Goal: Task Accomplishment & Management: Manage account settings

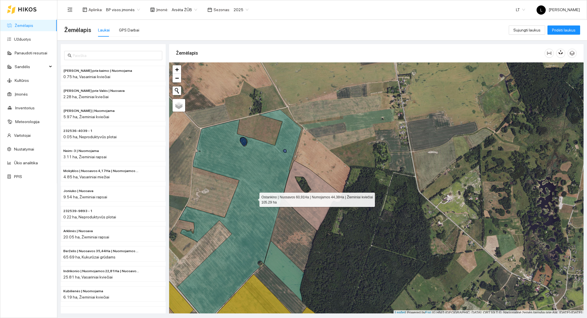
scroll to position [1, 0]
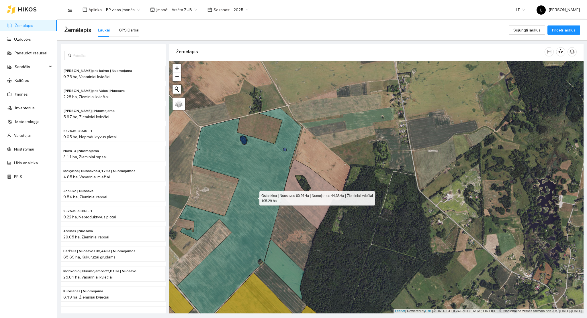
drag, startPoint x: 254, startPoint y: 197, endPoint x: 366, endPoint y: 136, distance: 127.2
click at [301, 136] on icon at bounding box center [239, 214] width 124 height 212
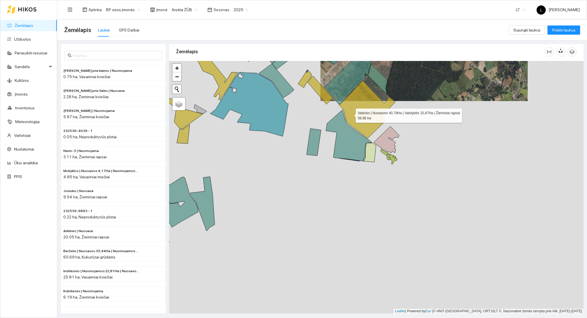
drag, startPoint x: 353, startPoint y: 206, endPoint x: 349, endPoint y: 156, distance: 50.0
click at [351, 116] on icon at bounding box center [367, 110] width 56 height 58
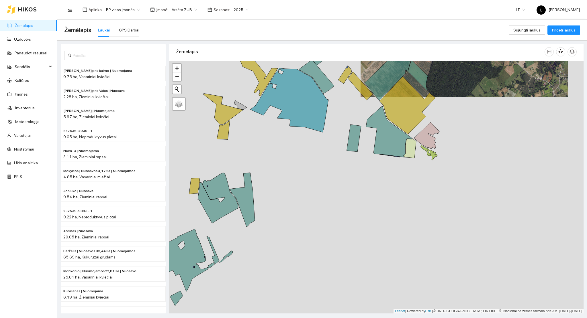
drag, startPoint x: 323, startPoint y: 144, endPoint x: 409, endPoint y: 147, distance: 86.0
click at [423, 135] on div at bounding box center [376, 187] width 414 height 253
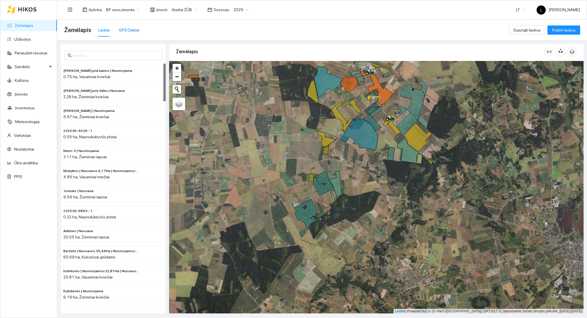
click at [127, 28] on div "GPS Darbai" at bounding box center [129, 30] width 20 height 6
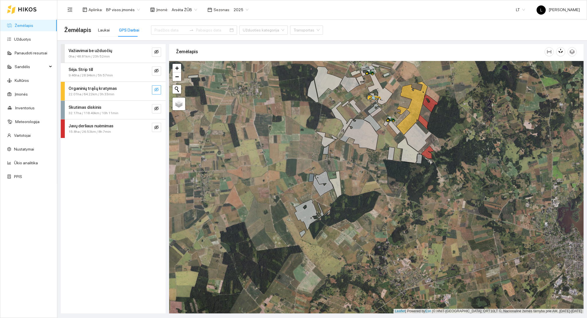
click at [157, 88] on icon "eye-invisible" at bounding box center [156, 89] width 5 height 5
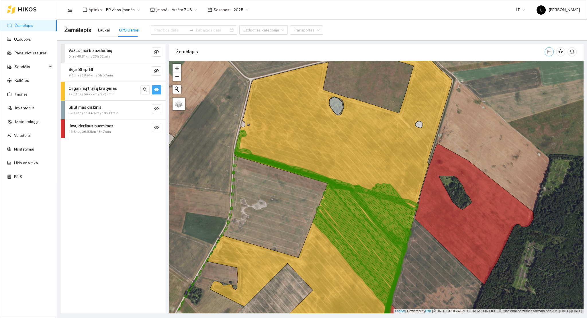
click at [548, 51] on icon "column-width" at bounding box center [549, 52] width 5 height 5
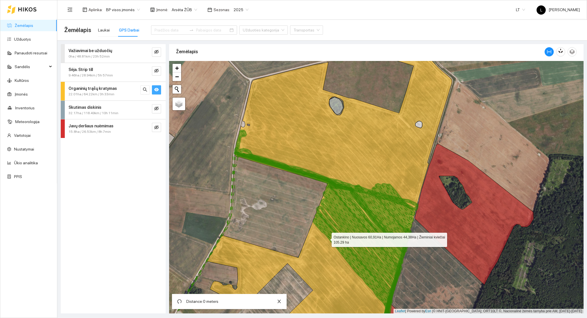
click at [240, 146] on icon at bounding box center [329, 191] width 245 height 298
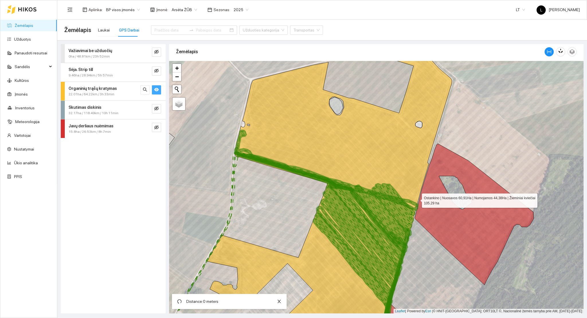
click at [417, 199] on icon at bounding box center [329, 191] width 245 height 298
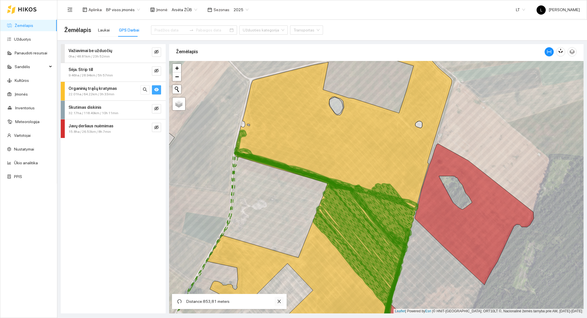
click at [279, 301] on icon "close" at bounding box center [278, 301] width 3 height 3
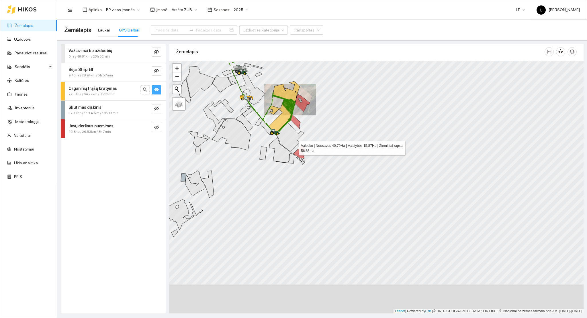
drag, startPoint x: 292, startPoint y: 154, endPoint x: 292, endPoint y: 146, distance: 7.7
click at [293, 147] on icon at bounding box center [290, 137] width 28 height 29
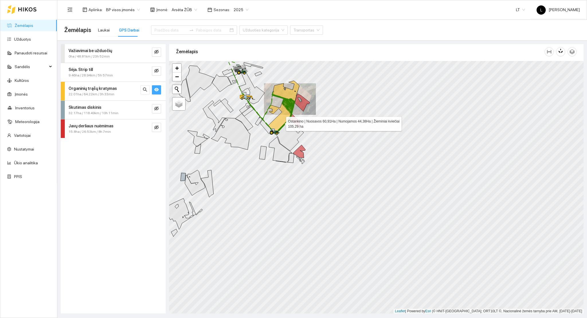
drag, startPoint x: 274, startPoint y: 165, endPoint x: 273, endPoint y: 177, distance: 11.2
click at [274, 134] on icon at bounding box center [283, 107] width 31 height 53
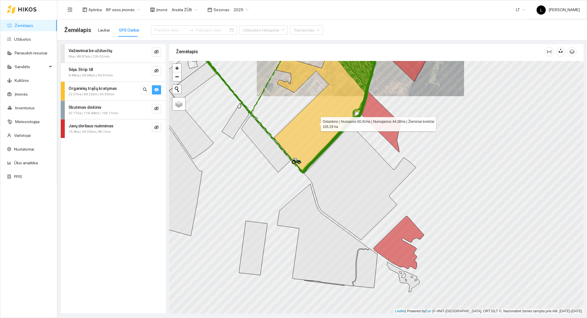
drag, startPoint x: 314, startPoint y: 131, endPoint x: 304, endPoint y: 190, distance: 59.9
click at [304, 172] on icon at bounding box center [328, 104] width 108 height 137
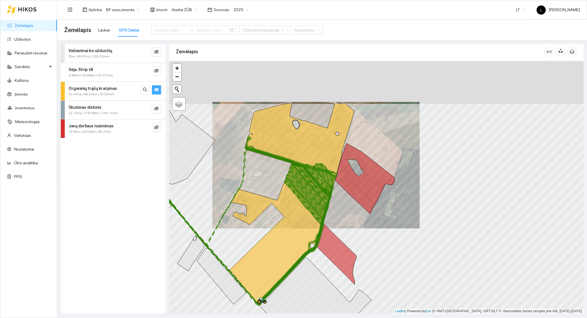
drag, startPoint x: 323, startPoint y: 121, endPoint x: 283, endPoint y: 193, distance: 82.6
click at [287, 193] on icon at bounding box center [291, 241] width 66 height 127
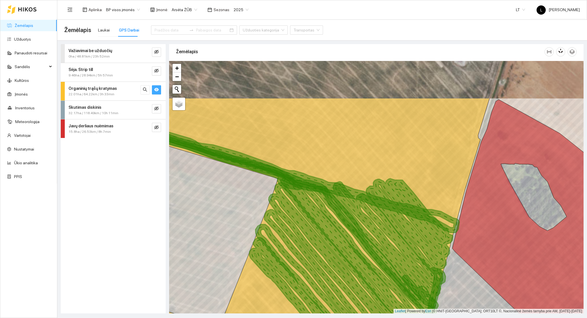
drag, startPoint x: 307, startPoint y: 151, endPoint x: 278, endPoint y: 203, distance: 59.1
click at [279, 203] on icon at bounding box center [345, 293] width 154 height 220
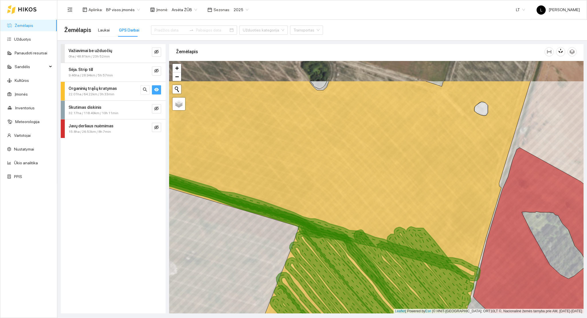
drag, startPoint x: 332, startPoint y: 204, endPoint x: 361, endPoint y: 257, distance: 60.0
click at [358, 251] on icon at bounding box center [308, 277] width 318 height 218
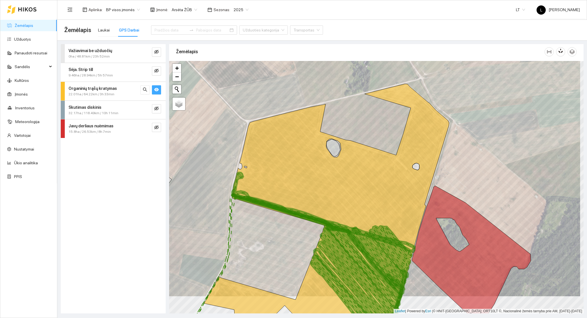
drag, startPoint x: 360, startPoint y: 245, endPoint x: 355, endPoint y: 227, distance: 18.7
click at [355, 227] on icon at bounding box center [322, 257] width 172 height 132
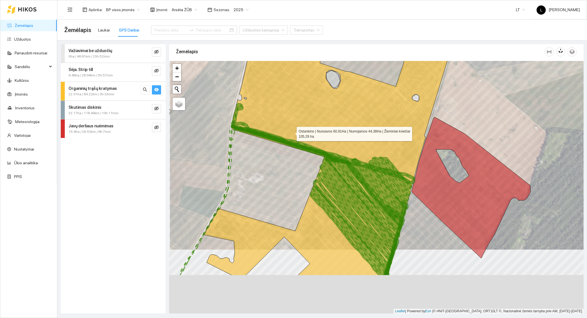
drag, startPoint x: 291, startPoint y: 156, endPoint x: 291, endPoint y: 130, distance: 26.4
click at [291, 130] on icon at bounding box center [326, 145] width 245 height 260
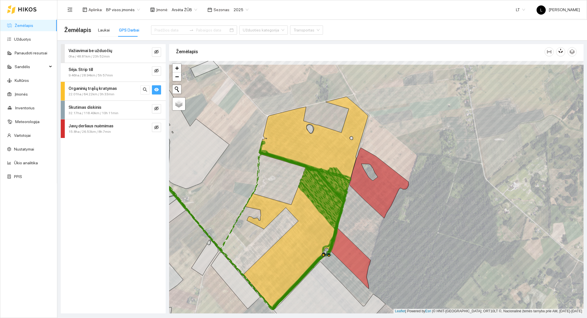
drag, startPoint x: 313, startPoint y: 166, endPoint x: 311, endPoint y: 195, distance: 29.6
click at [313, 194] on icon at bounding box center [304, 229] width 86 height 159
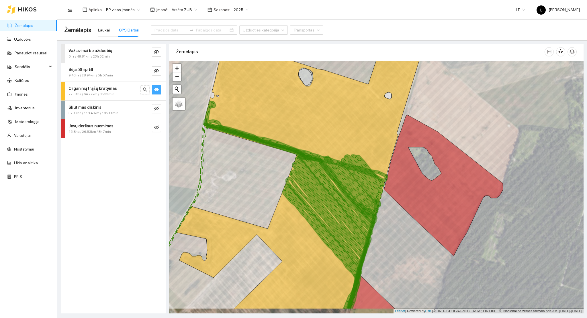
drag, startPoint x: 315, startPoint y: 230, endPoint x: 303, endPoint y: 126, distance: 104.7
click at [303, 170] on icon at bounding box center [325, 240] width 79 height 140
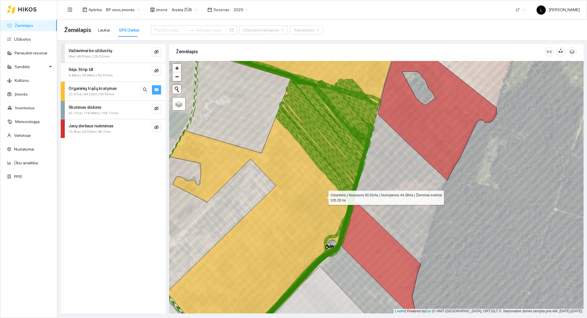
drag, startPoint x: 323, startPoint y: 197, endPoint x: 322, endPoint y: 123, distance: 73.4
click at [322, 124] on icon at bounding box center [282, 188] width 230 height 304
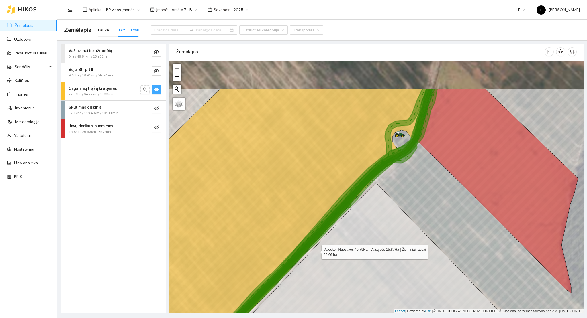
drag, startPoint x: 349, startPoint y: 195, endPoint x: 315, endPoint y: 251, distance: 65.2
click at [315, 251] on icon at bounding box center [391, 288] width 405 height 210
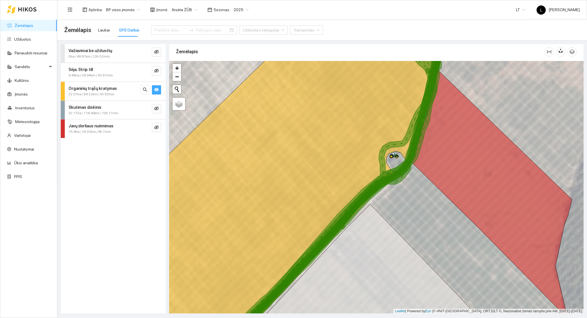
drag, startPoint x: 405, startPoint y: 135, endPoint x: 395, endPoint y: 181, distance: 46.9
click at [395, 180] on icon at bounding box center [282, 206] width 317 height 304
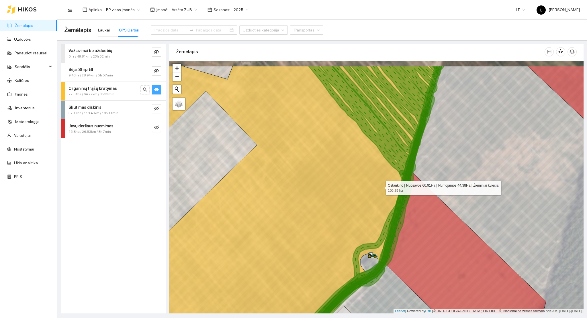
drag, startPoint x: 387, startPoint y: 156, endPoint x: 364, endPoint y: 202, distance: 51.8
click at [372, 216] on icon at bounding box center [279, 218] width 319 height 304
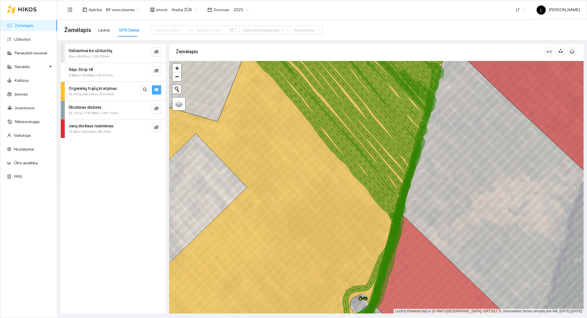
drag, startPoint x: 365, startPoint y: 174, endPoint x: 357, endPoint y: 226, distance: 52.5
click at [358, 227] on icon at bounding box center [287, 194] width 321 height 304
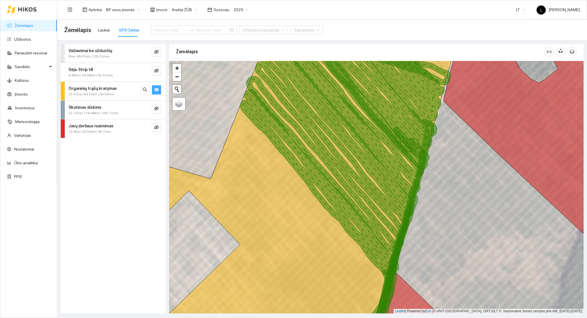
drag, startPoint x: 361, startPoint y: 183, endPoint x: 357, endPoint y: 224, distance: 41.7
click at [358, 224] on icon at bounding box center [325, 202] width 159 height 281
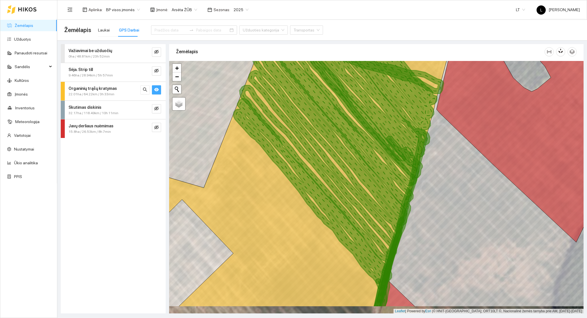
drag, startPoint x: 360, startPoint y: 235, endPoint x: 320, endPoint y: 85, distance: 155.0
click at [322, 87] on icon at bounding box center [319, 188] width 159 height 237
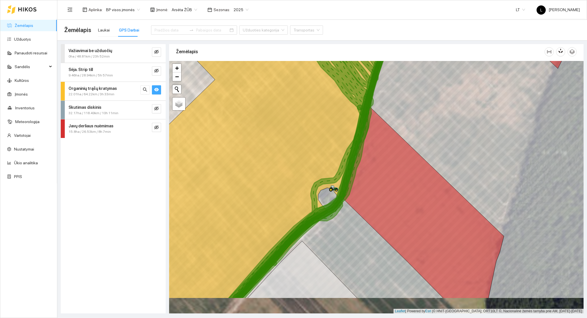
drag, startPoint x: 312, startPoint y: 193, endPoint x: 334, endPoint y: 150, distance: 48.4
click at [334, 149] on div at bounding box center [376, 187] width 414 height 253
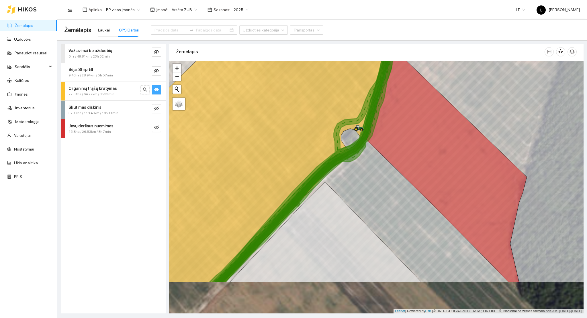
drag, startPoint x: 322, startPoint y: 213, endPoint x: 343, endPoint y: 146, distance: 70.2
click at [344, 146] on icon at bounding box center [310, 130] width 202 height 305
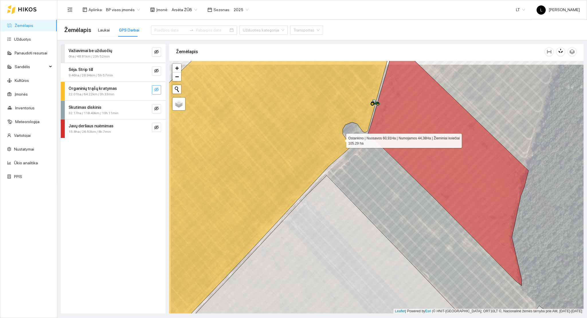
drag, startPoint x: 339, startPoint y: 136, endPoint x: 399, endPoint y: 218, distance: 101.7
click at [393, 222] on icon at bounding box center [261, 191] width 264 height 304
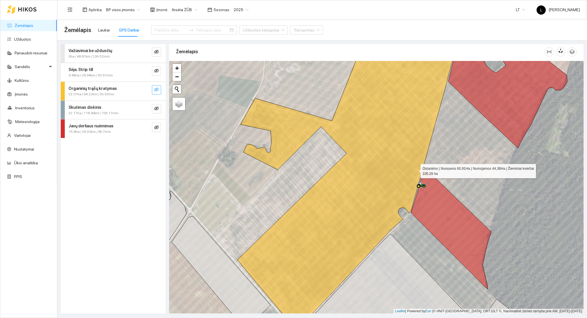
click at [415, 170] on icon at bounding box center [348, 183] width 222 height 294
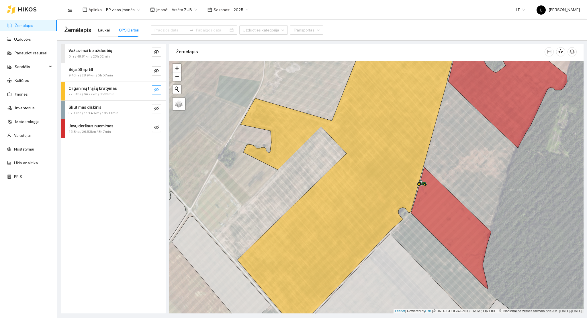
click at [156, 88] on icon "eye-invisible" at bounding box center [156, 90] width 5 height 4
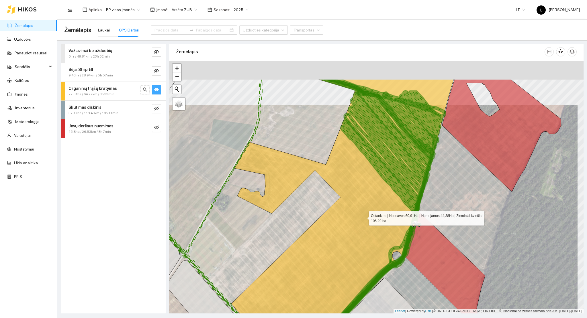
drag, startPoint x: 374, startPoint y: 157, endPoint x: 359, endPoint y: 239, distance: 83.9
click at [359, 239] on icon at bounding box center [342, 226] width 222 height 294
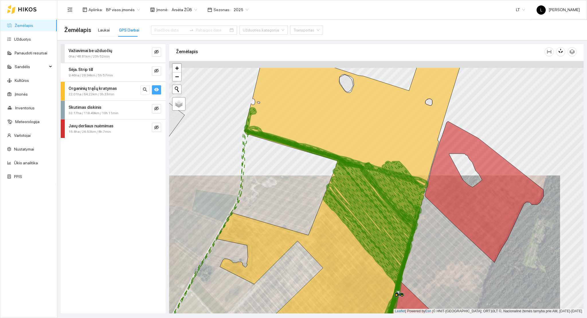
drag, startPoint x: 382, startPoint y: 180, endPoint x: 373, endPoint y: 212, distance: 33.2
click at [373, 212] on icon at bounding box center [371, 267] width 77 height 209
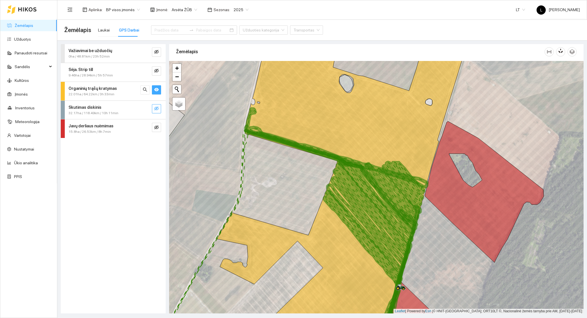
click at [152, 111] on button "button" at bounding box center [156, 108] width 9 height 9
drag, startPoint x: 156, startPoint y: 109, endPoint x: 153, endPoint y: 123, distance: 13.5
click at [156, 110] on icon "eye" at bounding box center [156, 108] width 5 height 3
click at [154, 110] on icon "eye-invisible" at bounding box center [156, 108] width 5 height 5
click at [147, 110] on button "button" at bounding box center [144, 108] width 9 height 9
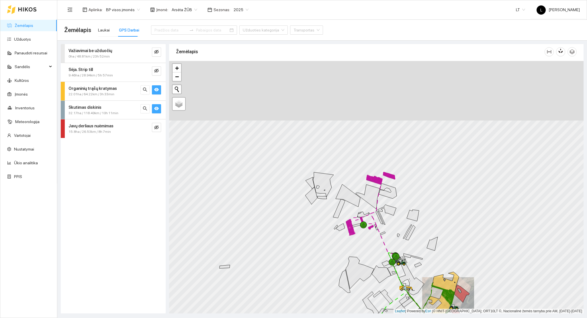
click at [296, 259] on div at bounding box center [296, 259] width 0 height 0
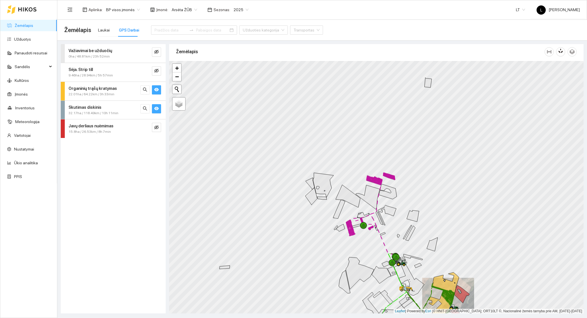
click at [150, 111] on div at bounding box center [150, 108] width 21 height 9
click at [152, 111] on button "button" at bounding box center [156, 108] width 9 height 9
click at [155, 52] on icon "eye-invisible" at bounding box center [156, 52] width 5 height 5
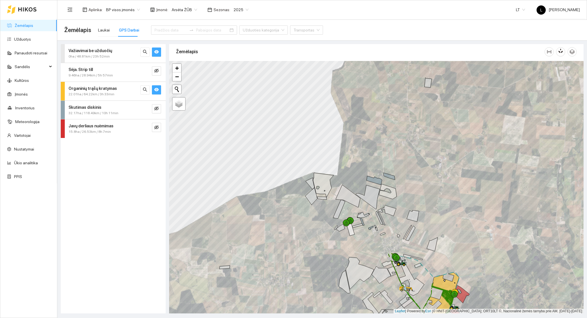
click at [155, 52] on icon "eye" at bounding box center [156, 51] width 5 height 3
click at [17, 37] on link "Užduotys" at bounding box center [22, 39] width 17 height 5
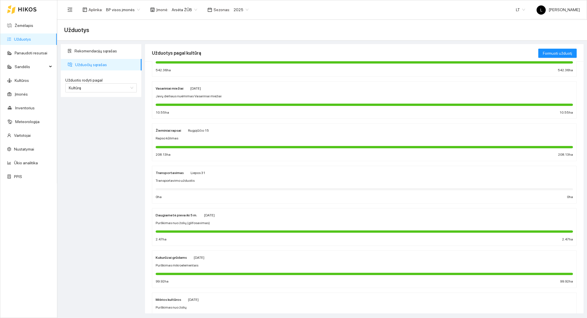
scroll to position [194, 0]
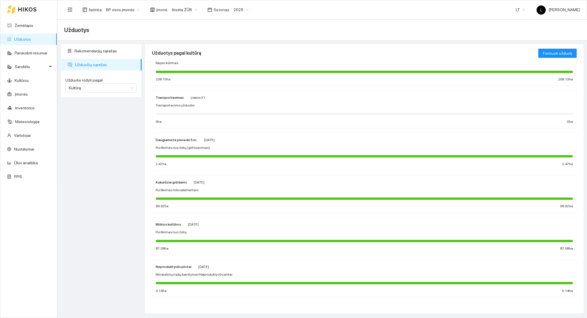
click at [211, 277] on span "Mineralinių trąšų barstymas Neproduktyvūs plotai" at bounding box center [194, 274] width 77 height 5
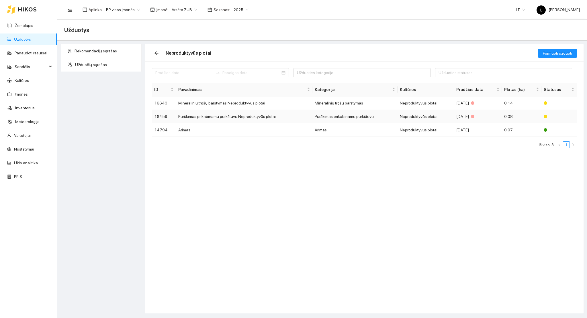
click at [386, 115] on td "Purškimas prikabinamu purkštuvu" at bounding box center [354, 116] width 85 height 13
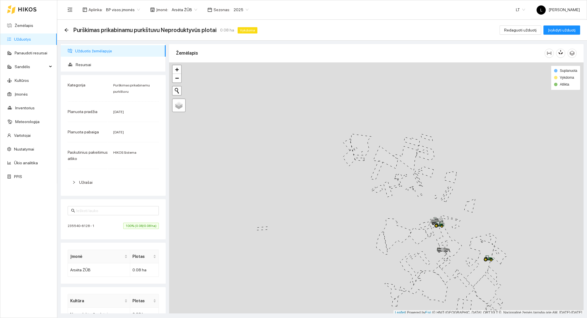
scroll to position [1, 0]
drag, startPoint x: 449, startPoint y: 224, endPoint x: 374, endPoint y: 203, distance: 77.6
click at [418, 202] on div at bounding box center [376, 187] width 414 height 253
click at [131, 227] on span "100% (0.08/0.08 ha)" at bounding box center [141, 226] width 36 height 6
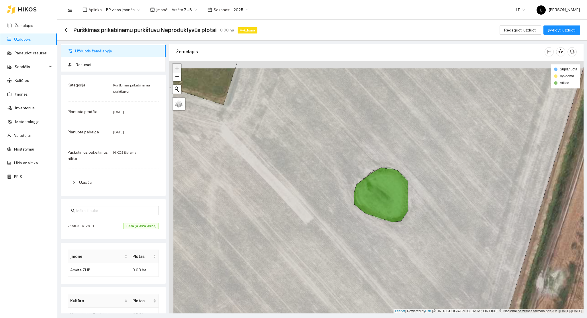
drag, startPoint x: 301, startPoint y: 151, endPoint x: 306, endPoint y: 160, distance: 10.5
click at [306, 160] on icon at bounding box center [361, 195] width 459 height 304
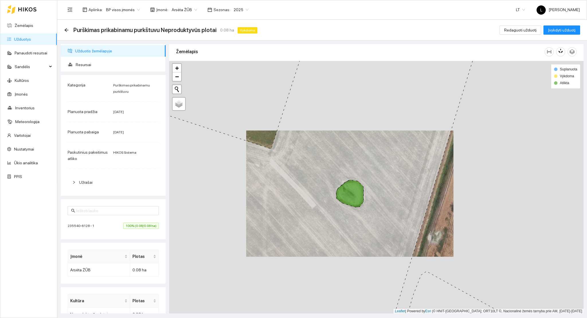
click at [176, 9] on span "Arsėta ŽŪB" at bounding box center [185, 9] width 26 height 9
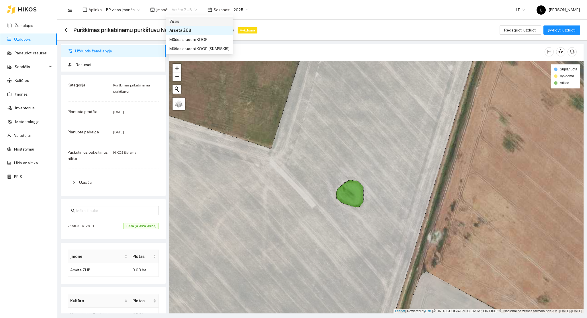
click at [183, 15] on body "Žemėlapis Užduotys Panaudoti resursai Sandėlis Kultūros Įmonės Inventorius Mete…" at bounding box center [293, 159] width 587 height 318
click at [185, 12] on span "Arsėta ŽŪB" at bounding box center [185, 9] width 26 height 9
click at [183, 20] on div "Visos" at bounding box center [199, 21] width 60 height 6
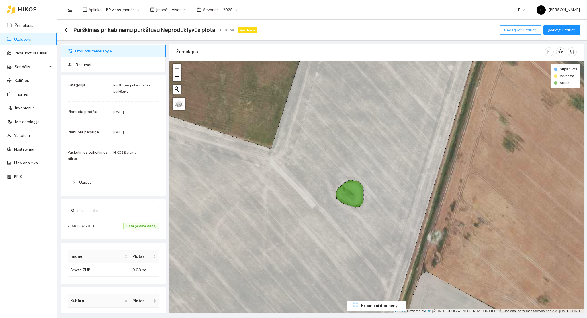
click at [520, 32] on span "Redaguoti užduotį" at bounding box center [520, 30] width 32 height 6
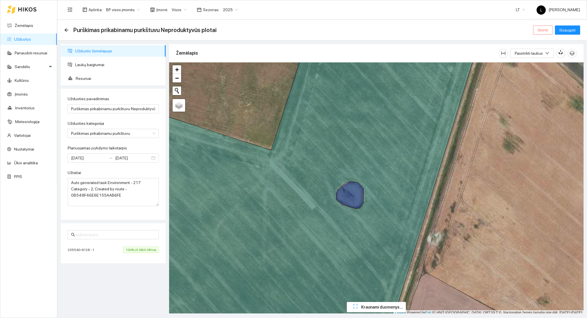
click at [542, 28] on span "Ištrinti" at bounding box center [543, 30] width 10 height 6
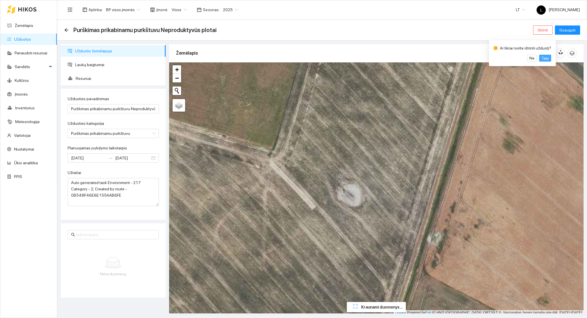
click at [543, 60] on span "Taip" at bounding box center [544, 58] width 7 height 6
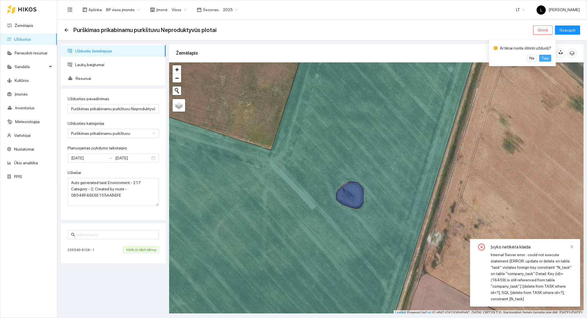
click at [543, 57] on span "Taip" at bounding box center [544, 58] width 7 height 6
click at [66, 31] on icon "arrow-left" at bounding box center [66, 30] width 4 height 4
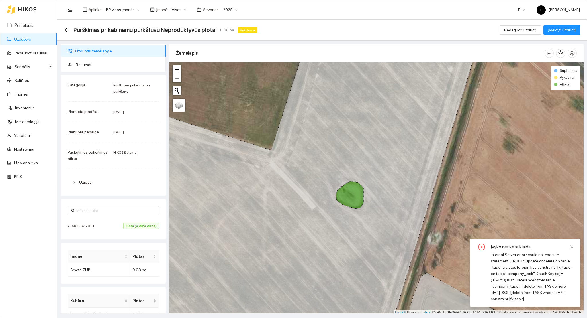
click at [64, 29] on div "Purškimas prikabinamu purkštuvu Neproduktyvūs plotai 0.08 ha Vykdoma Redaguoti …" at bounding box center [322, 30] width 530 height 21
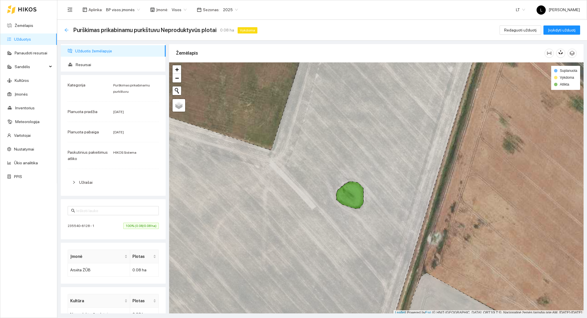
click at [67, 30] on icon "arrow-left" at bounding box center [66, 30] width 5 height 5
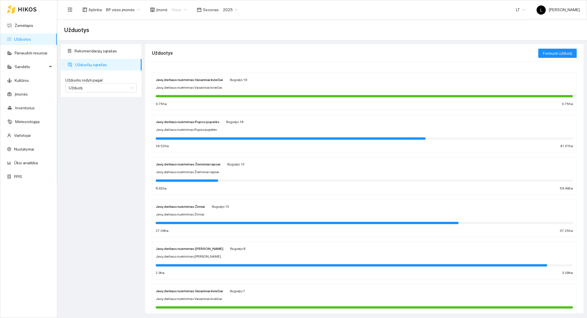
click at [168, 7] on div "Visos" at bounding box center [179, 9] width 22 height 9
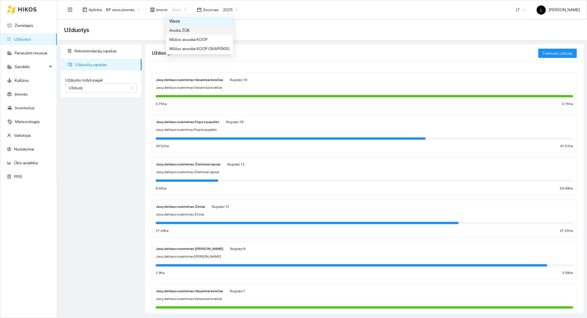
click at [184, 29] on div "Arsėta ŽŪB" at bounding box center [199, 30] width 60 height 6
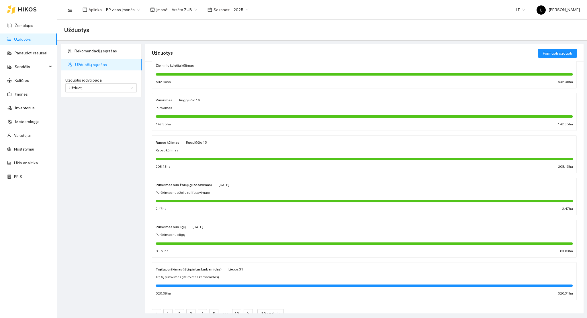
scroll to position [203, 0]
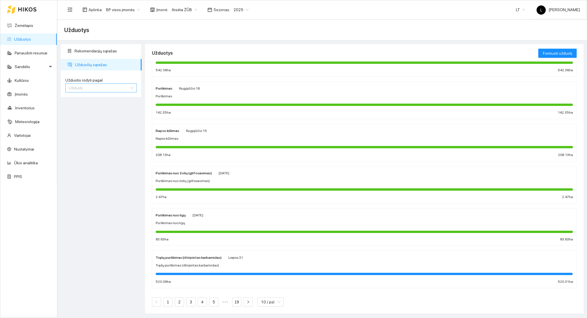
click at [110, 85] on span "Užduotį" at bounding box center [101, 88] width 64 height 9
click at [92, 106] on div "Kultūrą" at bounding box center [101, 109] width 64 height 6
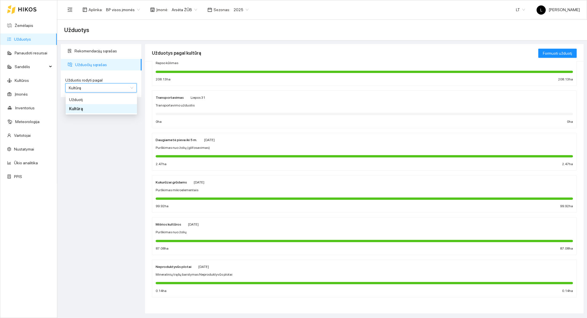
scroll to position [194, 0]
click at [193, 280] on div at bounding box center [364, 283] width 417 height 6
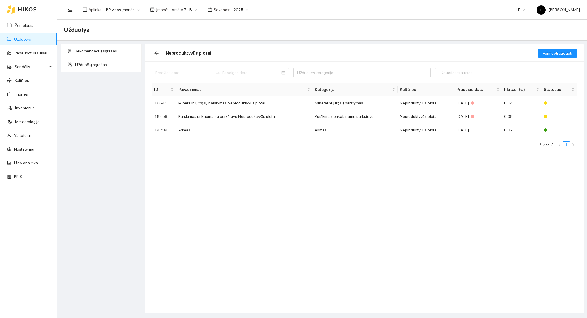
click at [189, 7] on span "Arsėta ŽŪB" at bounding box center [185, 9] width 26 height 9
click at [185, 21] on div "Visos" at bounding box center [199, 21] width 60 height 6
click at [399, 129] on td "Neproduktyvūs plotai" at bounding box center [425, 130] width 56 height 13
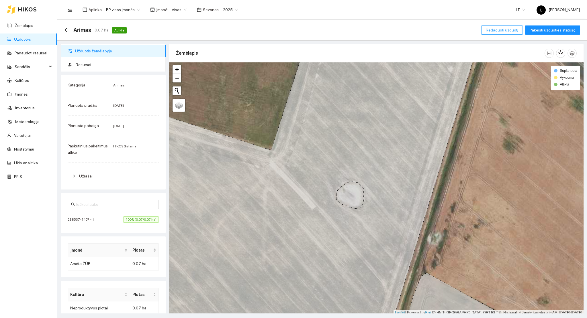
click at [505, 32] on span "Redaguoti užduotį" at bounding box center [502, 30] width 32 height 6
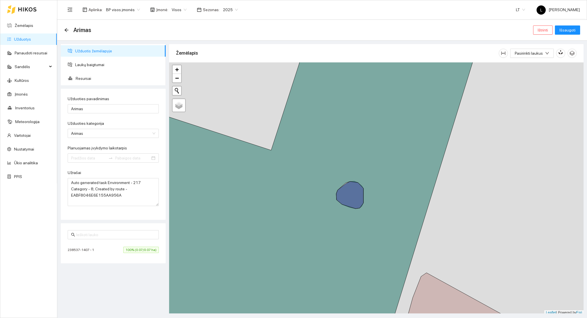
type input "2024-10-28"
type input "2024-11-07"
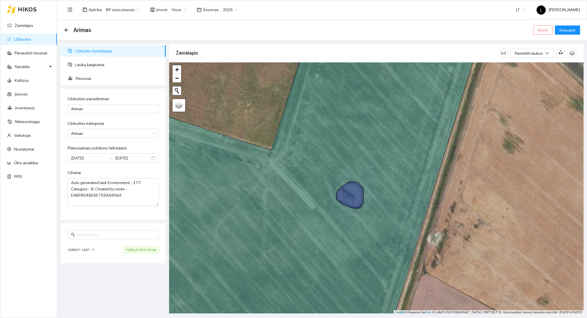
click at [543, 29] on span "Ištrinti" at bounding box center [543, 30] width 10 height 6
click at [541, 59] on span "Taip" at bounding box center [544, 58] width 7 height 6
click at [538, 62] on div "Ar tikrai norite ištrinti užduotį? Ne Taip" at bounding box center [522, 53] width 67 height 26
click at [541, 60] on span "Taip" at bounding box center [544, 58] width 7 height 6
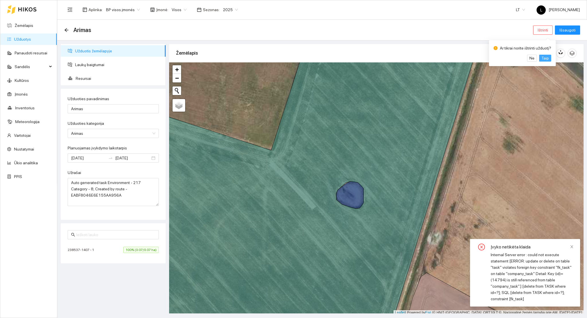
click at [541, 59] on span "Taip" at bounding box center [544, 58] width 7 height 6
click at [529, 58] on span "Ne" at bounding box center [531, 58] width 5 height 6
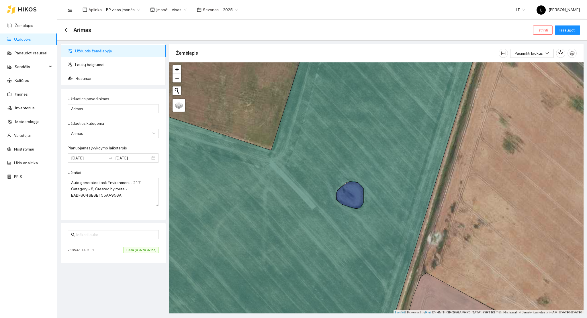
click at [543, 32] on span "Ištrinti" at bounding box center [543, 30] width 10 height 6
click at [544, 58] on span "Taip" at bounding box center [544, 58] width 7 height 6
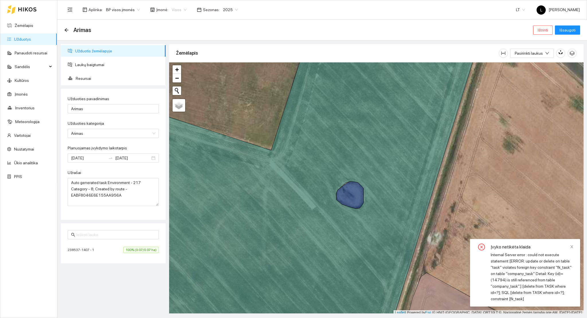
click at [173, 13] on span "Visos" at bounding box center [179, 9] width 15 height 9
click at [177, 33] on div "Arsėta ŽŪB" at bounding box center [199, 30] width 60 height 6
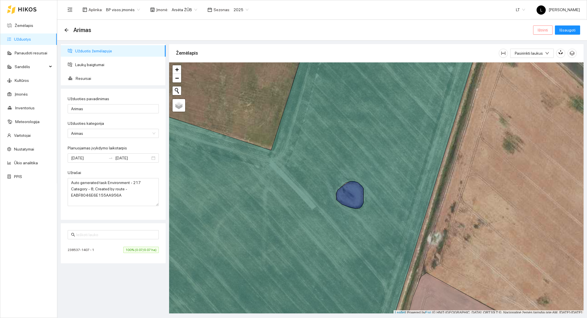
click at [545, 31] on span "Ištrinti" at bounding box center [543, 30] width 10 height 6
click at [546, 59] on span "Taip" at bounding box center [544, 58] width 7 height 6
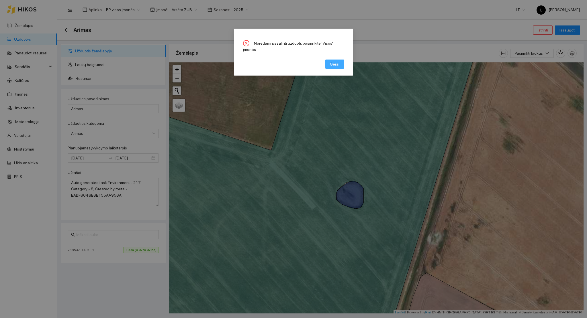
click at [336, 61] on span "Gerai" at bounding box center [334, 64] width 9 height 6
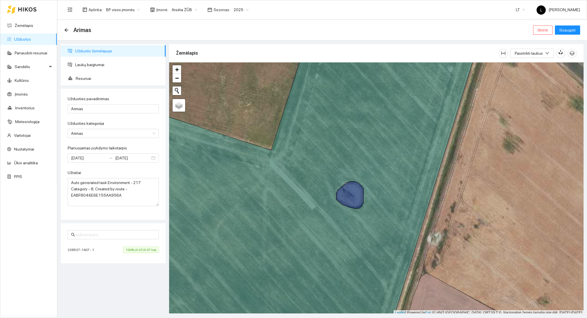
click at [175, 9] on span "Arsėta ŽŪB" at bounding box center [185, 9] width 26 height 9
click at [184, 21] on div "Visos" at bounding box center [199, 21] width 60 height 6
click at [547, 28] on span "Ištrinti" at bounding box center [543, 30] width 10 height 6
click at [544, 60] on span "Taip" at bounding box center [544, 58] width 7 height 6
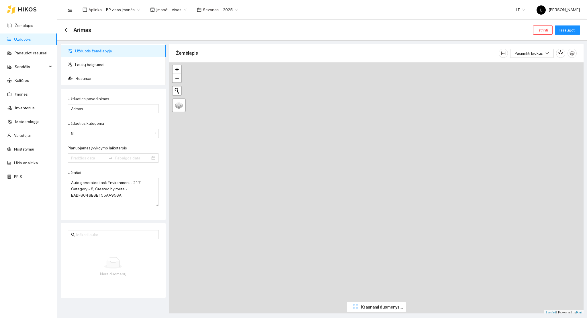
type input "[DATE]"
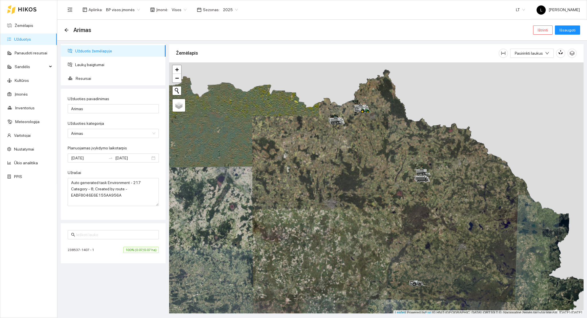
click at [121, 248] on div "238537-1407 - 1 100% (0.07/0.07 ha)" at bounding box center [113, 250] width 91 height 6
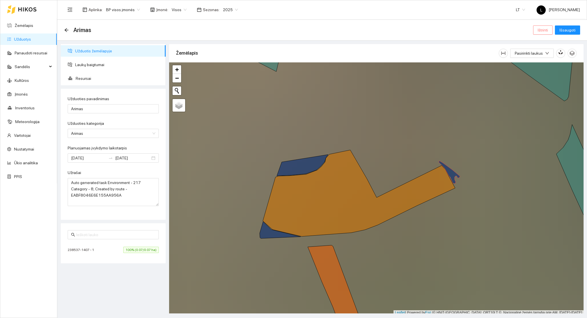
click at [540, 33] on span "Ištrinti" at bounding box center [543, 30] width 10 height 6
click at [542, 57] on span "Taip" at bounding box center [544, 58] width 7 height 6
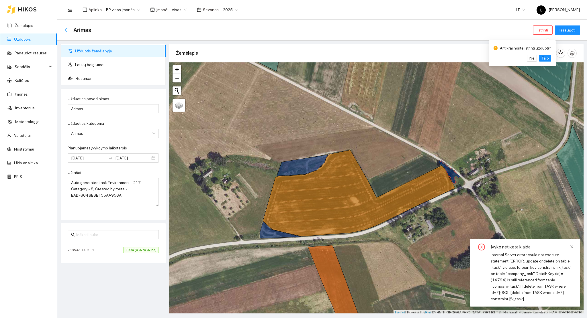
click at [66, 29] on icon "arrow-left" at bounding box center [66, 30] width 5 height 5
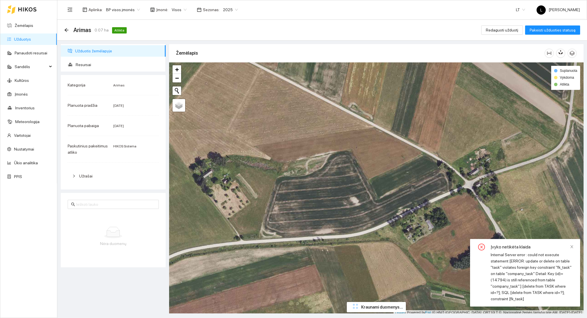
click at [64, 27] on div "Arimas 0.07 ha Atlikta Redaguoti užduotį Pakeisti užduoties statusą" at bounding box center [322, 30] width 530 height 21
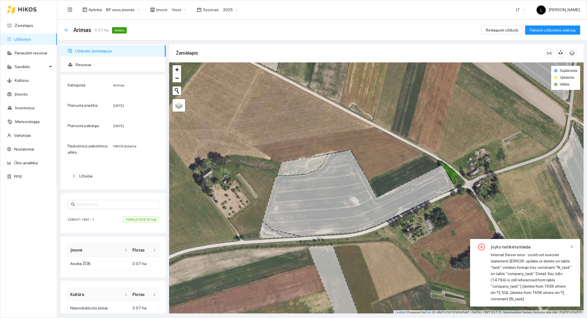
click at [66, 30] on icon "arrow-left" at bounding box center [66, 30] width 5 height 5
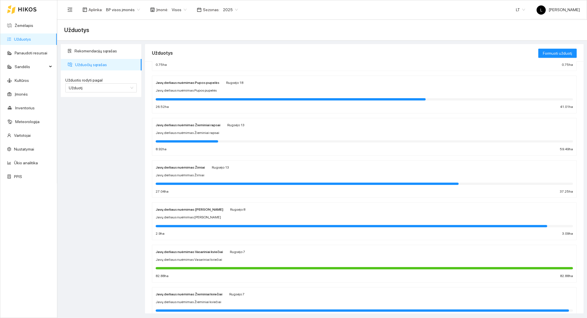
scroll to position [203, 0]
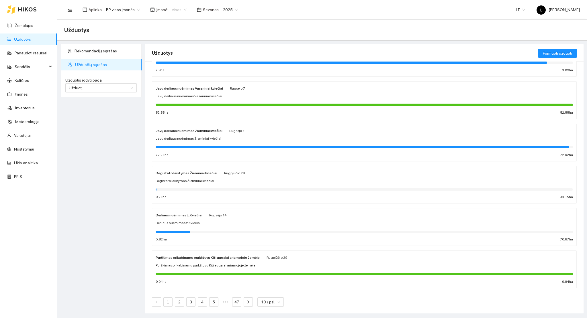
click at [173, 10] on span "Visos" at bounding box center [179, 9] width 15 height 9
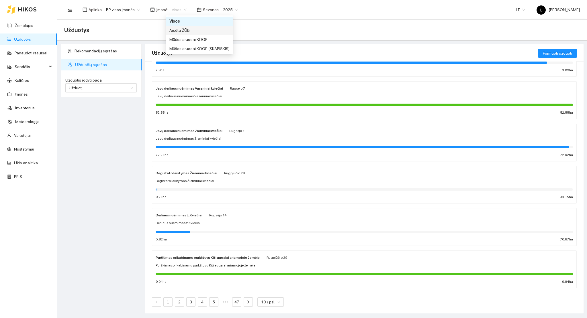
click at [184, 28] on div "Arsėta ŽŪB" at bounding box center [199, 30] width 60 height 6
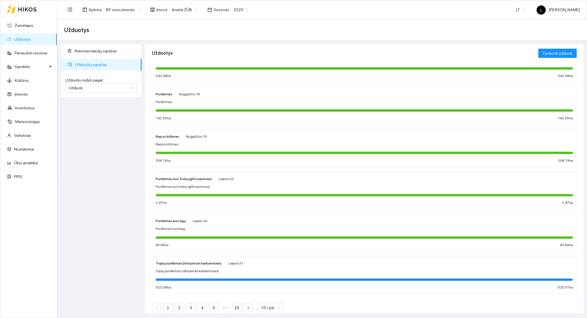
scroll to position [203, 0]
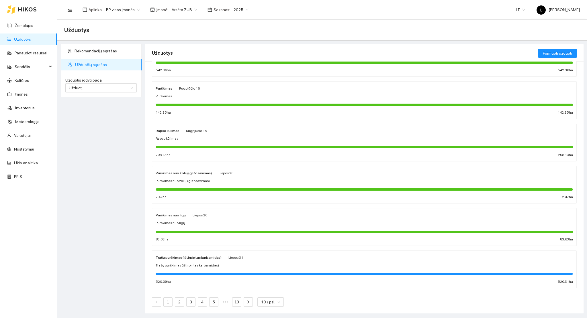
click at [193, 262] on div "Trąšų purškimas (ištirpintas karbamidas) Liepos 31 Trąšų purškimas (ištirpintas…" at bounding box center [364, 269] width 417 height 30
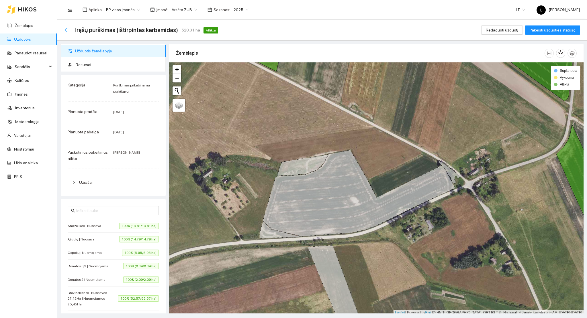
click at [67, 28] on icon "arrow-left" at bounding box center [66, 30] width 5 height 5
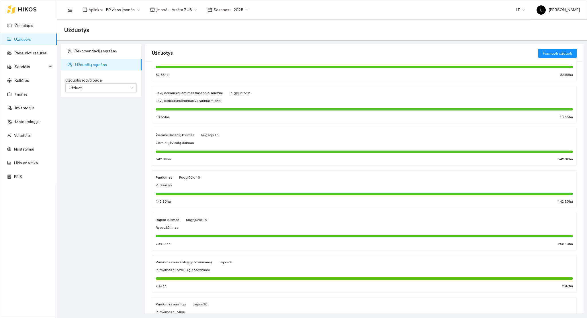
scroll to position [203, 0]
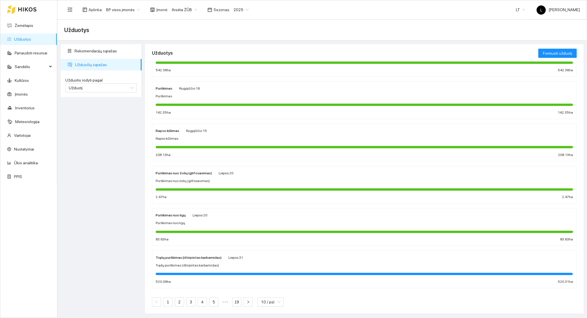
click at [185, 7] on span "Arsėta ŽŪB" at bounding box center [185, 9] width 26 height 9
click at [107, 132] on div "Rekomendacijų sąrašas Užduočių sąrašas Užduotis rodyti pagal Užduotį Užduotis r…" at bounding box center [101, 179] width 84 height 270
click at [109, 97] on div "Užduotis rodyti pagal Užduotį" at bounding box center [101, 85] width 81 height 24
click at [106, 85] on span "Užduotį" at bounding box center [101, 88] width 64 height 9
click at [90, 107] on div "Kultūrą" at bounding box center [101, 109] width 64 height 6
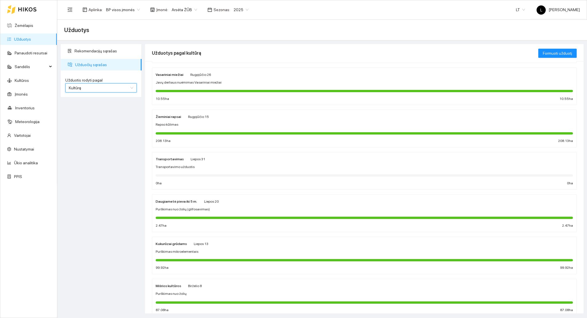
scroll to position [194, 0]
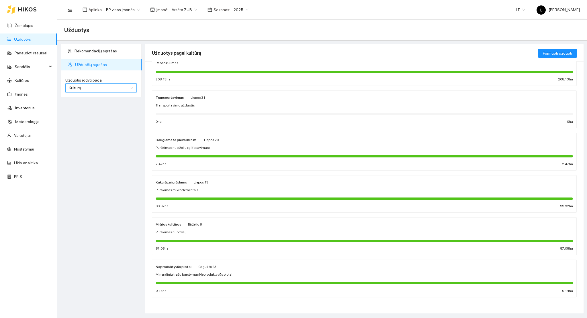
click at [235, 279] on div "Neproduktyvūs plotai Gegužės 23 Mineralinių trąšų barstymas Neproduktyvūs plota…" at bounding box center [364, 279] width 417 height 30
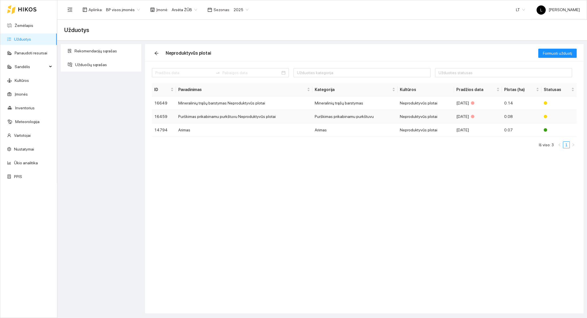
click at [299, 117] on td "Purškimas prikabinamu purkštuvu Neproduktyvūs plotai" at bounding box center [244, 116] width 136 height 13
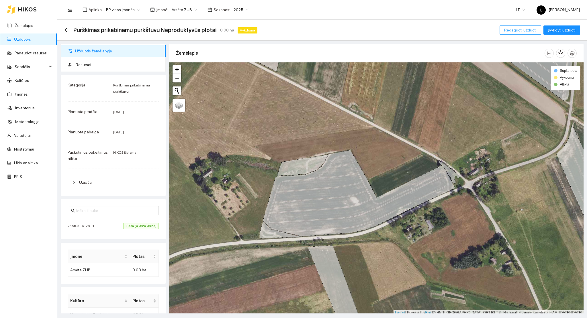
click at [529, 30] on span "Redaguoti užduotį" at bounding box center [520, 30] width 32 height 6
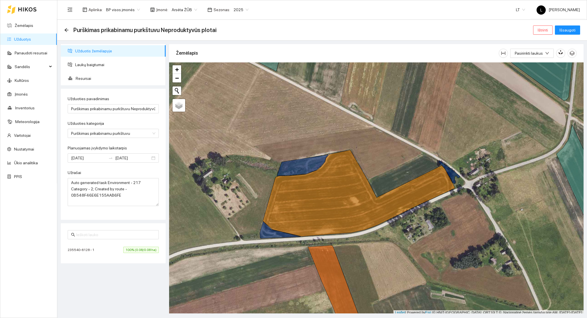
click at [175, 15] on div "Aplinka : BP visos įmonės Įmonė : Arsėta ŽŪB Sezonas : 2025" at bounding box center [158, 9] width 188 height 11
click at [175, 10] on span "Arsėta ŽŪB" at bounding box center [185, 9] width 26 height 9
click at [181, 22] on div "Visos" at bounding box center [199, 21] width 60 height 6
click at [542, 32] on span "Ištrinti" at bounding box center [543, 30] width 10 height 6
click at [542, 58] on span "Taip" at bounding box center [544, 58] width 7 height 6
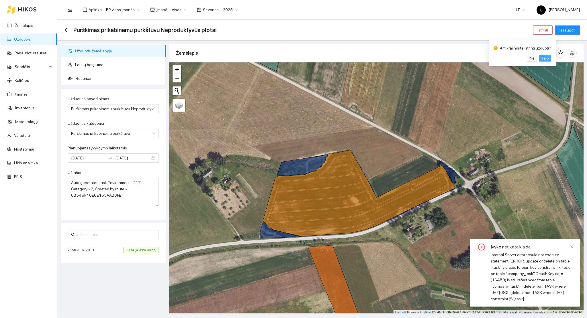
click at [542, 58] on span "Taip" at bounding box center [544, 58] width 7 height 6
click at [112, 250] on div "235540-6128 - 1 100% (0.08/0.08 ha)" at bounding box center [113, 250] width 91 height 6
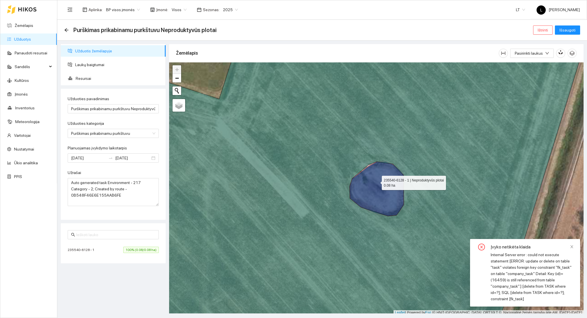
click at [377, 182] on icon at bounding box center [377, 189] width 54 height 55
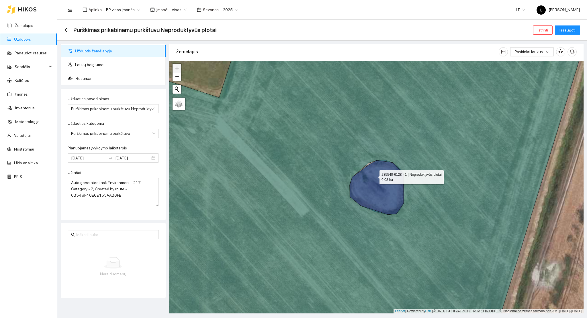
click at [374, 176] on icon at bounding box center [377, 187] width 54 height 55
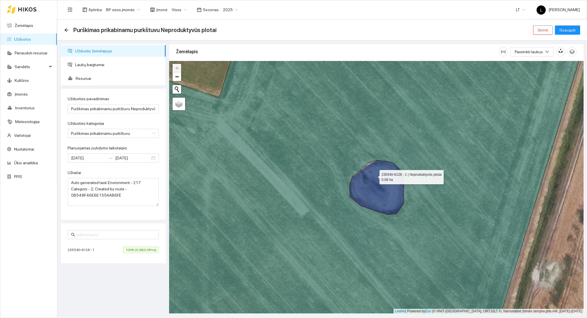
click at [374, 176] on icon at bounding box center [377, 187] width 54 height 55
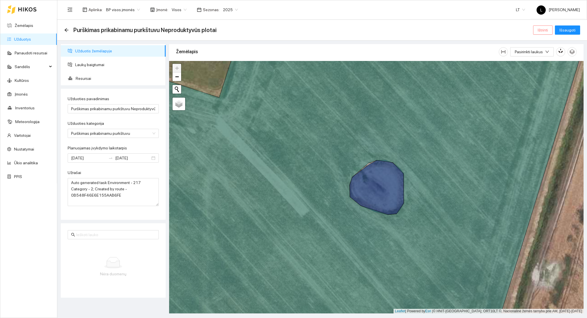
click at [545, 30] on span "Ištrinti" at bounding box center [543, 30] width 10 height 6
click at [541, 57] on span "Taip" at bounding box center [544, 58] width 7 height 6
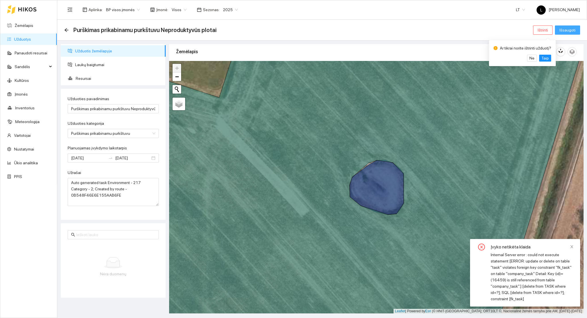
click at [562, 30] on span "Išsaugoti" at bounding box center [567, 30] width 16 height 6
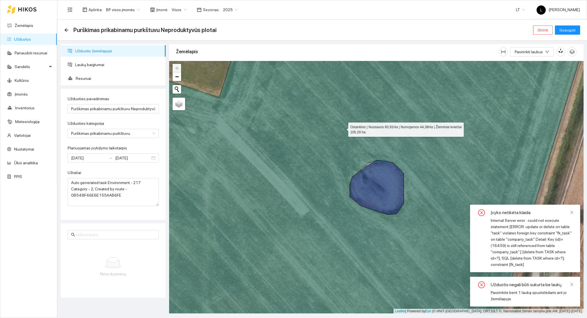
click at [343, 128] on icon at bounding box center [357, 188] width 459 height 304
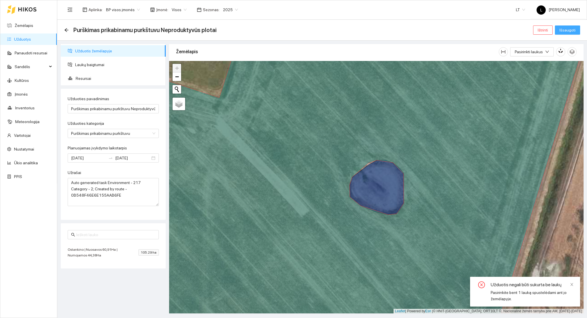
click at [572, 28] on span "Išsaugoti" at bounding box center [567, 30] width 16 height 6
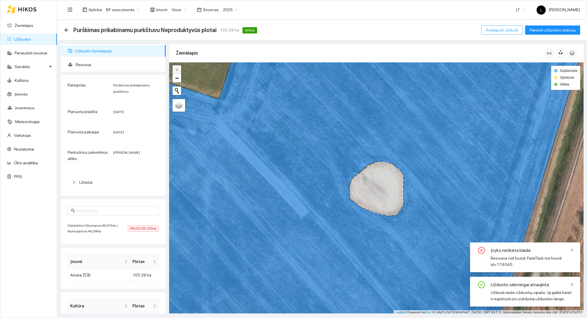
click at [503, 28] on span "Redaguoti užduotį" at bounding box center [502, 30] width 32 height 6
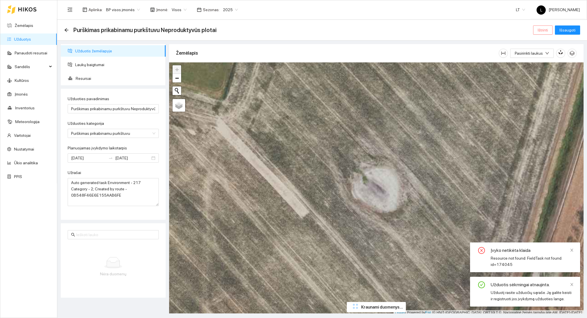
click at [545, 32] on span "Ištrinti" at bounding box center [543, 30] width 10 height 6
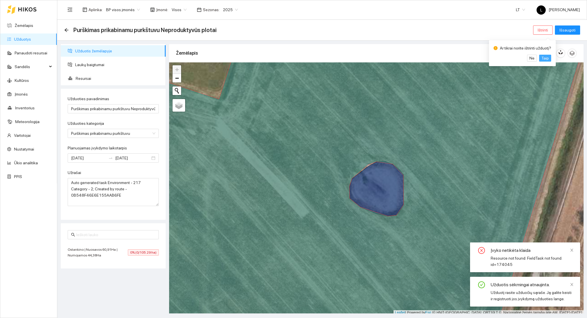
click at [542, 59] on span "Taip" at bounding box center [544, 58] width 7 height 6
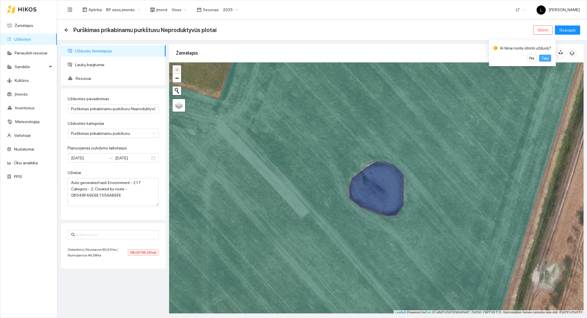
click at [177, 11] on span "Visos" at bounding box center [179, 9] width 15 height 9
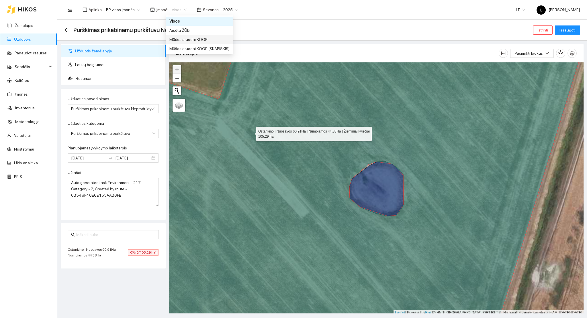
drag, startPoint x: 251, startPoint y: 133, endPoint x: 263, endPoint y: 133, distance: 12.0
click at [251, 133] on icon at bounding box center [357, 188] width 460 height 305
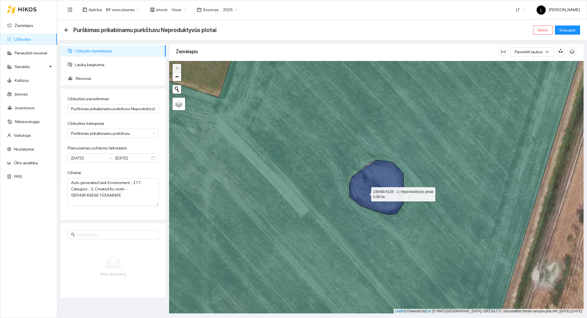
click at [366, 193] on icon at bounding box center [376, 187] width 54 height 55
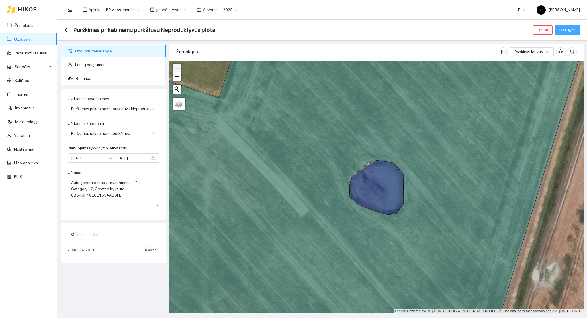
click at [567, 27] on span "Išsaugoti" at bounding box center [567, 30] width 16 height 6
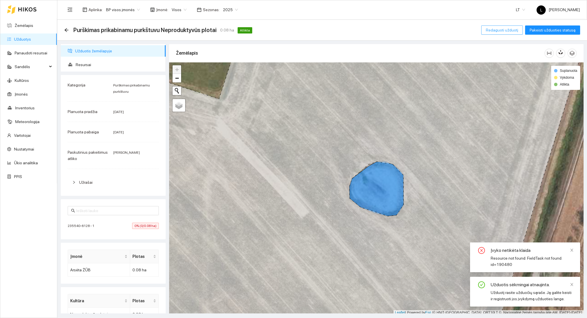
click at [507, 28] on span "Redaguoti užduotį" at bounding box center [502, 30] width 32 height 6
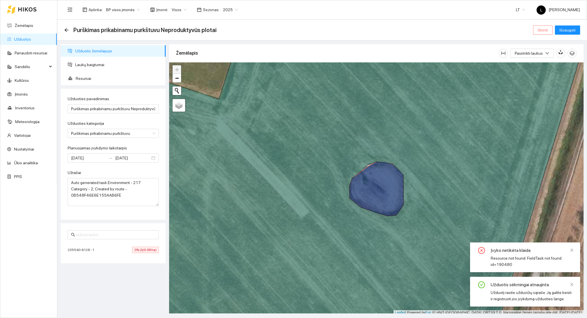
click at [540, 32] on span "Ištrinti" at bounding box center [543, 30] width 10 height 6
click at [541, 60] on span "Taip" at bounding box center [544, 58] width 7 height 6
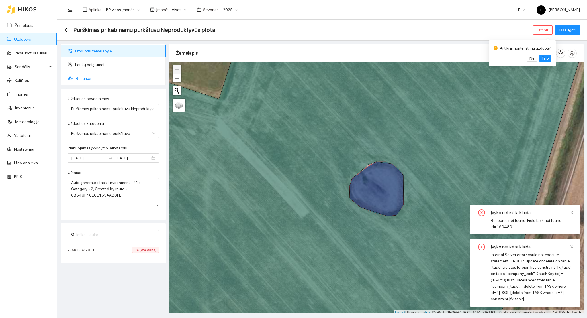
click at [78, 80] on span "Resursai" at bounding box center [118, 78] width 85 height 11
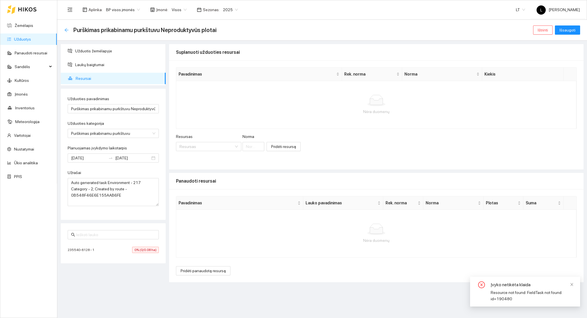
click at [66, 29] on icon "arrow-left" at bounding box center [66, 30] width 4 height 4
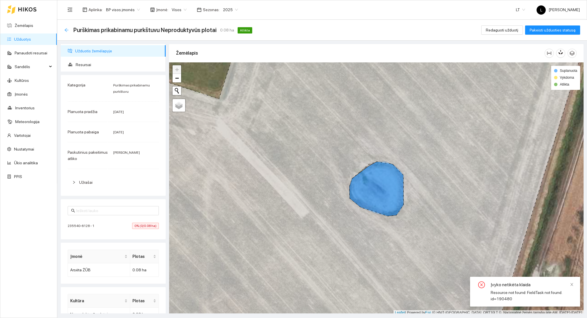
click at [66, 29] on icon "arrow-left" at bounding box center [66, 30] width 5 height 5
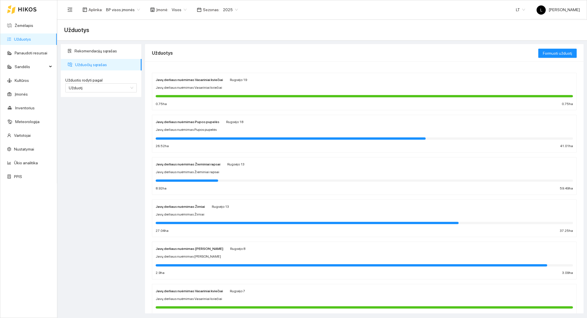
click at [96, 94] on div "Užduotis rodyti pagal Užduotį" at bounding box center [101, 85] width 81 height 24
click at [94, 91] on span "Užduotį" at bounding box center [101, 88] width 64 height 9
click at [90, 109] on div "Kultūrą" at bounding box center [101, 109] width 64 height 6
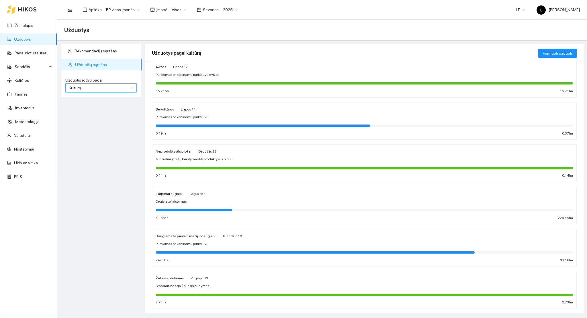
scroll to position [533, 0]
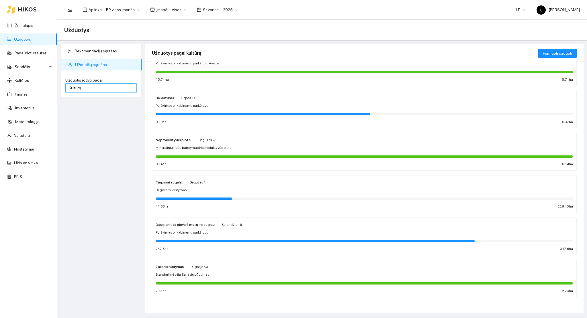
drag, startPoint x: 173, startPoint y: 8, endPoint x: 181, endPoint y: 16, distance: 10.9
click at [173, 8] on span "Visos" at bounding box center [179, 9] width 15 height 9
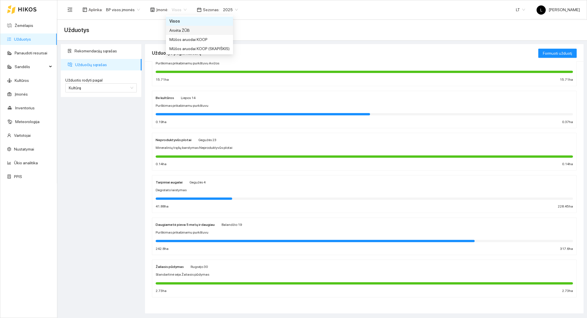
click at [180, 29] on div "Arsėta ŽŪB" at bounding box center [199, 30] width 60 height 6
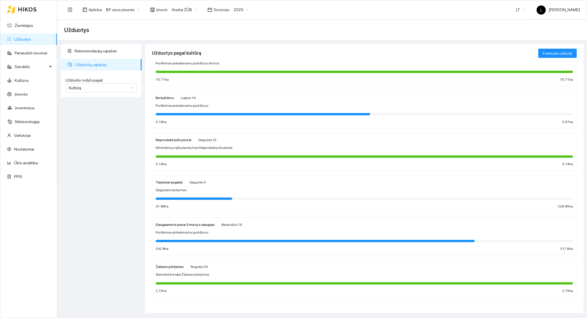
scroll to position [236, 0]
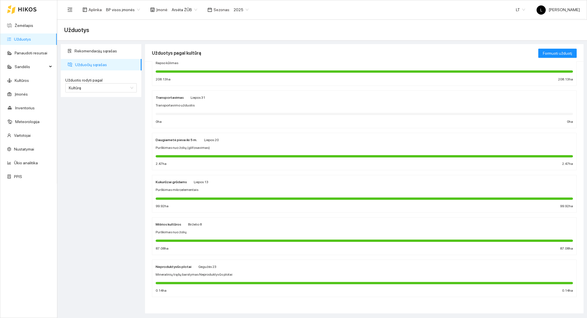
click at [219, 277] on span "Mineralinių trąšų barstymas Neproduktyvūs plotai" at bounding box center [194, 274] width 77 height 5
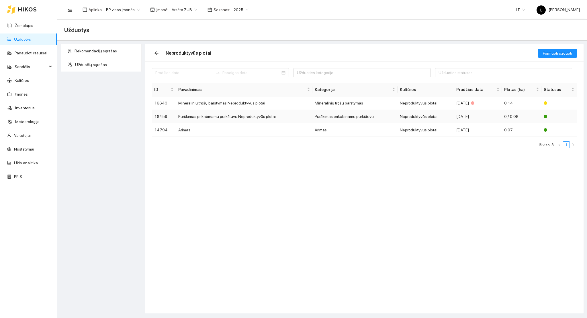
click at [456, 111] on td "2025-05-01" at bounding box center [478, 116] width 48 height 13
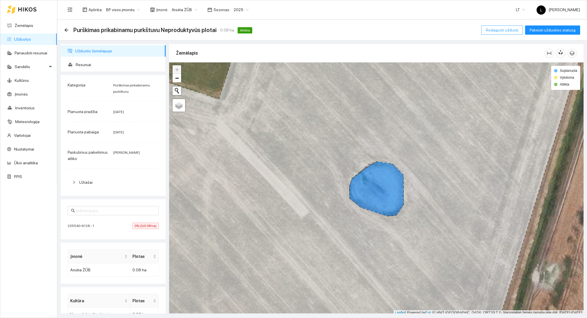
click at [516, 29] on span "Redaguoti užduotį" at bounding box center [502, 30] width 32 height 6
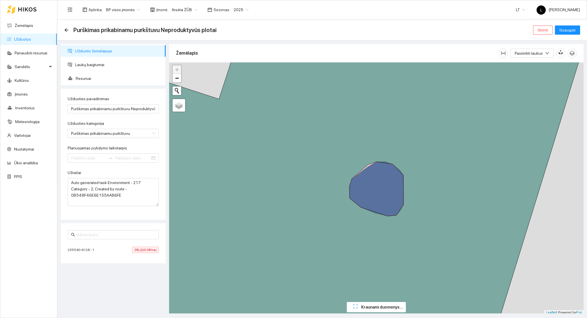
type input "2025-05-01"
type input "2025-05-11"
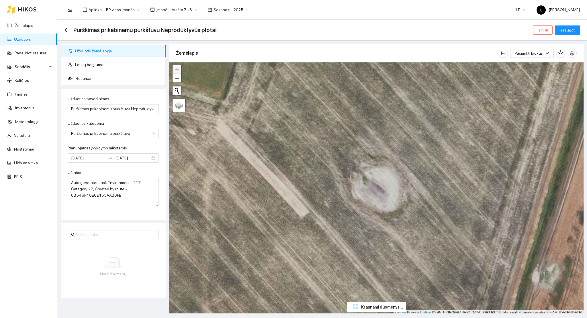
click at [542, 30] on span "Ištrinti" at bounding box center [543, 30] width 10 height 6
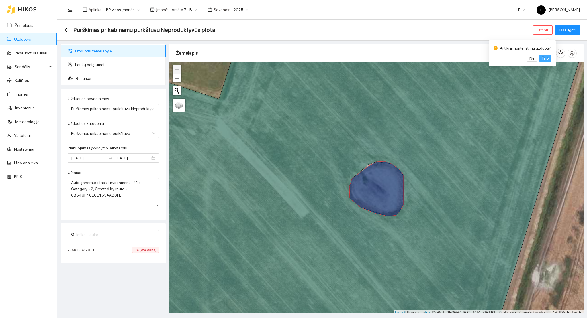
click at [544, 60] on span "Taip" at bounding box center [544, 58] width 7 height 6
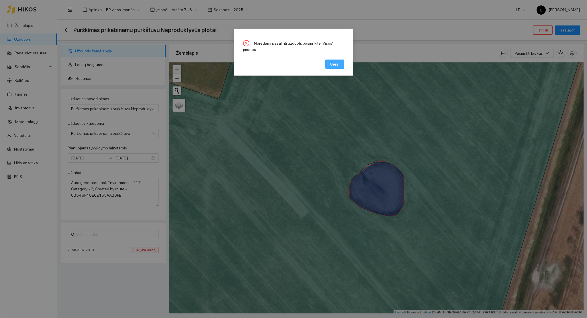
click at [330, 61] on span "Gerai" at bounding box center [334, 64] width 9 height 6
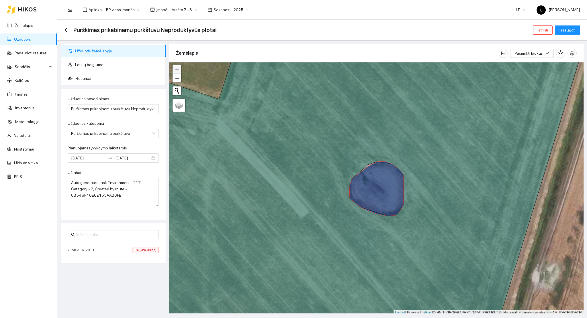
click at [185, 8] on span "Arsėta ŽŪB" at bounding box center [185, 9] width 26 height 9
click at [182, 23] on div "Visos" at bounding box center [199, 21] width 60 height 6
click at [541, 30] on span "Ištrinti" at bounding box center [543, 30] width 10 height 6
click at [542, 62] on div "Ar tikrai norite ištrinti užduotį? Ne Taip" at bounding box center [522, 53] width 67 height 26
click at [543, 60] on span "Taip" at bounding box center [544, 58] width 7 height 6
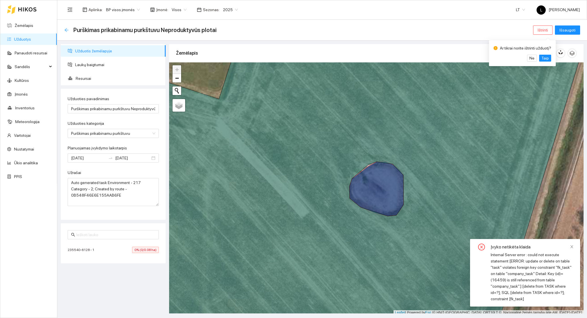
click at [66, 31] on icon "arrow-left" at bounding box center [66, 30] width 5 height 5
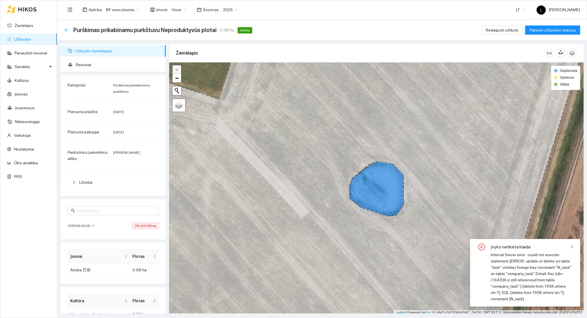
click at [66, 31] on icon "arrow-left" at bounding box center [66, 30] width 5 height 5
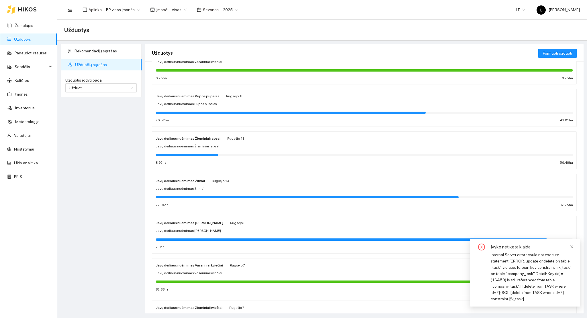
scroll to position [76, 0]
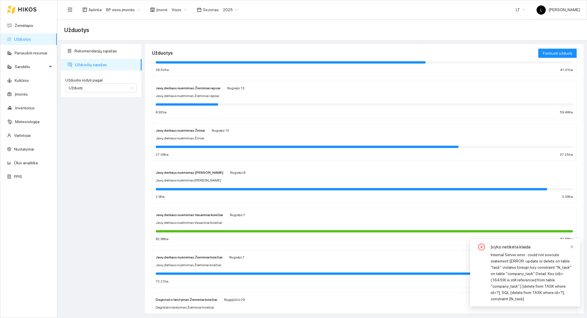
click at [177, 7] on span "Visos" at bounding box center [179, 9] width 15 height 9
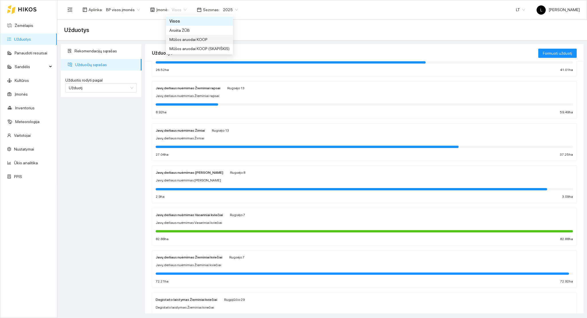
click at [177, 31] on div "Arsėta ŽŪB" at bounding box center [199, 30] width 60 height 6
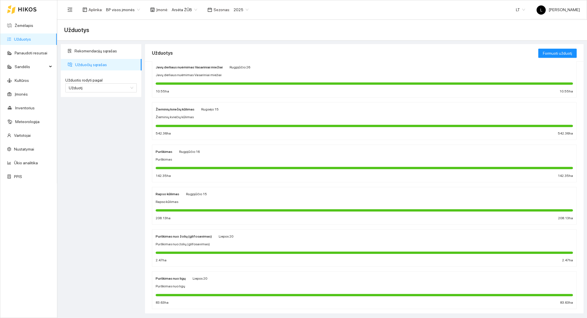
scroll to position [203, 0]
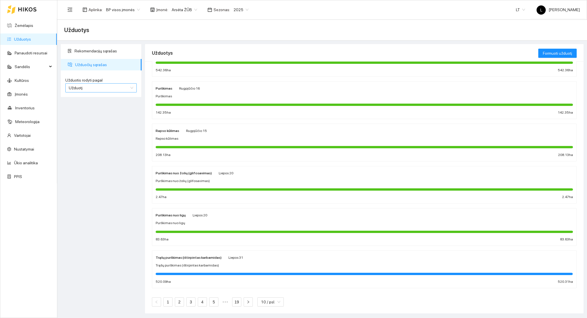
click at [103, 88] on span "Užduotį" at bounding box center [101, 88] width 64 height 9
click at [81, 109] on div "Kultūrą" at bounding box center [101, 109] width 64 height 6
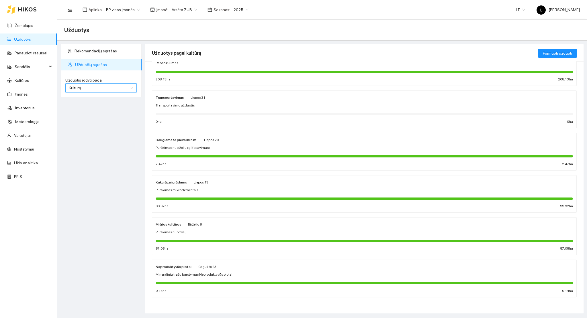
click at [197, 282] on div at bounding box center [364, 283] width 417 height 6
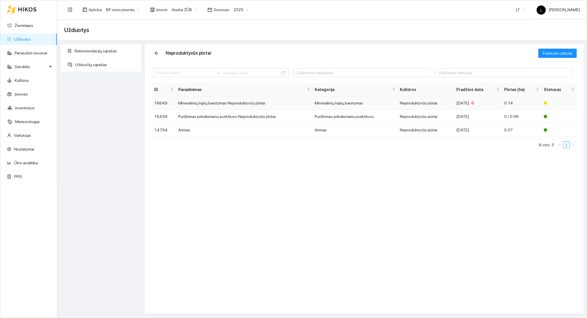
click at [428, 101] on td "Neproduktyvūs plotai" at bounding box center [425, 103] width 56 height 13
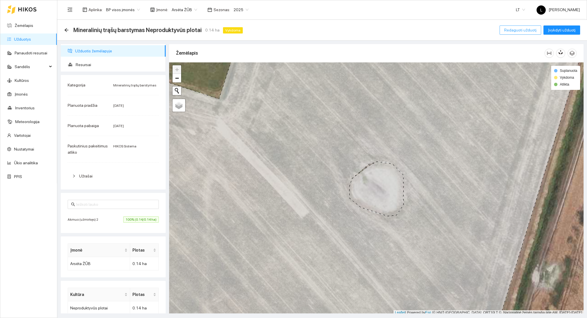
click at [518, 29] on span "Redaguoti užduotį" at bounding box center [520, 30] width 32 height 6
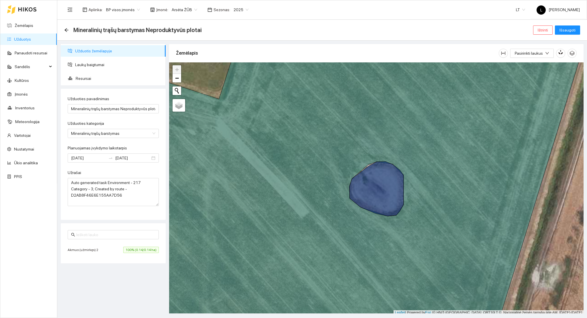
click at [184, 9] on span "Arsėta ŽŪB" at bounding box center [185, 9] width 26 height 9
click at [184, 22] on div "Visos" at bounding box center [199, 21] width 60 height 6
click at [546, 29] on span "Ištrinti" at bounding box center [543, 30] width 10 height 6
click at [543, 55] on button "Taip" at bounding box center [545, 58] width 12 height 7
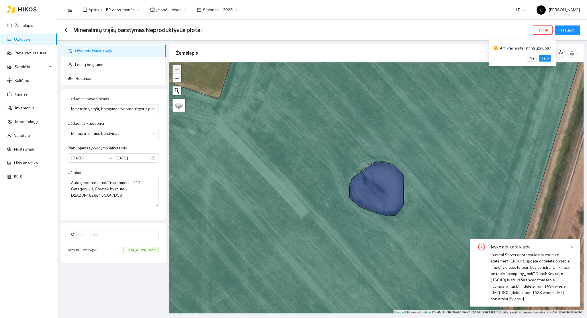
click at [63, 29] on div "Mineralinių trąšų barstymas Neproduktyvūs plotai Ištrinti Išsaugoti" at bounding box center [322, 30] width 530 height 21
click at [64, 31] on div "Mineralinių trąšų barstymas Neproduktyvūs plotai Ištrinti Išsaugoti" at bounding box center [322, 30] width 530 height 21
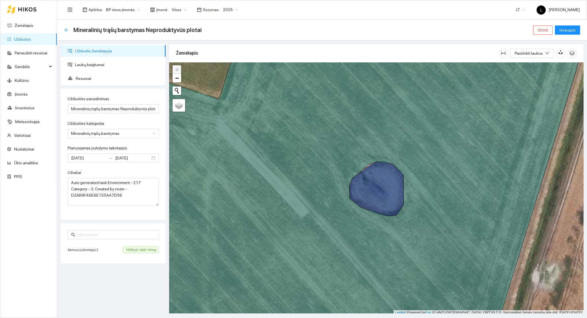
click at [64, 30] on icon "arrow-left" at bounding box center [66, 30] width 5 height 5
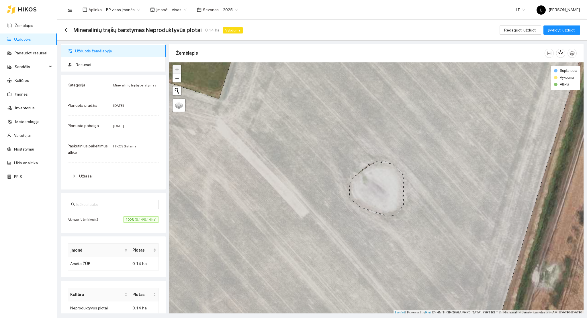
click at [64, 30] on div "Mineralinių trąšų barstymas Neproduktyvūs plotai 0.14 ha Vykdoma Redaguoti uždu…" at bounding box center [322, 30] width 530 height 21
click at [68, 31] on icon "arrow-left" at bounding box center [66, 30] width 5 height 5
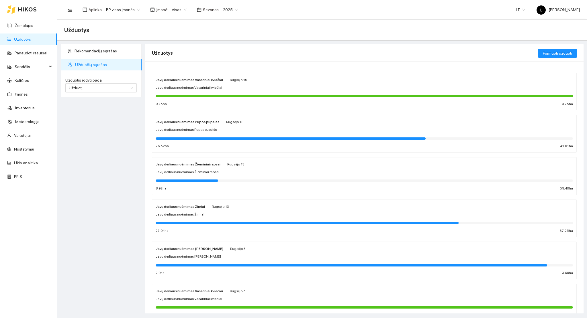
click at [113, 97] on div "Rekomendacijų sąrašas Užduočių sąrašas Užduotis rodyti pagal Užduotį Užduotis r…" at bounding box center [101, 179] width 84 height 270
click at [111, 87] on span "Užduotį" at bounding box center [101, 88] width 64 height 9
click at [88, 110] on div "Kultūrą" at bounding box center [101, 109] width 64 height 6
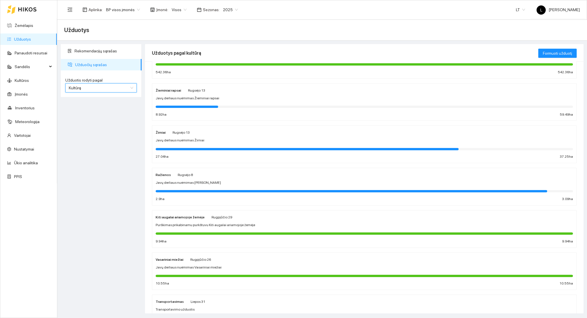
scroll to position [229, 0]
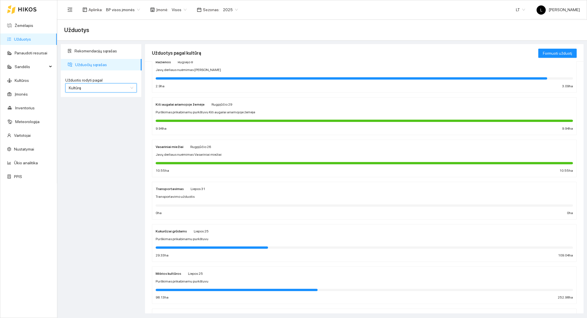
click at [181, 14] on span "Visos" at bounding box center [179, 9] width 15 height 9
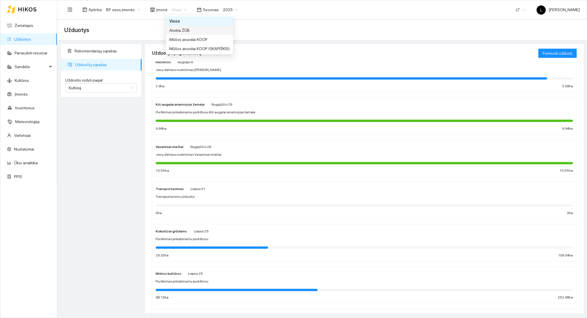
click at [179, 32] on div "Arsėta ŽŪB" at bounding box center [199, 30] width 60 height 6
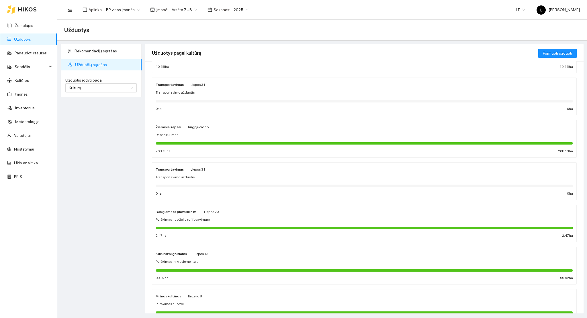
scroll to position [236, 0]
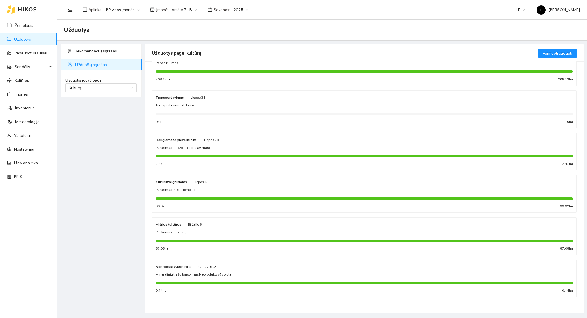
click at [203, 279] on div "Neproduktyvūs plotai Gegužės 23 Mineralinių trąšų barstymas Neproduktyvūs plota…" at bounding box center [364, 279] width 417 height 30
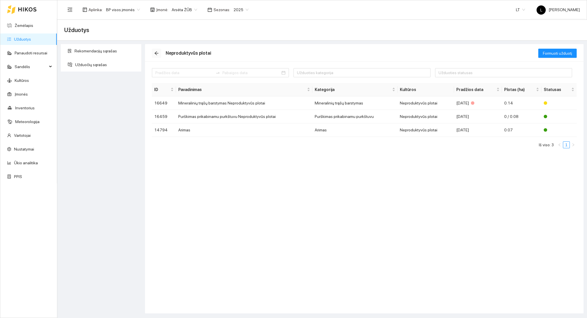
click at [157, 51] on icon "arrow-left" at bounding box center [156, 53] width 5 height 5
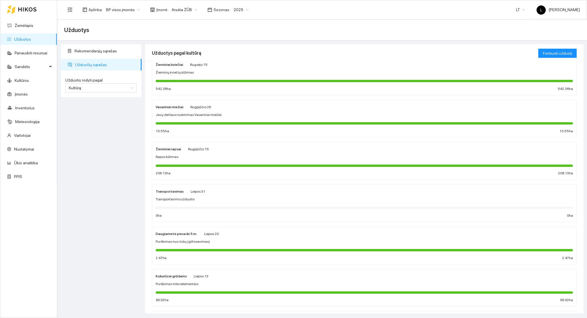
scroll to position [194, 0]
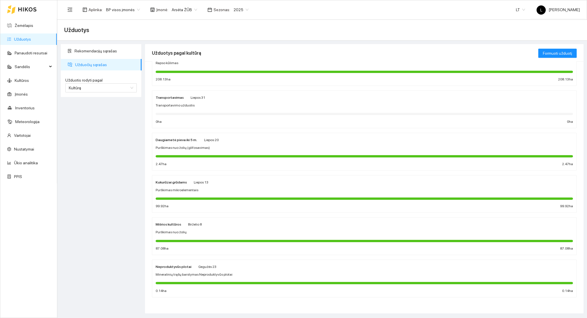
click at [220, 240] on div at bounding box center [364, 241] width 417 height 2
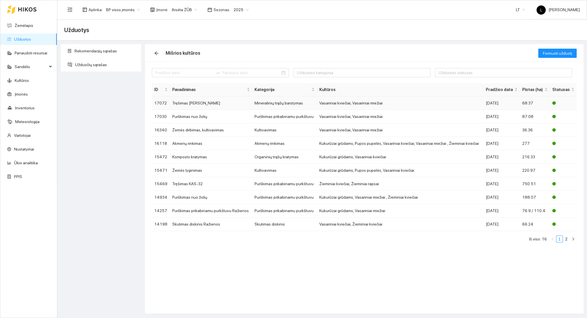
click at [526, 103] on td "68.37" at bounding box center [535, 103] width 30 height 13
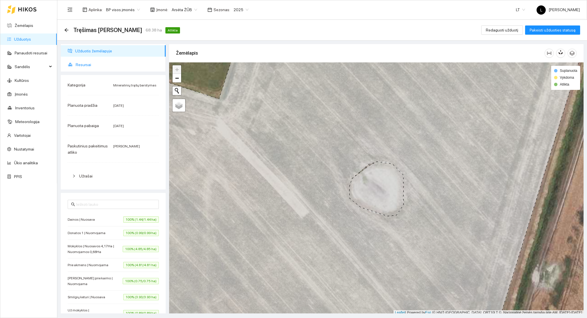
click at [100, 64] on span "Resursai" at bounding box center [118, 64] width 85 height 11
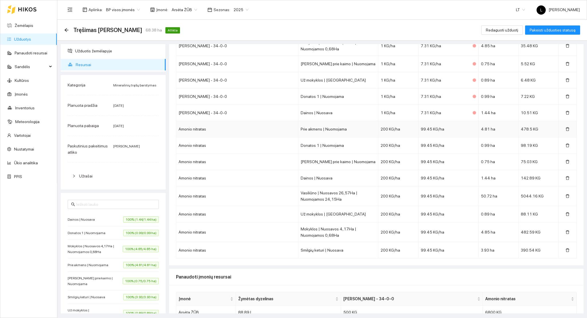
scroll to position [322, 0]
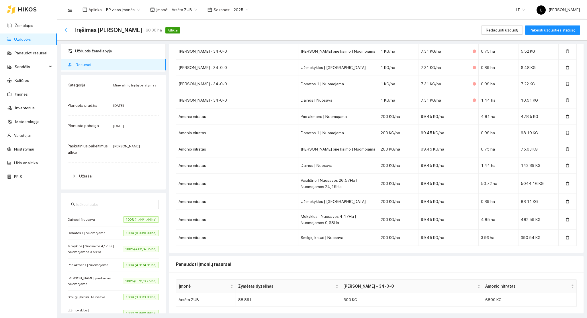
click at [67, 29] on icon "arrow-left" at bounding box center [66, 30] width 5 height 5
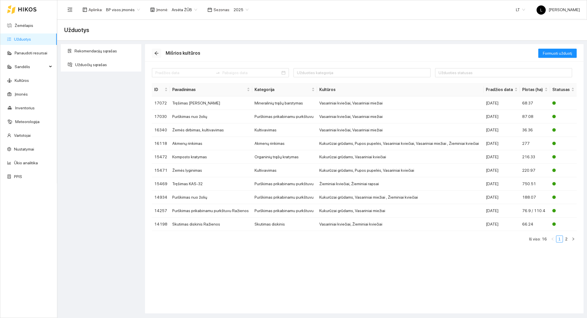
click at [158, 57] on button "button" at bounding box center [156, 53] width 9 height 9
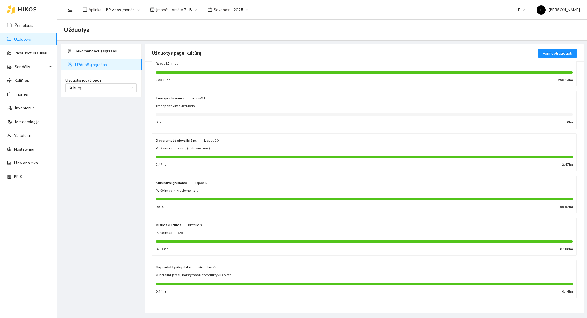
scroll to position [194, 0]
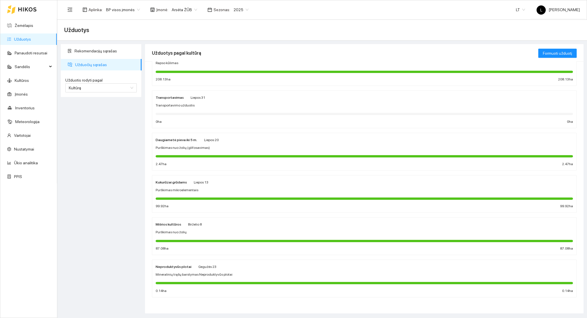
click at [186, 193] on span "Purškimas mikroelementais" at bounding box center [177, 190] width 43 height 5
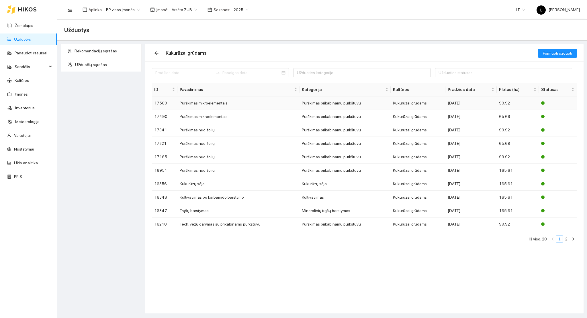
click at [325, 100] on td "Purškimas prikabinamu purkštuvu" at bounding box center [344, 103] width 91 height 13
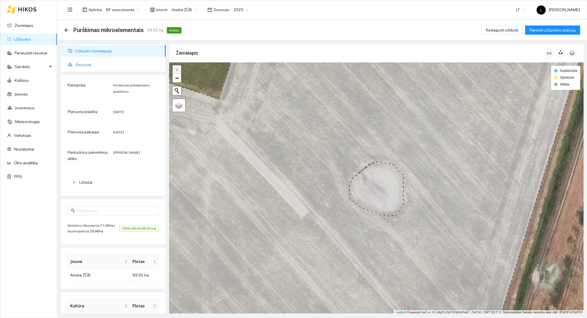
click at [85, 64] on span "Resursai" at bounding box center [118, 64] width 85 height 11
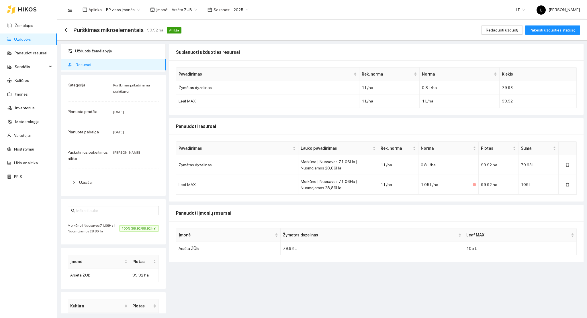
click at [66, 26] on div "Purškimas mikroelementais 99.92 ha Atlikta" at bounding box center [123, 30] width 119 height 9
click at [66, 28] on icon "arrow-left" at bounding box center [66, 30] width 5 height 5
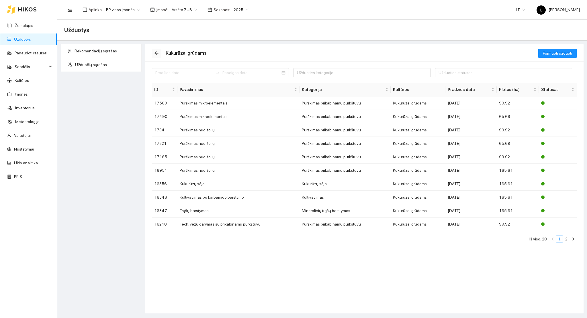
click at [157, 56] on button "button" at bounding box center [156, 53] width 9 height 9
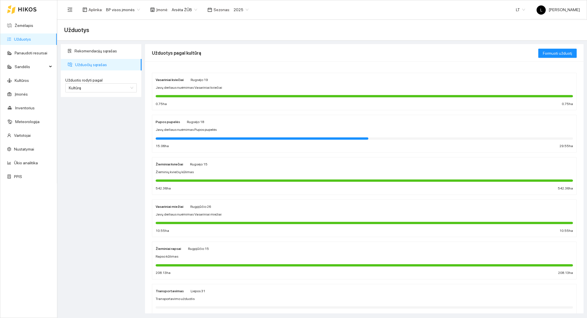
scroll to position [194, 0]
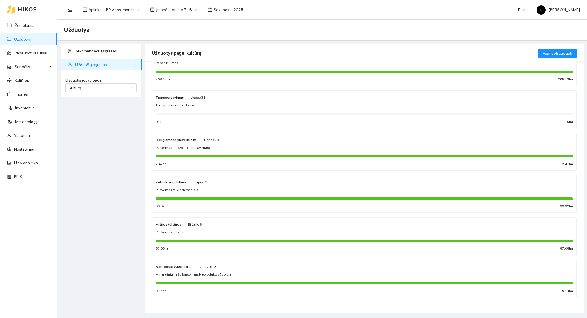
click at [187, 148] on span "Purškimas nuo žolių (glifosavimas)" at bounding box center [183, 147] width 54 height 5
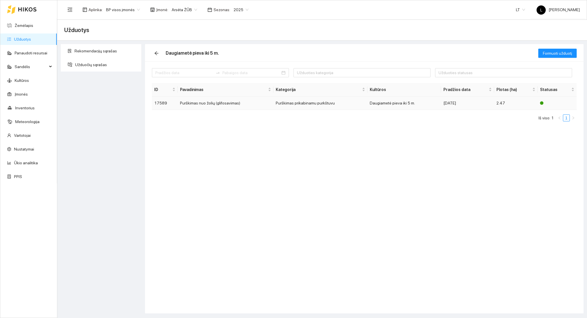
click at [204, 98] on td "Purškimas nuo žolių (glifosavimas)" at bounding box center [226, 103] width 96 height 13
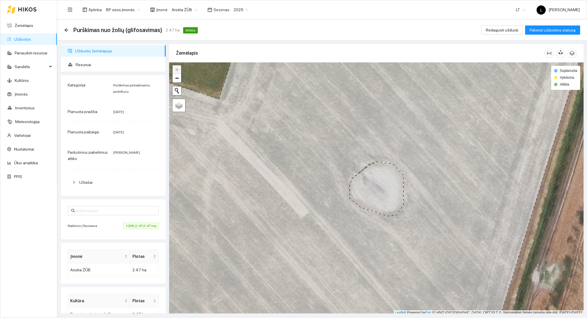
click at [107, 226] on div "Naktinio | Nuosava 100% (2.47/2.47 ha)" at bounding box center [113, 226] width 91 height 6
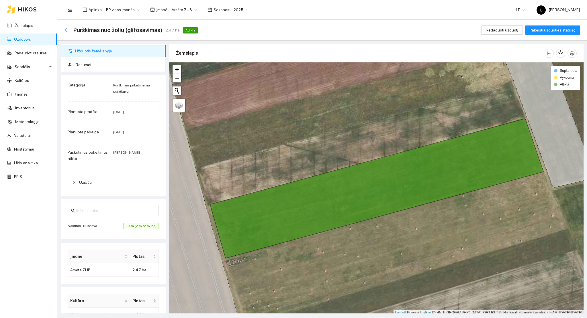
click at [66, 30] on icon "arrow-left" at bounding box center [66, 30] width 4 height 4
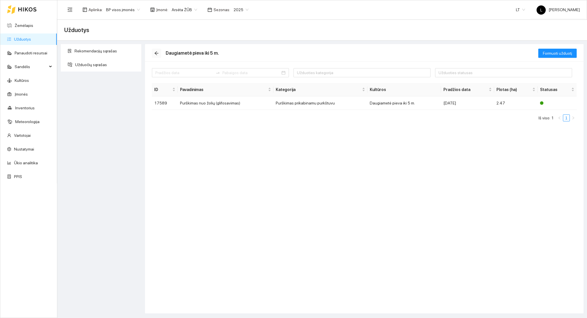
click at [157, 53] on icon "arrow-left" at bounding box center [156, 53] width 5 height 5
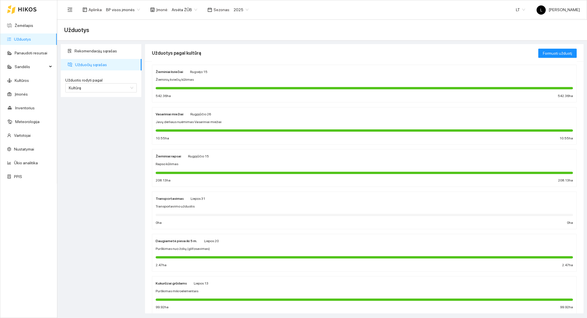
scroll to position [79, 0]
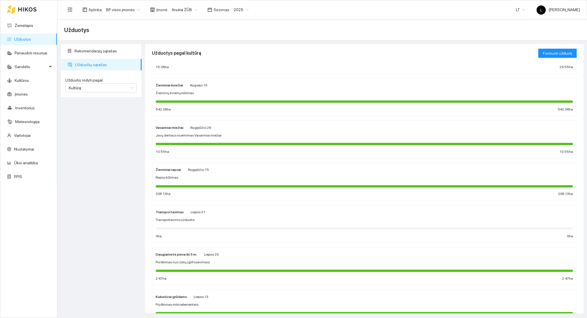
click at [192, 186] on div at bounding box center [364, 186] width 417 height 2
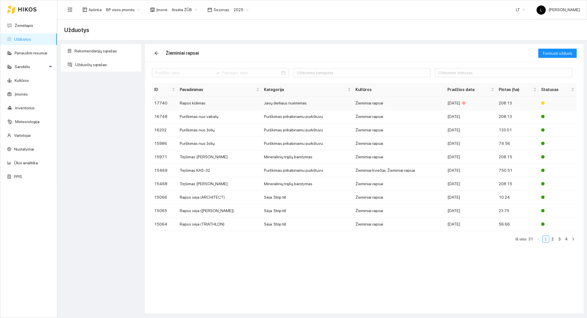
click at [290, 101] on td "Javų derliaus nuėmimas" at bounding box center [307, 103] width 91 height 13
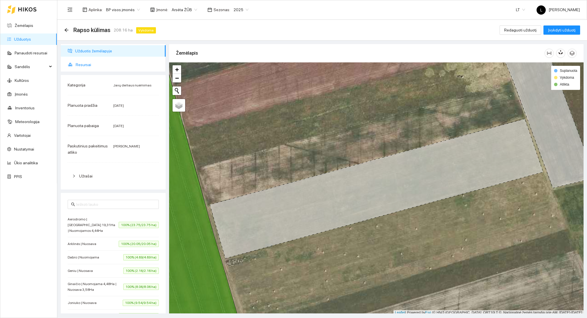
click at [76, 63] on span "Resursai" at bounding box center [118, 64] width 85 height 11
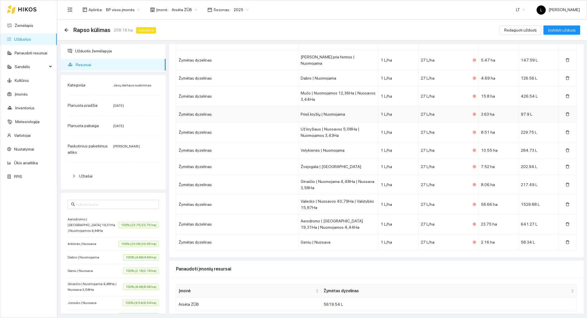
scroll to position [194, 0]
click at [67, 28] on icon "arrow-left" at bounding box center [66, 30] width 5 height 5
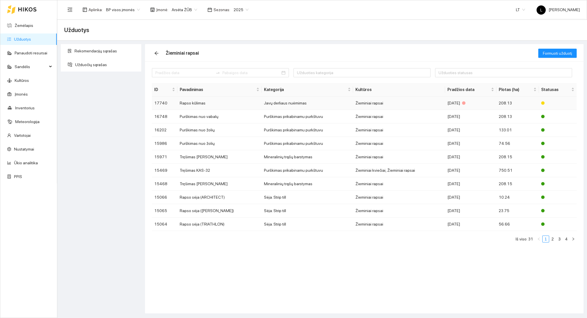
click at [490, 102] on div "2025-07-28" at bounding box center [470, 103] width 47 height 6
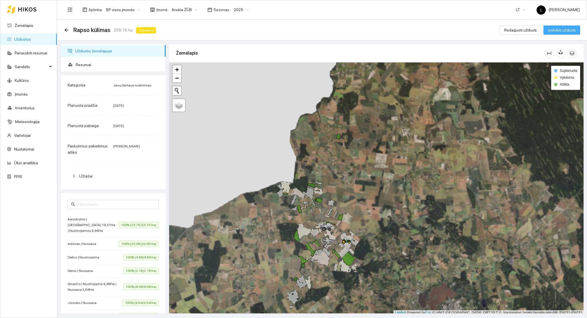
click at [570, 31] on span "Įvykdyti užduotį" at bounding box center [562, 30] width 28 height 6
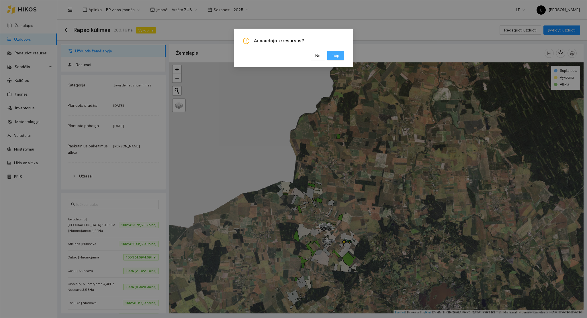
click at [337, 55] on span "Taip" at bounding box center [335, 55] width 7 height 6
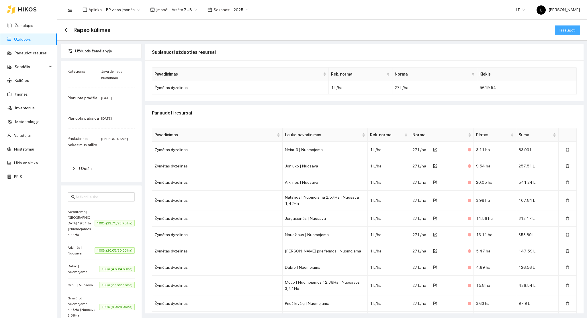
click at [566, 30] on span "Išsaugoti" at bounding box center [567, 30] width 16 height 6
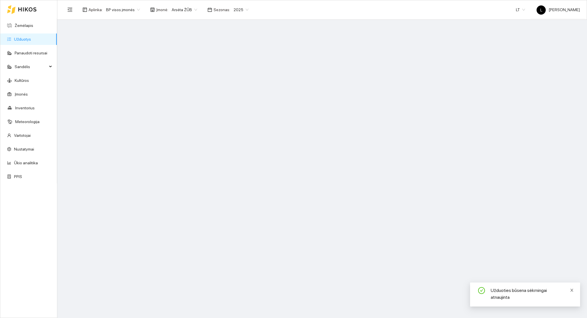
click at [572, 293] on icon "close" at bounding box center [572, 291] width 4 height 4
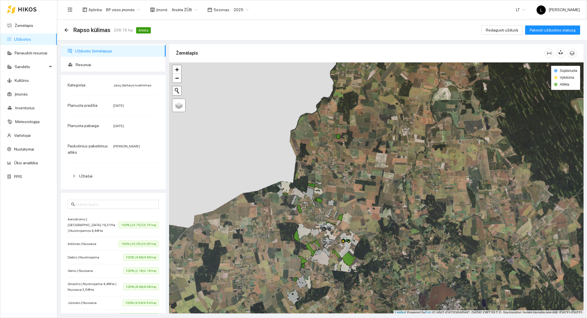
click at [31, 40] on link "Užduotys" at bounding box center [22, 39] width 17 height 5
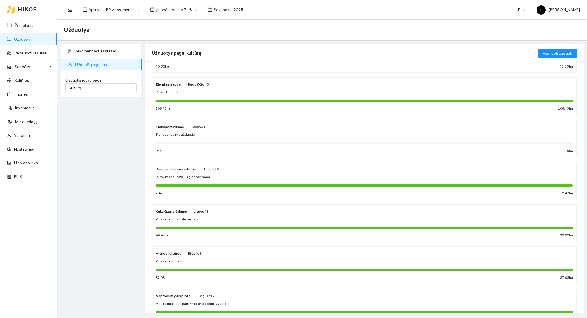
scroll to position [153, 0]
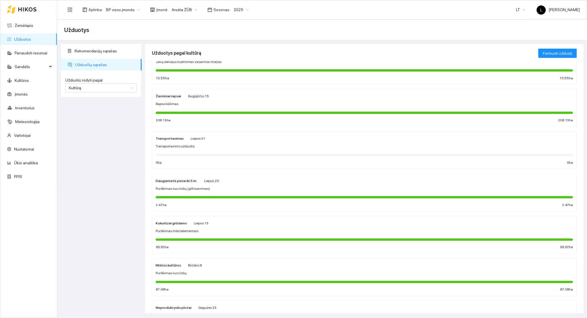
click at [195, 108] on div "Žieminiai rapsai Rugpjūčio 15 Rapso kūlimas 208.13 ha 208.13 ha" at bounding box center [364, 108] width 417 height 30
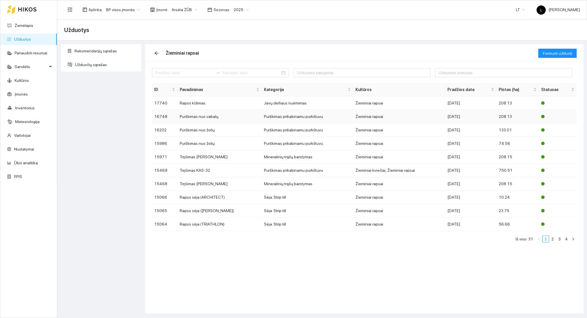
click at [212, 117] on td "Purškimas nuo vabalų" at bounding box center [219, 116] width 84 height 13
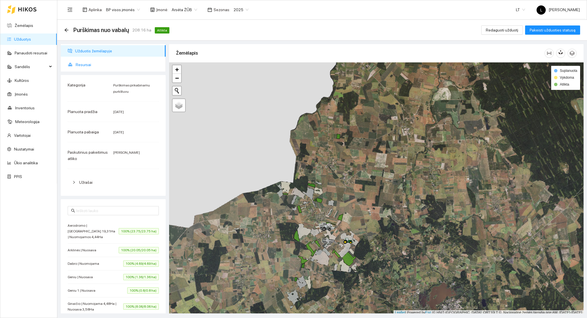
click at [75, 68] on li "Resursai" at bounding box center [113, 64] width 105 height 11
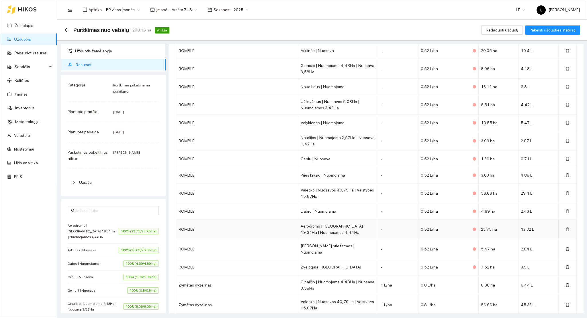
scroll to position [573, 0]
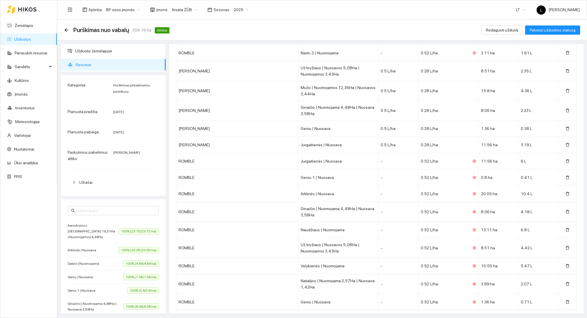
click at [58, 30] on div "Purškimas nuo vabalų 208.16 ha Atlikta Redaguoti užduotį Pakeisti užduoties sta…" at bounding box center [322, 30] width 530 height 21
click at [69, 30] on div "Purškimas nuo vabalų 208.16 ha Atlikta" at bounding box center [117, 30] width 107 height 9
click at [65, 31] on icon "arrow-left" at bounding box center [66, 30] width 5 height 5
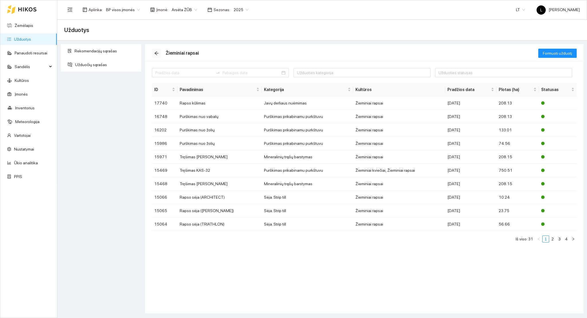
click at [157, 53] on icon "arrow-left" at bounding box center [156, 53] width 5 height 5
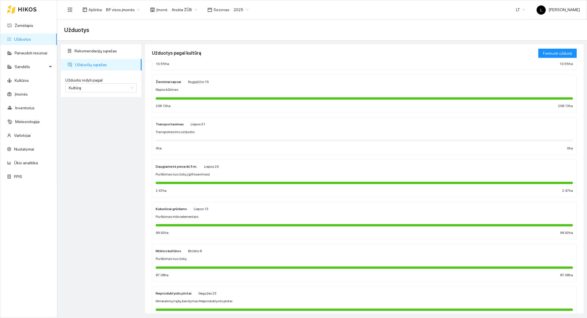
scroll to position [191, 0]
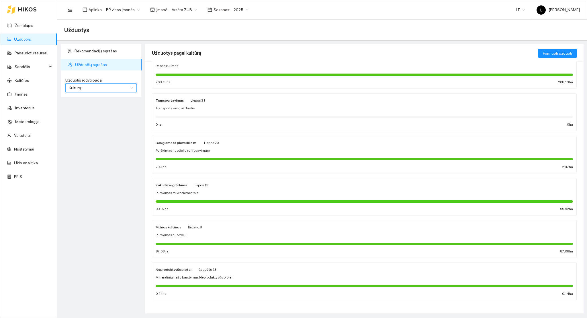
click at [83, 88] on span "Kultūrą" at bounding box center [101, 88] width 64 height 9
click at [87, 134] on div "Rekomendacijų sąrašas Užduočių sąrašas Užduotis rodyti pagal Kultūrą Užduotis r…" at bounding box center [101, 179] width 84 height 270
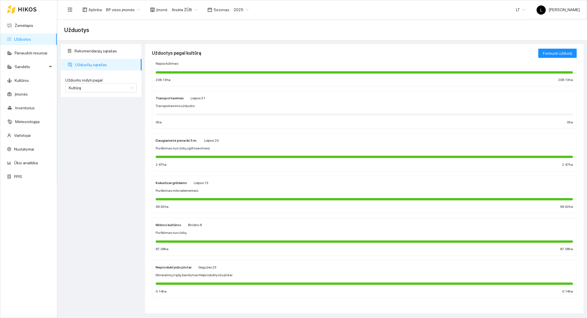
scroll to position [194, 0]
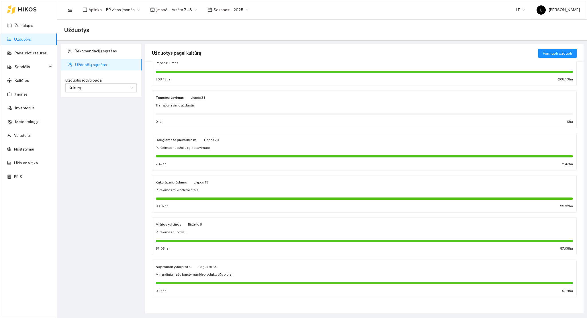
click at [105, 220] on div "Rekomendacijų sąrašas Užduočių sąrašas Užduotis rodyti pagal Kultūrą Užduotis r…" at bounding box center [101, 179] width 84 height 270
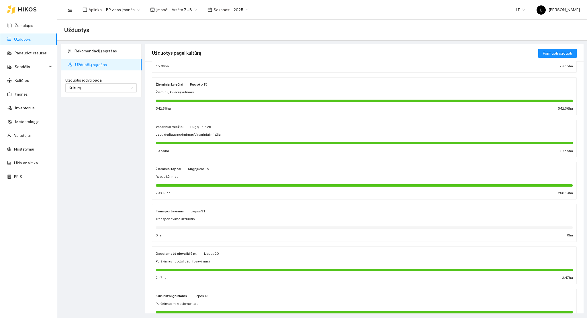
scroll to position [79, 0]
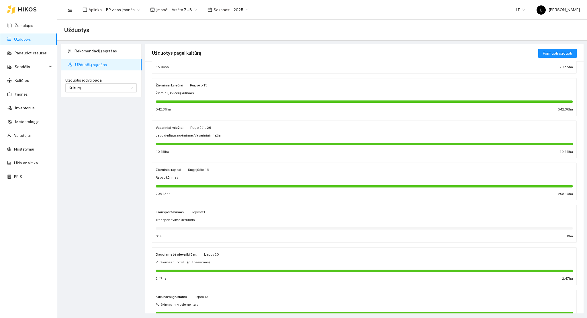
click at [215, 183] on div at bounding box center [364, 186] width 417 height 6
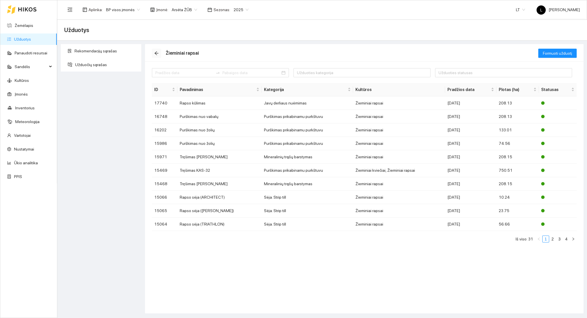
click at [158, 54] on icon "arrow-left" at bounding box center [156, 53] width 5 height 5
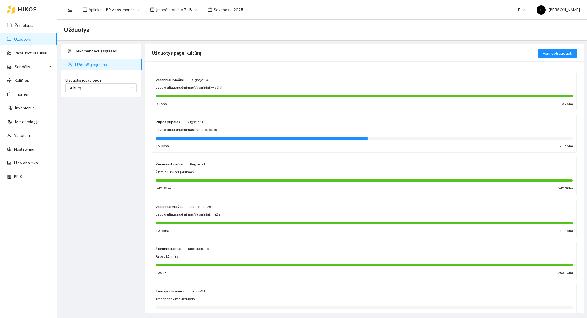
click at [195, 214] on span "Javų derliaus nuėmimas Vasariniai miežiai" at bounding box center [189, 214] width 66 height 5
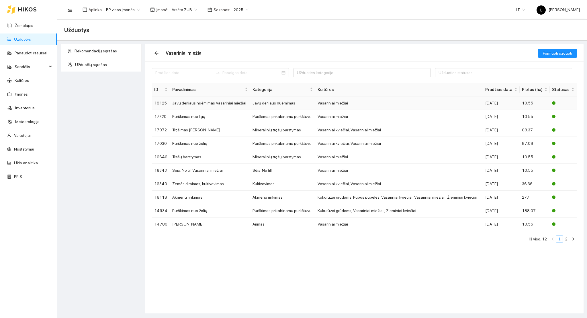
click at [292, 102] on td "Javų derliaus nuėmimas" at bounding box center [282, 103] width 65 height 13
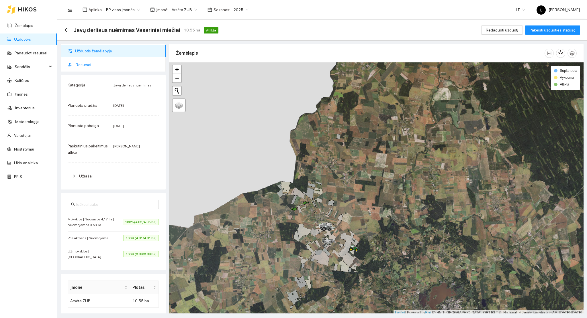
click at [86, 62] on span "Resursai" at bounding box center [118, 64] width 85 height 11
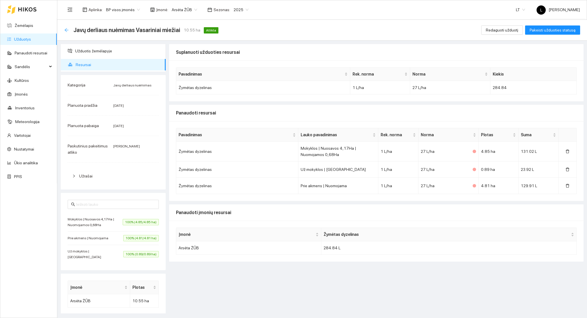
click at [67, 29] on icon "arrow-left" at bounding box center [66, 30] width 5 height 5
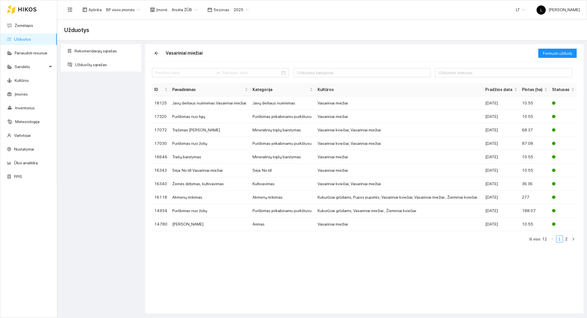
click at [67, 29] on span "Užduotys" at bounding box center [76, 30] width 25 height 9
click at [156, 50] on button "button" at bounding box center [156, 53] width 9 height 9
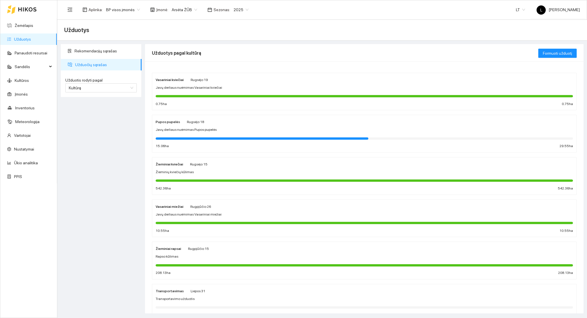
click at [181, 177] on div "Žieminiai kviečiai Rugsėjo 15 Žieminių kviečių kūlimas 542.36 ha 542.36 ha" at bounding box center [364, 176] width 417 height 30
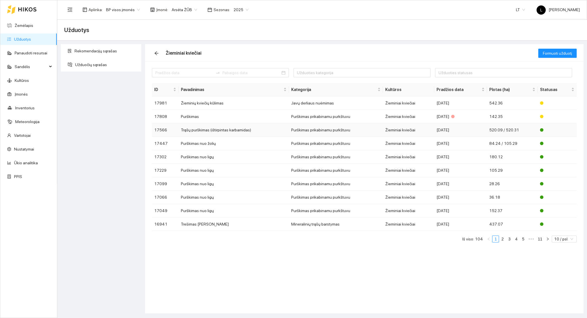
click at [205, 130] on td "Trąšų purškimas (ištirpintas karbamidas)" at bounding box center [234, 130] width 110 height 13
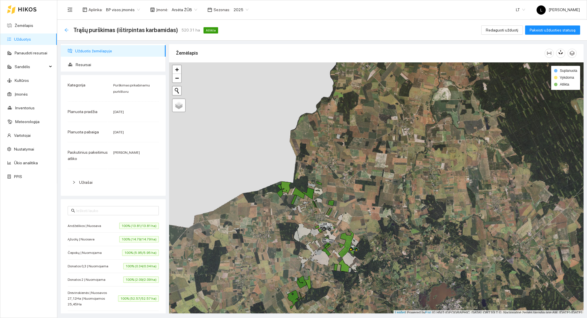
click at [66, 32] on icon "arrow-left" at bounding box center [66, 30] width 5 height 5
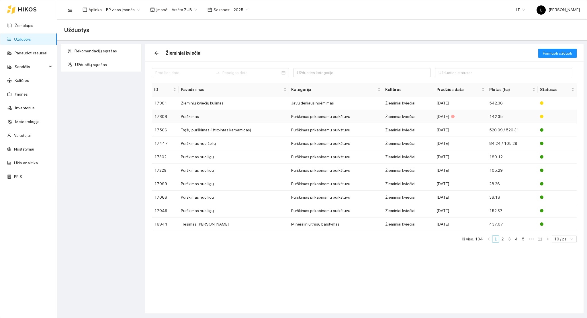
click at [244, 117] on td "Purškimas" at bounding box center [234, 116] width 110 height 13
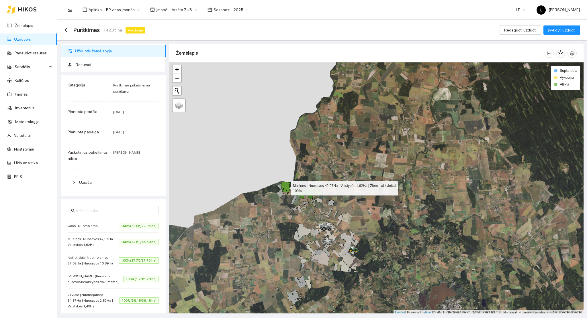
click at [287, 187] on icon at bounding box center [286, 188] width 10 height 13
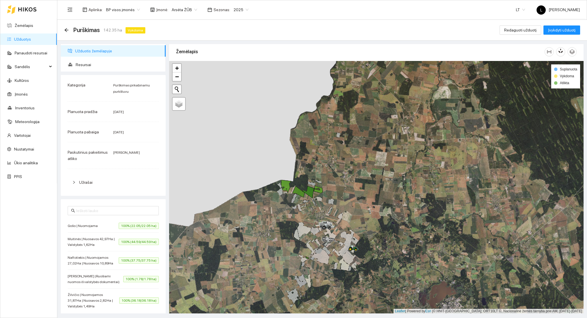
drag, startPoint x: 321, startPoint y: 210, endPoint x: 312, endPoint y: 109, distance: 101.3
click at [312, 110] on div at bounding box center [376, 187] width 414 height 253
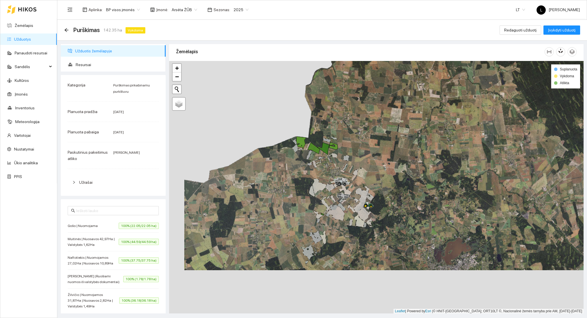
drag, startPoint x: 327, startPoint y: 140, endPoint x: 349, endPoint y: 200, distance: 64.4
click at [350, 198] on icon at bounding box center [345, 195] width 16 height 5
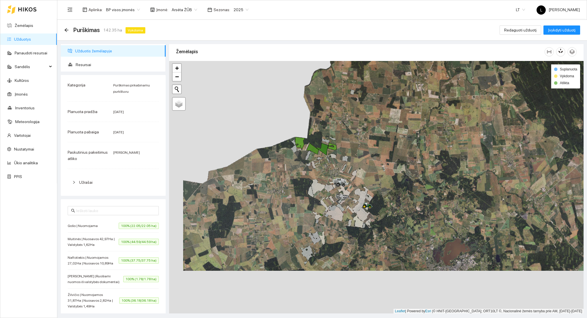
click at [84, 58] on ul "Užduotis žemėlapyje Resursai" at bounding box center [113, 58] width 105 height 28
click at [84, 68] on span "Resursai" at bounding box center [118, 64] width 85 height 11
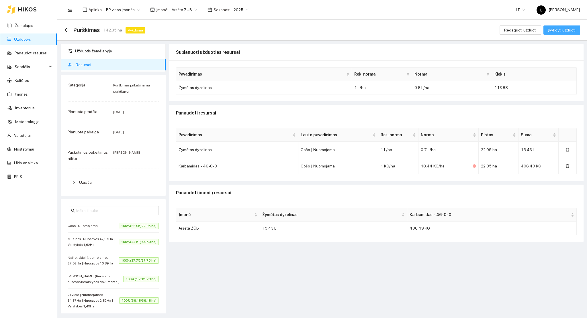
click at [567, 30] on span "Įvykdyti užduotį" at bounding box center [562, 30] width 28 height 6
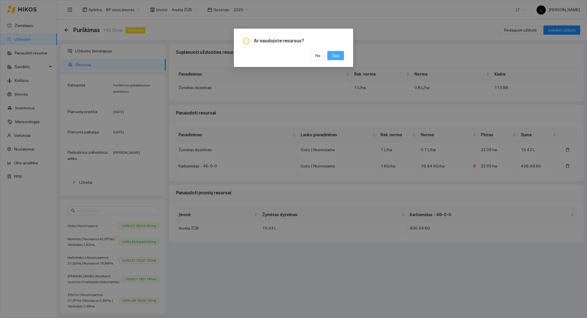
click at [332, 57] on span "Taip" at bounding box center [335, 55] width 7 height 6
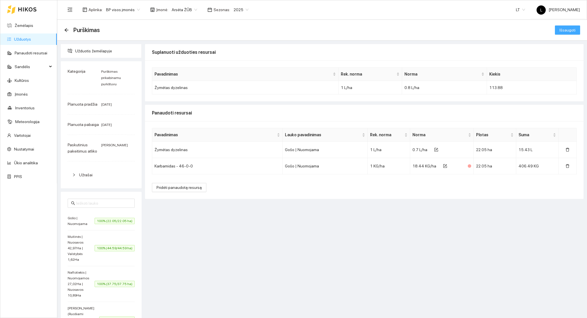
drag, startPoint x: 558, startPoint y: 31, endPoint x: 548, endPoint y: 45, distance: 17.4
click at [559, 31] on span "Išsaugoti" at bounding box center [567, 30] width 16 height 6
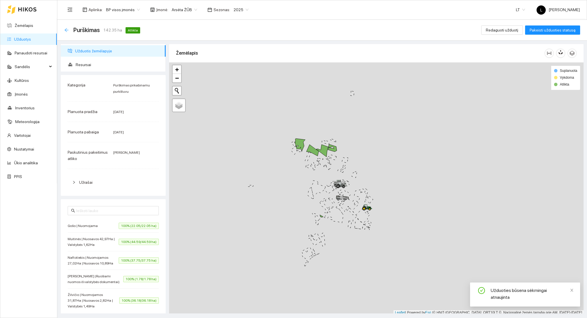
click at [65, 29] on icon "arrow-left" at bounding box center [66, 30] width 5 height 5
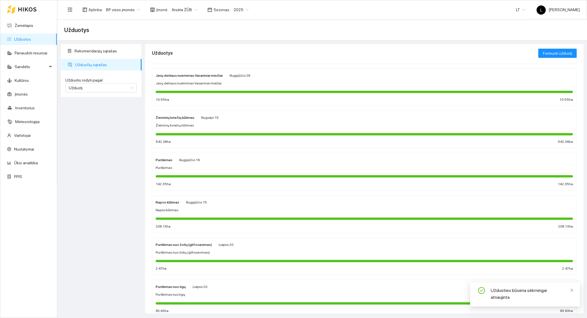
scroll to position [203, 0]
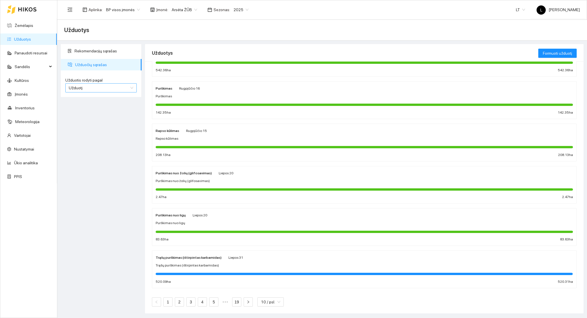
click at [101, 91] on span "Užduotį" at bounding box center [101, 88] width 64 height 9
click at [87, 107] on div "Kultūrą" at bounding box center [101, 109] width 64 height 6
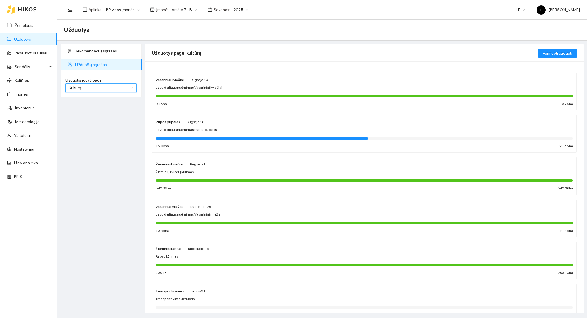
click at [216, 179] on div at bounding box center [364, 180] width 417 height 6
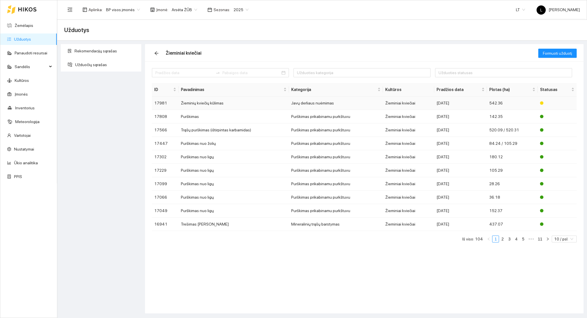
click at [245, 105] on td "Žieminių kviečių kūlimas" at bounding box center [234, 103] width 110 height 13
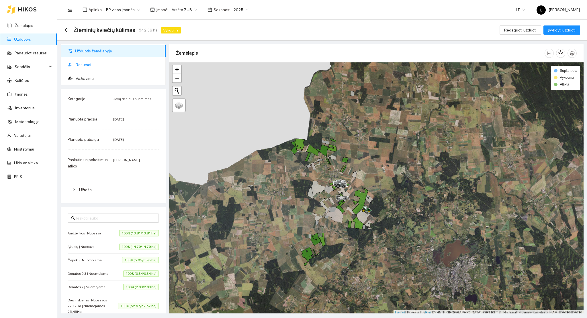
click at [82, 63] on span "Resursai" at bounding box center [118, 64] width 85 height 11
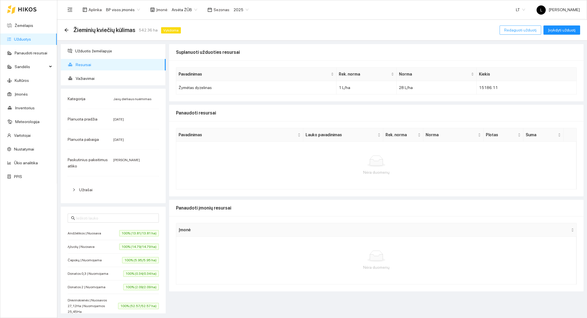
click at [521, 34] on button "Redaguoti užduotį" at bounding box center [520, 30] width 42 height 9
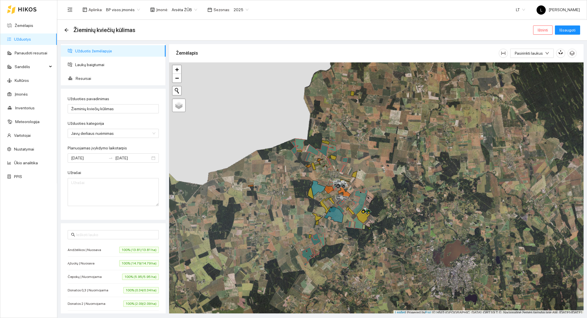
click at [86, 71] on ul "Užduotis žemėlapyje Laukų baigtumai Resursai" at bounding box center [113, 64] width 105 height 41
click at [85, 78] on span "Resursai" at bounding box center [118, 78] width 85 height 11
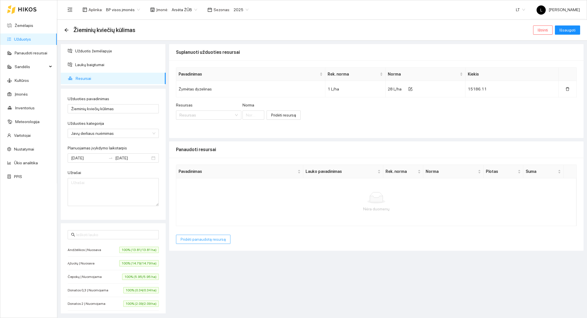
drag, startPoint x: 197, startPoint y: 231, endPoint x: 197, endPoint y: 241, distance: 9.7
click at [197, 233] on div "Pavadinimas Lauko pavadinimas Rek. norma Norma Plotas Suma Nėra duomenų Pridėti…" at bounding box center [376, 204] width 414 height 93
click at [197, 241] on span "Pridėti panaudotą resursą" at bounding box center [203, 239] width 45 height 6
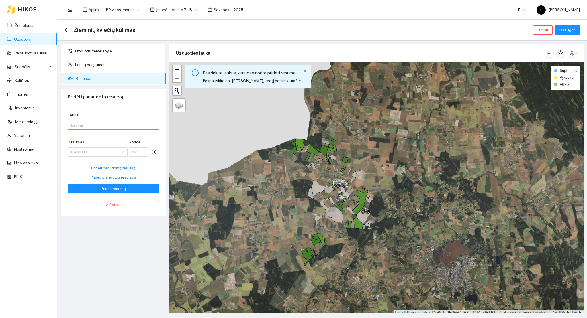
click at [87, 124] on div at bounding box center [110, 125] width 83 height 7
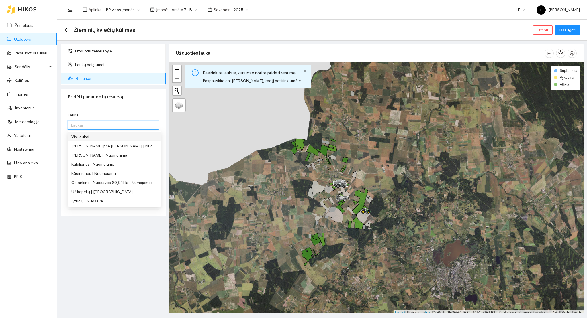
click at [95, 140] on div "Visi laukai" at bounding box center [114, 136] width 93 height 9
click at [109, 106] on div "Laukai Visi laukai Resursas Resursas Norma Pridėti papildomą resursą Pridėti pl…" at bounding box center [113, 160] width 105 height 111
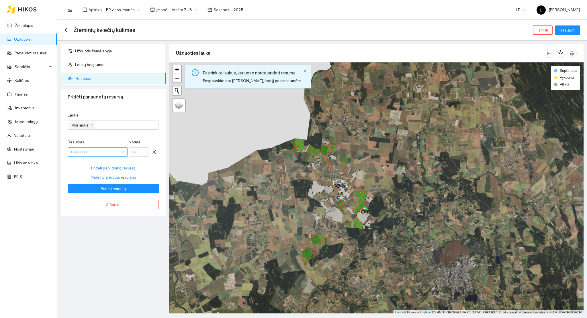
click at [87, 152] on input "Resursas" at bounding box center [95, 152] width 49 height 9
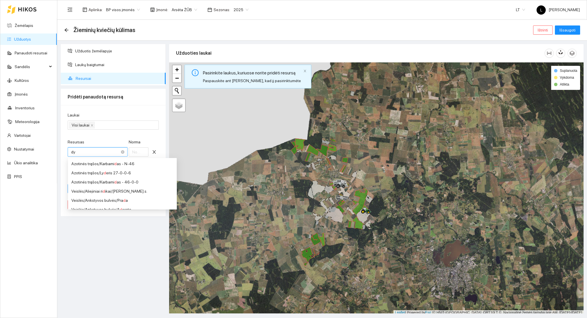
type input "dy"
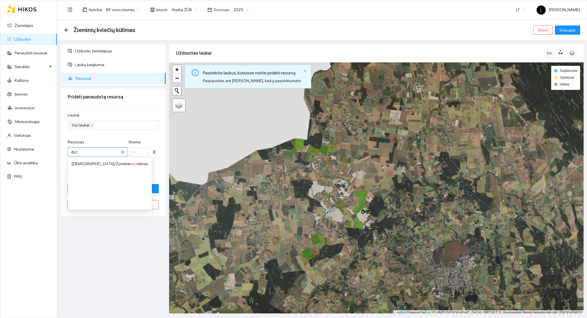
type input "dyze"
click at [131, 162] on span "dyze" at bounding box center [135, 164] width 9 height 5
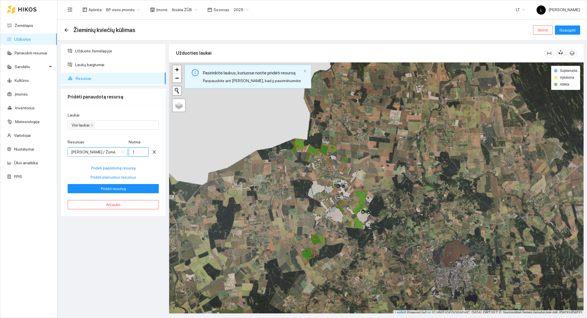
drag, startPoint x: 136, startPoint y: 155, endPoint x: 104, endPoint y: 147, distance: 33.4
click at [116, 150] on div "Resursas Kuras / Žymėtas dyzelinas Kuras / Žymėtas dyzelinas Norma 1" at bounding box center [113, 151] width 91 height 25
type input "28"
click at [116, 188] on span "Pridėti resursą" at bounding box center [113, 189] width 25 height 6
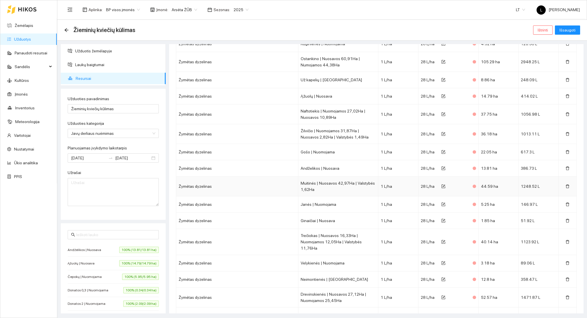
scroll to position [0, 0]
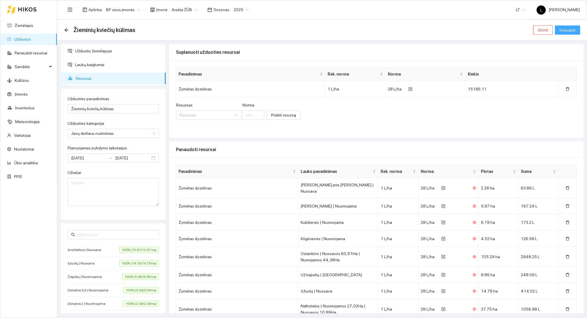
click at [574, 30] on span "Išsaugoti" at bounding box center [567, 30] width 16 height 6
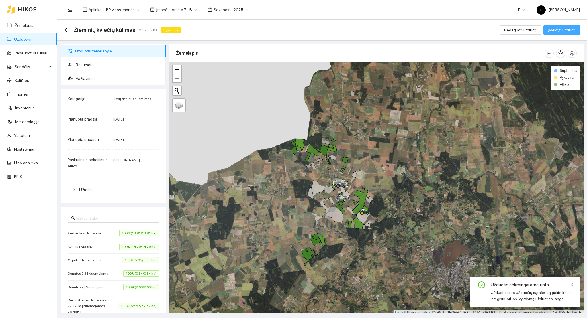
click at [562, 29] on span "Įvykdyti užduotį" at bounding box center [562, 30] width 28 height 6
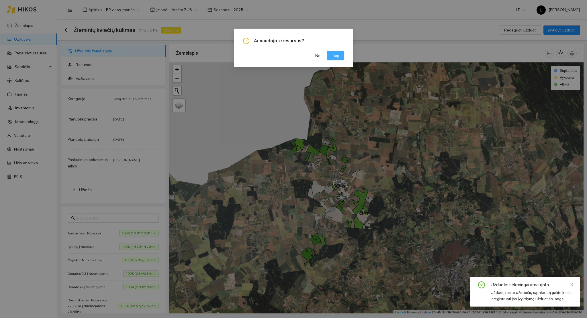
click at [339, 56] on button "Taip" at bounding box center [335, 55] width 17 height 9
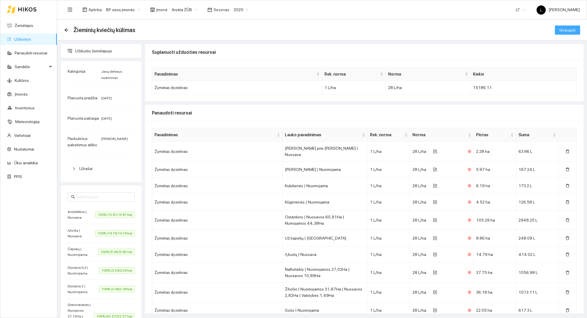
click at [565, 32] on span "Išsaugoti" at bounding box center [567, 30] width 16 height 6
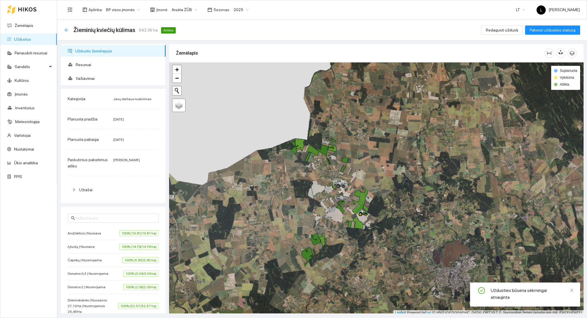
click at [66, 29] on icon "arrow-left" at bounding box center [66, 30] width 5 height 5
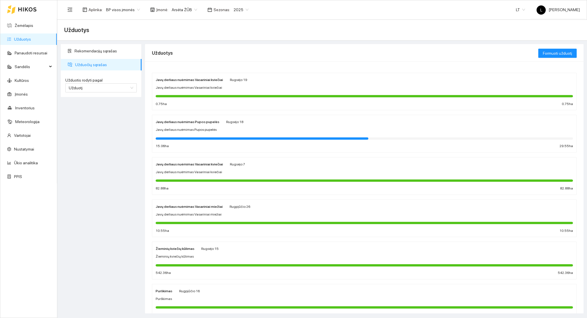
click at [103, 92] on span "Užduotį" at bounding box center [101, 88] width 64 height 9
click at [80, 110] on span "Kultūrą" at bounding box center [75, 109] width 12 height 5
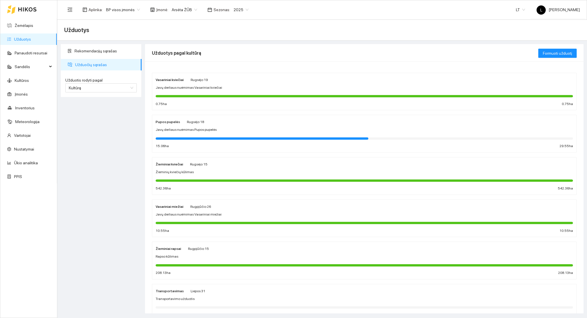
click at [210, 181] on div at bounding box center [364, 181] width 417 height 2
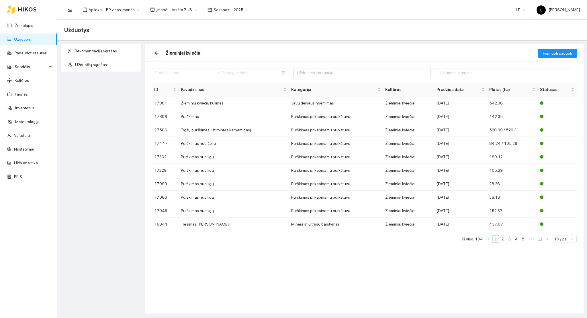
click at [156, 54] on icon "arrow-left" at bounding box center [156, 53] width 5 height 5
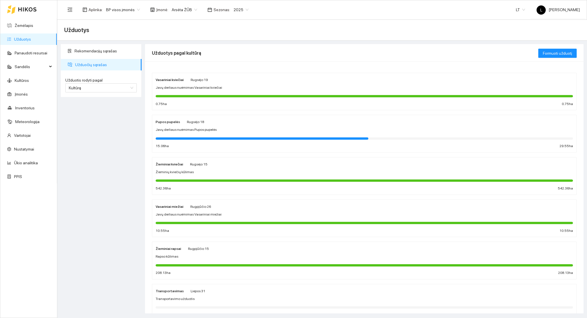
click at [191, 138] on div at bounding box center [262, 139] width 213 height 2
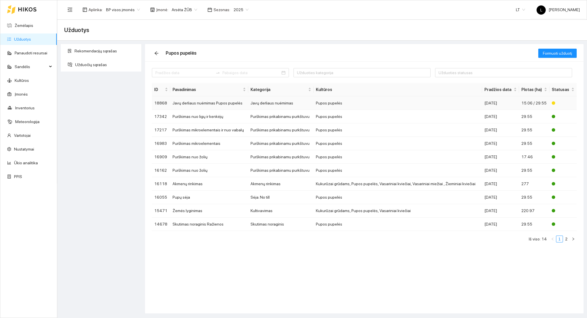
drag, startPoint x: 189, startPoint y: 103, endPoint x: 216, endPoint y: 122, distance: 33.5
click at [189, 103] on td "Javų derliaus nuėmimas Pupos pupelės" at bounding box center [209, 103] width 78 height 13
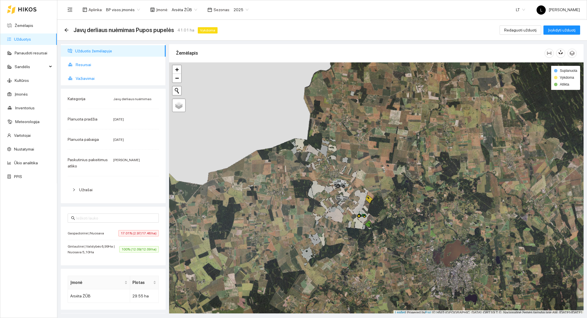
drag, startPoint x: 99, startPoint y: 62, endPoint x: 118, endPoint y: 79, distance: 25.6
click at [99, 62] on span "Resursai" at bounding box center [118, 64] width 85 height 11
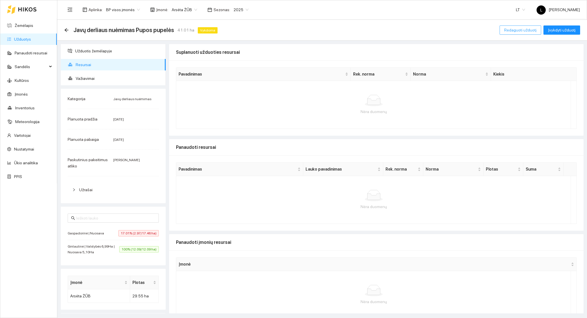
drag, startPoint x: 528, startPoint y: 31, endPoint x: 517, endPoint y: 35, distance: 11.0
click at [528, 32] on span "Redaguoti užduotį" at bounding box center [520, 30] width 32 height 6
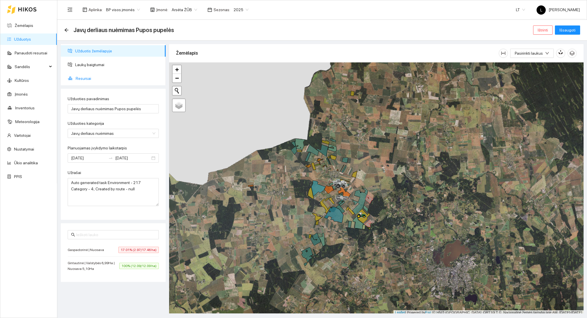
click at [96, 78] on span "Resursai" at bounding box center [118, 78] width 85 height 11
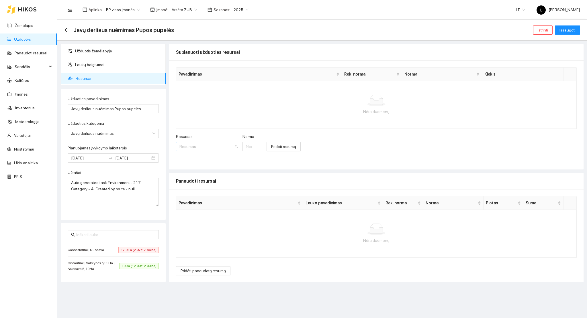
click at [199, 146] on input "Resursas" at bounding box center [206, 146] width 54 height 9
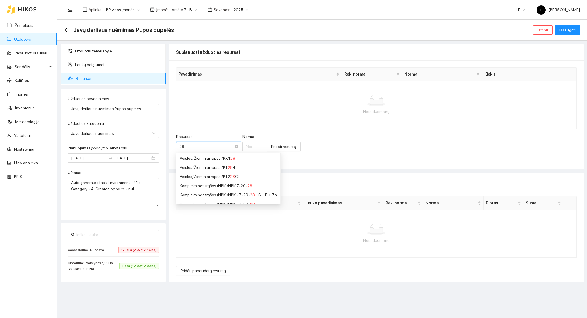
type input "2"
type input "dyz"
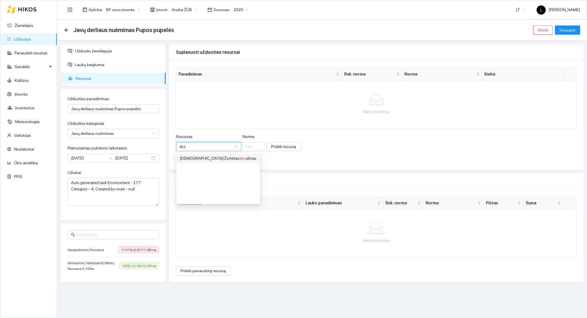
click at [205, 155] on div "Kuras / Žymėtas dyz elinas" at bounding box center [218, 158] width 77 height 6
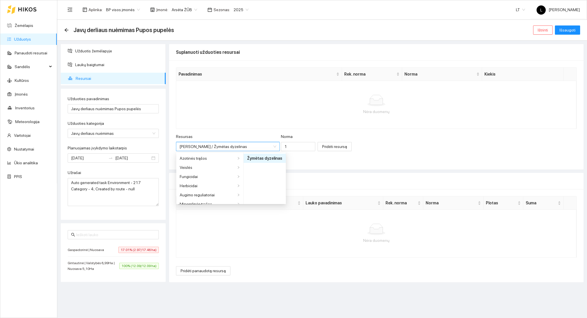
scroll to position [179, 0]
drag, startPoint x: 269, startPoint y: 148, endPoint x: 237, endPoint y: 139, distance: 33.5
click at [244, 144] on div "Resursas Kuras / Žymėtas dyzelinas Kuras / Žymėtas dyzelinas Norma 1" at bounding box center [245, 146] width 139 height 25
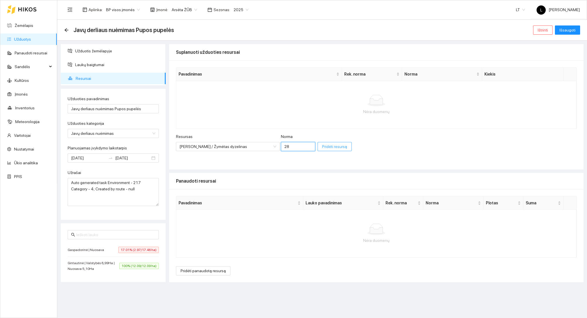
type input "28"
click at [317, 143] on button "Pridėti resursą" at bounding box center [334, 146] width 34 height 9
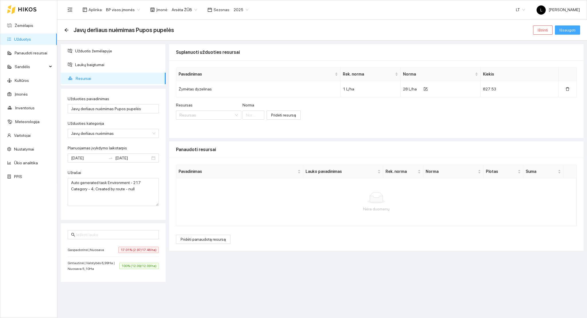
click at [566, 30] on span "Išsaugoti" at bounding box center [567, 30] width 16 height 6
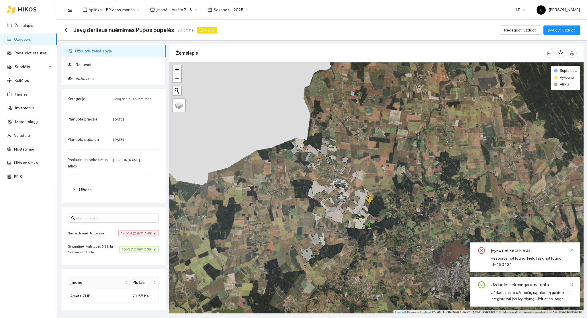
click at [30, 39] on link "Užduotys" at bounding box center [22, 39] width 17 height 5
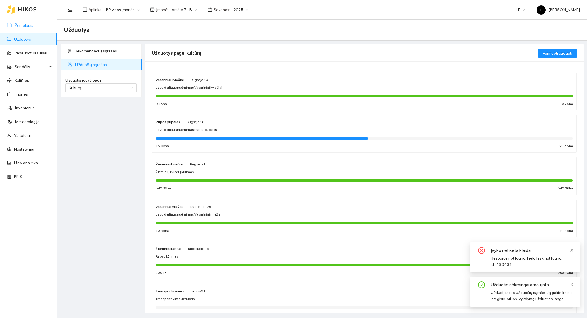
click at [33, 24] on link "Žemėlapis" at bounding box center [24, 25] width 19 height 5
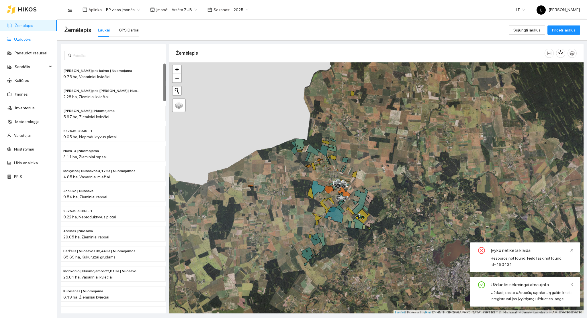
click at [22, 38] on link "Užduotys" at bounding box center [22, 39] width 17 height 5
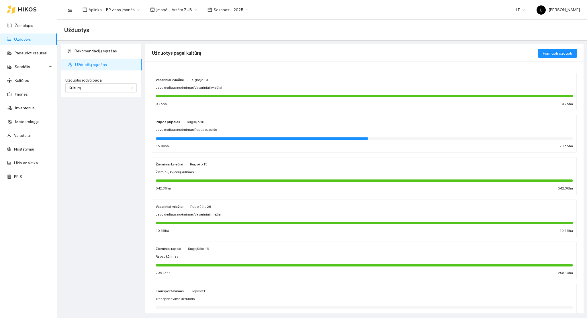
click at [198, 92] on div "Vasariniai kviečiai Rugsėjo 19 Javų derliaus nuėmimas Vasariniai kviečiai 0.75 …" at bounding box center [364, 92] width 417 height 30
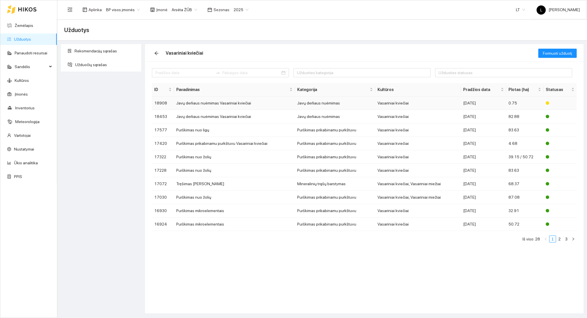
click at [221, 107] on td "Javų derliaus nuėmimas Vasariniai kviečiai" at bounding box center [234, 103] width 121 height 13
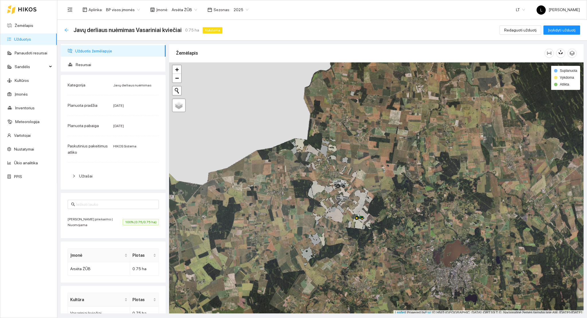
click at [65, 28] on icon "arrow-left" at bounding box center [66, 30] width 5 height 5
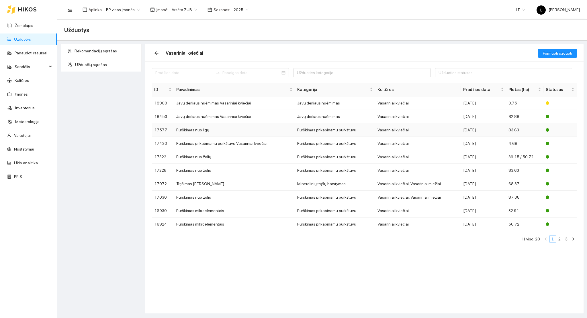
click at [285, 131] on td "Purškimas nuo ligų" at bounding box center [234, 130] width 121 height 13
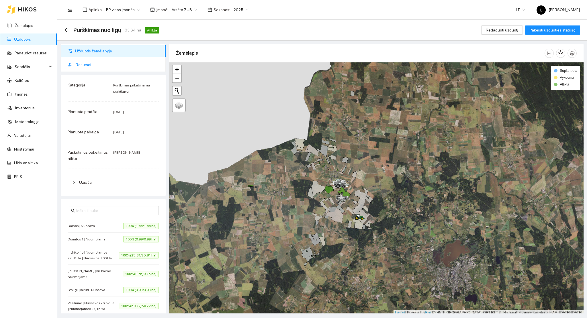
click at [89, 60] on span "Resursai" at bounding box center [118, 64] width 85 height 11
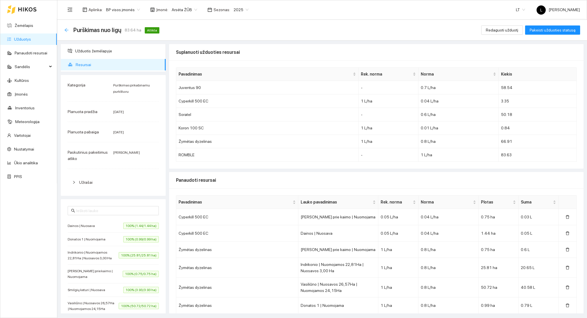
click at [67, 28] on icon "arrow-left" at bounding box center [66, 30] width 5 height 5
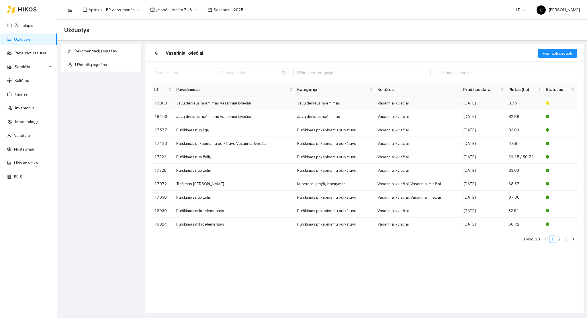
click at [205, 104] on td "Javų derliaus nuėmimas Vasariniai kviečiai" at bounding box center [234, 103] width 121 height 13
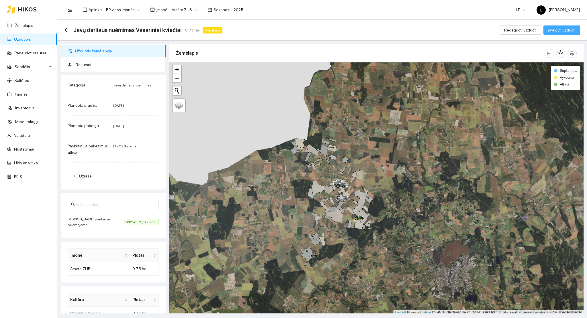
click at [560, 30] on span "Įvykdyti užduotį" at bounding box center [562, 30] width 28 height 6
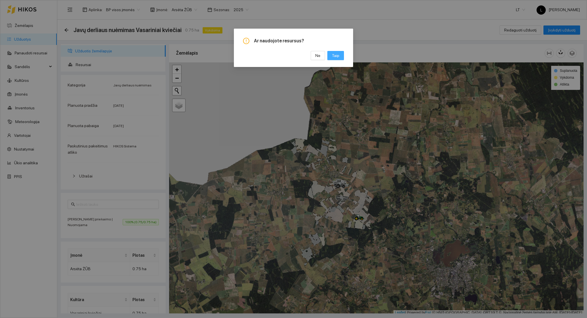
click at [337, 55] on span "Taip" at bounding box center [335, 55] width 7 height 6
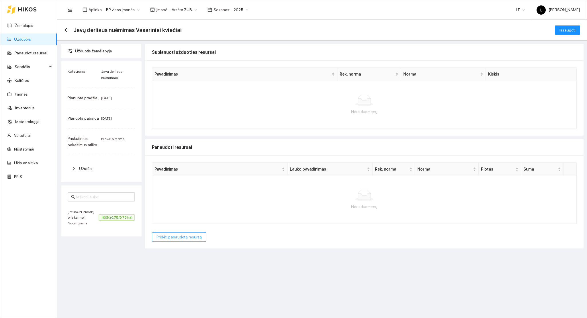
click at [182, 240] on span "Pridėti panaudotą resursą" at bounding box center [178, 237] width 45 height 6
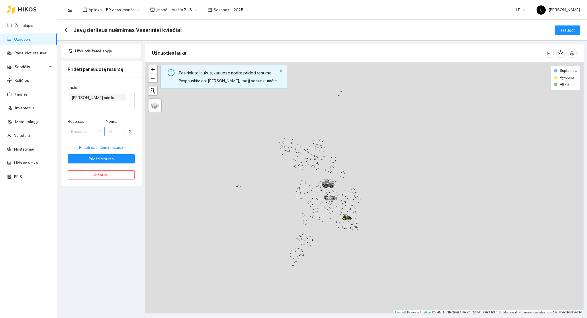
click at [86, 129] on input "Resursas" at bounding box center [84, 131] width 26 height 9
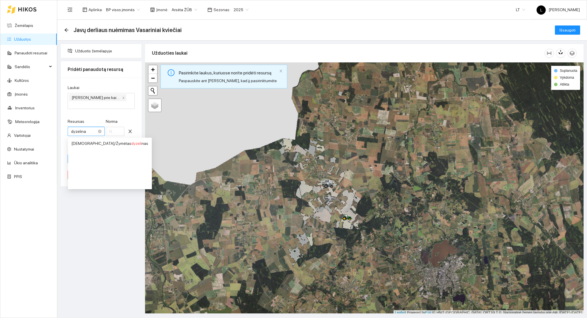
type input "dyzelinas"
click at [99, 145] on div "Kuras / Žymėtas dyzelinas" at bounding box center [109, 143] width 77 height 6
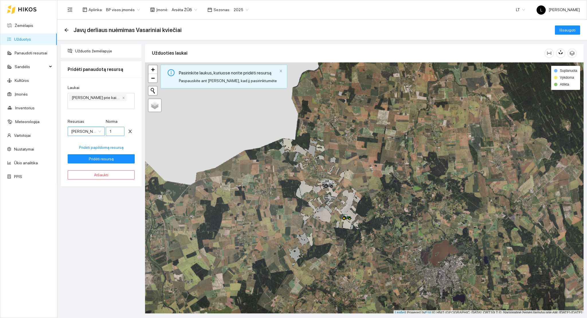
scroll to position [179, 0]
drag, startPoint x: 110, startPoint y: 130, endPoint x: 84, endPoint y: 130, distance: 26.7
click at [94, 130] on div "Resursas Kuras / Žymėtas dyzelinas Norma 1" at bounding box center [101, 130] width 67 height 25
type input "0"
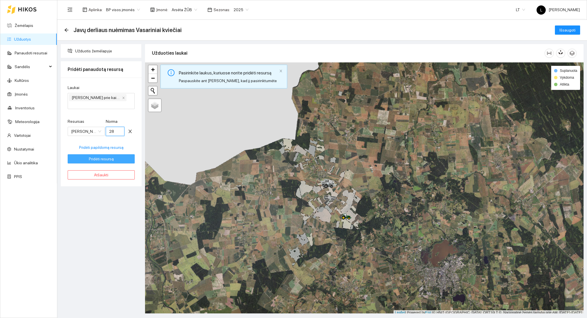
type input "28"
click at [113, 158] on button "Pridėti resursą" at bounding box center [101, 158] width 67 height 9
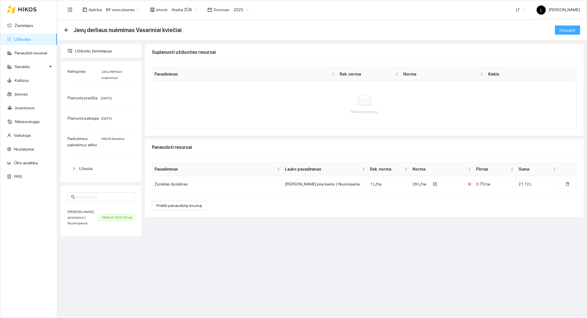
click at [570, 29] on span "Išsaugoti" at bounding box center [567, 30] width 16 height 6
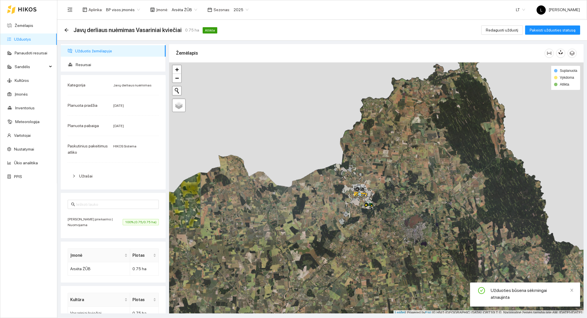
click at [28, 37] on link "Užduotys" at bounding box center [22, 39] width 17 height 5
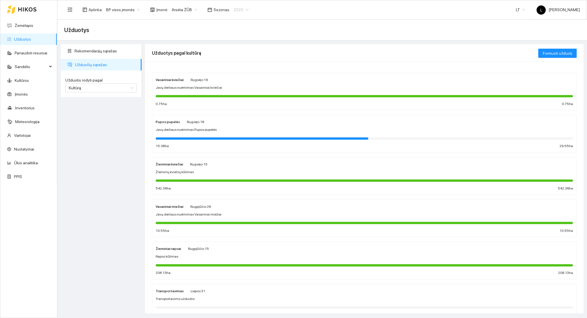
click at [234, 11] on span "2025" at bounding box center [241, 9] width 15 height 9
click at [235, 76] on div "2026" at bounding box center [236, 76] width 15 height 6
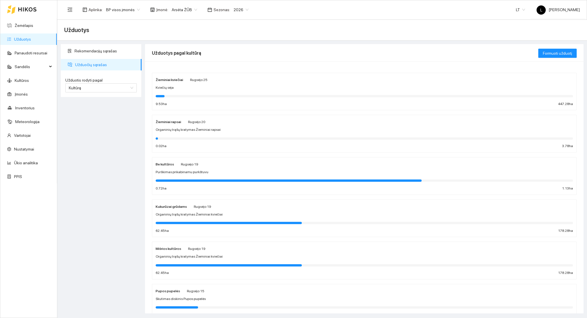
click at [225, 13] on div "Sezonas : 2026 2026" at bounding box center [228, 9] width 48 height 9
click at [241, 10] on span "2026" at bounding box center [241, 9] width 15 height 9
click at [234, 68] on div "2025" at bounding box center [236, 67] width 15 height 6
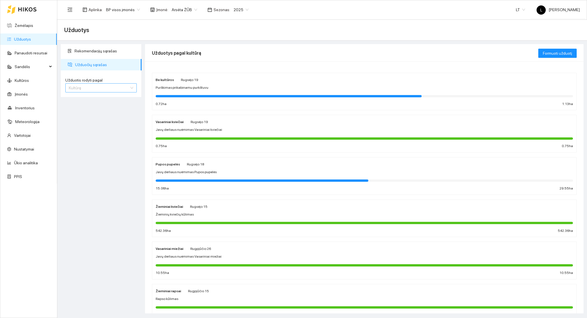
click at [93, 86] on span "Kultūrą" at bounding box center [101, 88] width 64 height 9
click at [125, 132] on div "Rekomendacijų sąrašas Užduočių sąrašas Užduotis rodyti pagal Kultūrą Užduotis r…" at bounding box center [101, 179] width 84 height 270
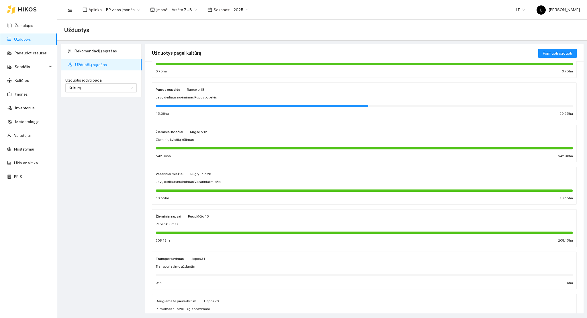
scroll to position [76, 0]
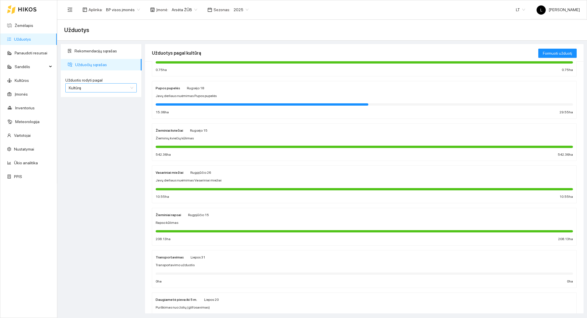
click at [117, 89] on span "Kultūrą" at bounding box center [101, 88] width 64 height 9
click at [83, 97] on div "Užduotį" at bounding box center [101, 100] width 64 height 6
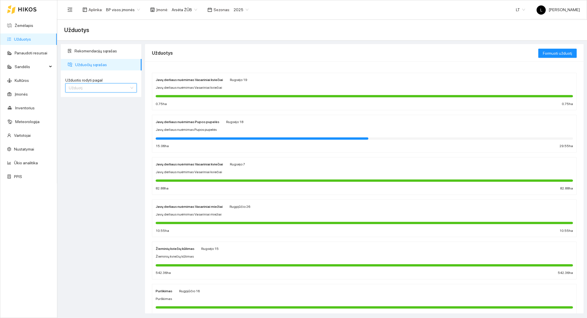
click at [118, 89] on span "Užduotį" at bounding box center [101, 88] width 64 height 9
click at [87, 111] on div "Kultūrą" at bounding box center [101, 109] width 64 height 6
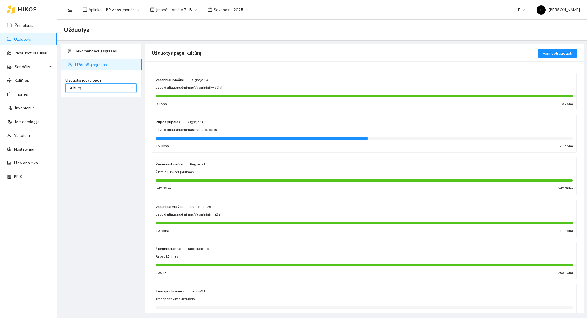
click at [201, 169] on div "Žieminiai kviečiai Rugsėjo 15 Žieminių kviečių kūlimas 542.36 ha 542.36 ha" at bounding box center [364, 176] width 417 height 30
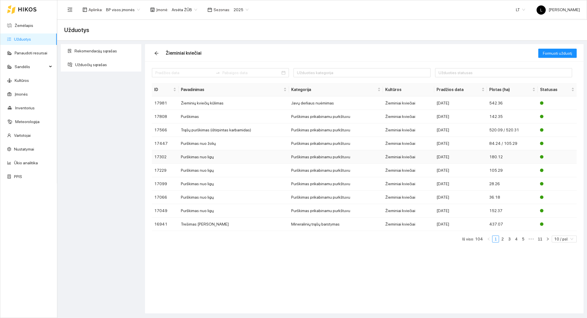
click at [222, 158] on td "Purškimas nuo ligų" at bounding box center [234, 156] width 110 height 13
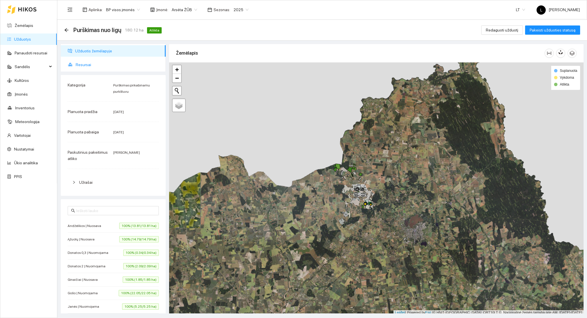
click at [88, 66] on span "Resursai" at bounding box center [118, 64] width 85 height 11
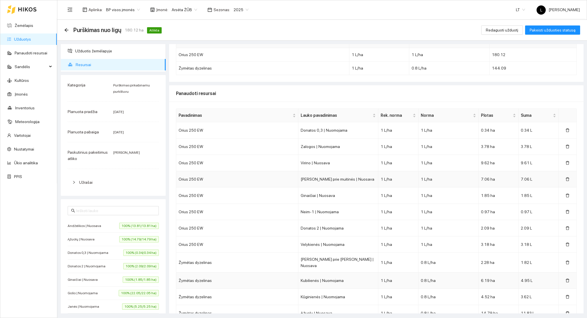
scroll to position [115, 0]
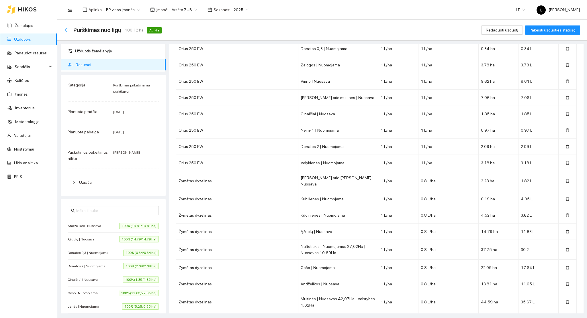
click at [69, 29] on div "Purškimas nuo ligų 180.12 ha Atlikta" at bounding box center [114, 30] width 100 height 9
click at [66, 30] on icon "arrow-left" at bounding box center [66, 30] width 4 height 4
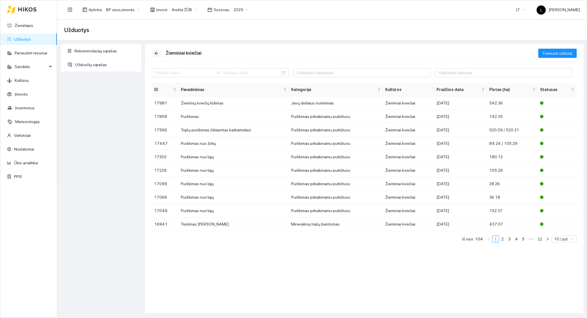
click at [156, 52] on icon "arrow-left" at bounding box center [156, 53] width 5 height 5
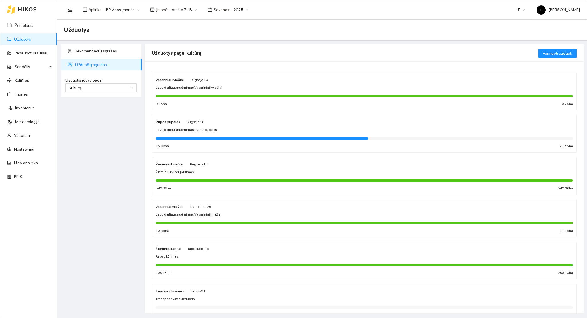
click at [189, 217] on span "Javų derliaus nuėmimas Vasariniai miežiai" at bounding box center [189, 214] width 66 height 5
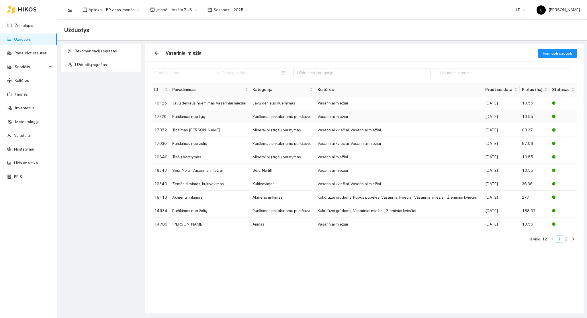
click at [461, 118] on td "Vasariniai miežiai" at bounding box center [399, 116] width 168 height 13
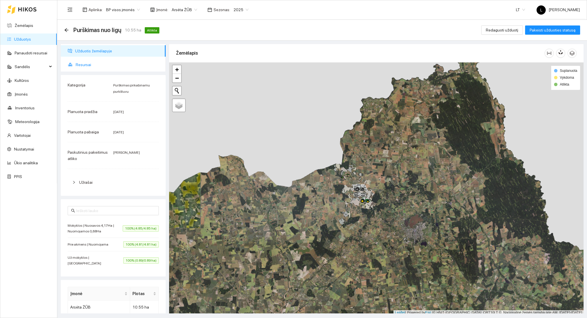
click at [80, 65] on span "Resursai" at bounding box center [118, 64] width 85 height 11
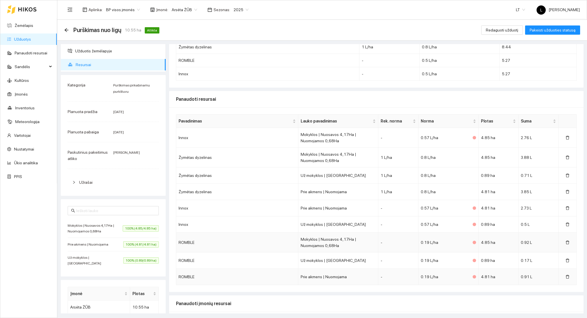
scroll to position [76, 0]
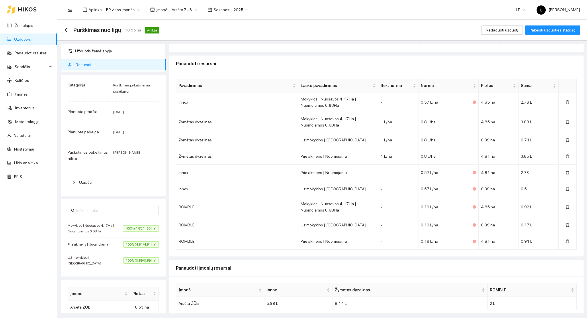
click at [62, 32] on div "Purškimas nuo ligų 10.55 ha Atlikta Redaguoti užduotį Pakeisti užduoties statusą" at bounding box center [322, 30] width 530 height 21
click at [69, 32] on div "Purškimas nuo ligų 10.55 ha Atlikta" at bounding box center [112, 30] width 97 height 9
click at [387, 175] on td "-" at bounding box center [398, 173] width 40 height 16
click at [66, 28] on icon "arrow-left" at bounding box center [66, 30] width 5 height 5
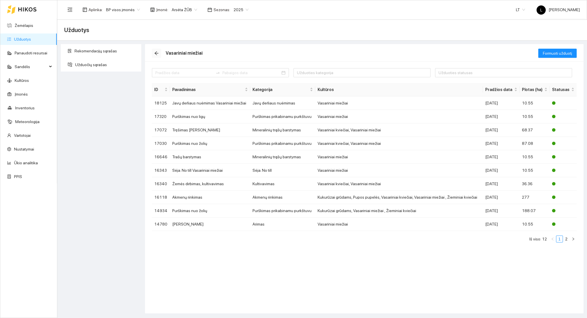
click at [156, 55] on icon "arrow-left" at bounding box center [156, 53] width 5 height 5
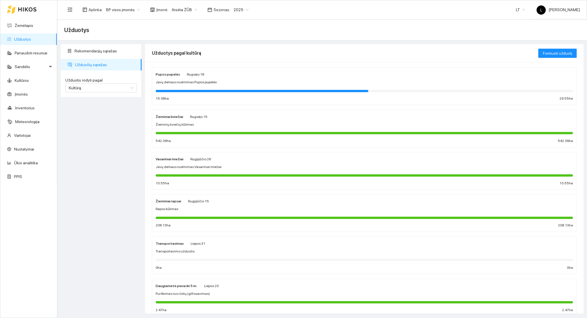
scroll to position [153, 0]
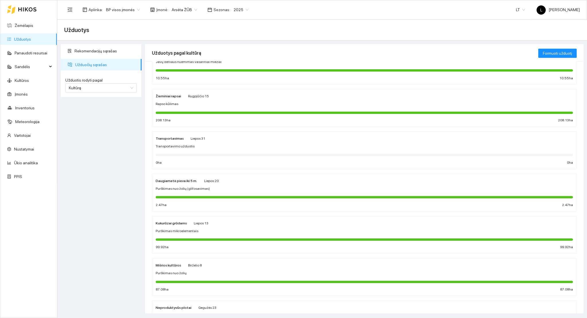
click at [190, 235] on div "Kukurūzai grūdams Liepos 13 Purškimas mikroelementais 99.92 ha 99.92 ha" at bounding box center [364, 235] width 417 height 30
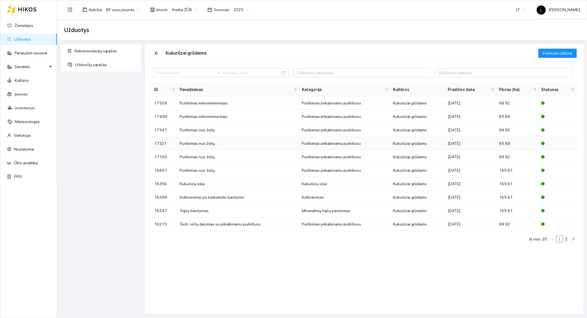
click at [466, 141] on div "2025-06-23" at bounding box center [471, 143] width 47 height 6
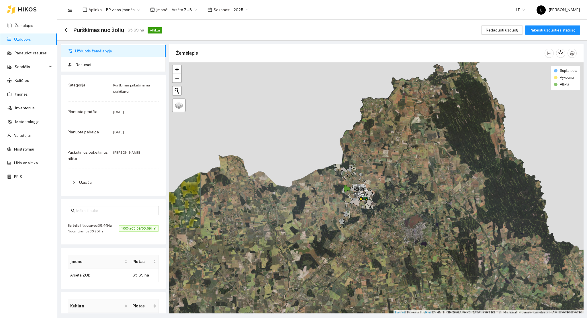
click at [85, 58] on ul "Užduotis žemėlapyje Resursai" at bounding box center [113, 58] width 105 height 28
click at [85, 59] on span "Resursai" at bounding box center [118, 64] width 85 height 11
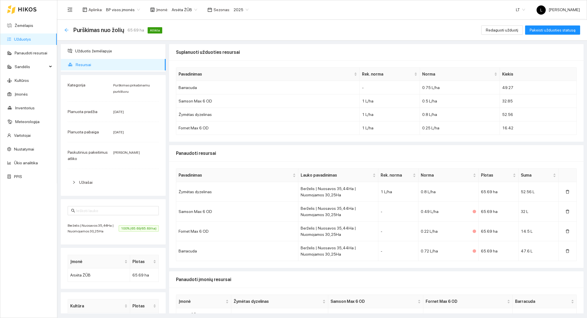
click at [66, 30] on icon "arrow-left" at bounding box center [66, 30] width 4 height 4
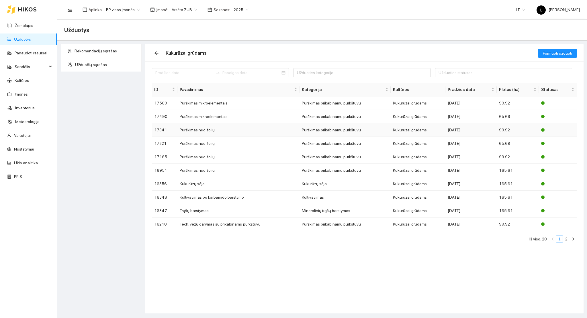
click at [487, 132] on div "2025-06-26" at bounding box center [471, 130] width 47 height 6
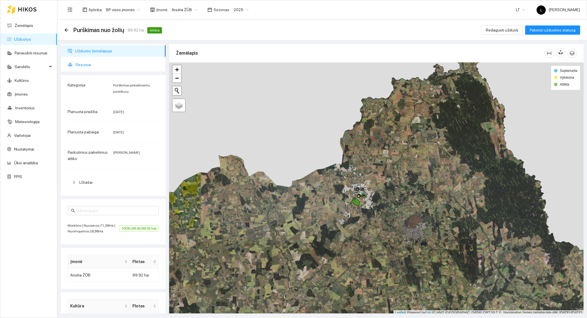
click at [84, 68] on span "Resursai" at bounding box center [118, 64] width 85 height 11
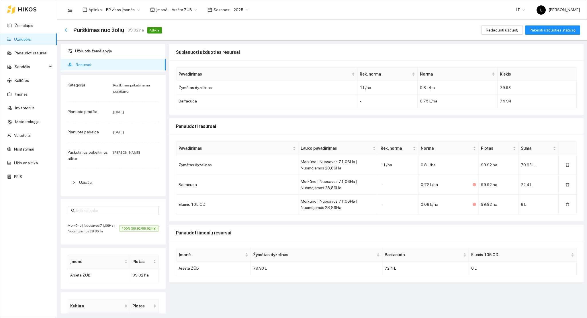
click at [65, 28] on icon "arrow-left" at bounding box center [66, 30] width 5 height 5
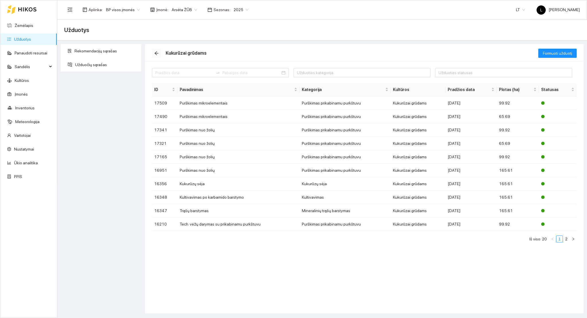
click at [155, 53] on icon "arrow-left" at bounding box center [156, 54] width 4 height 4
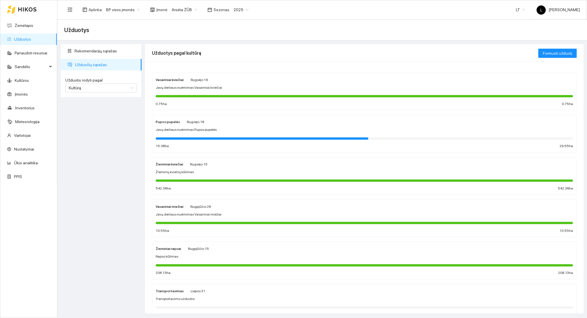
click at [191, 128] on span "Javų derliaus nuėmimas Pupos pupelės" at bounding box center [186, 129] width 61 height 5
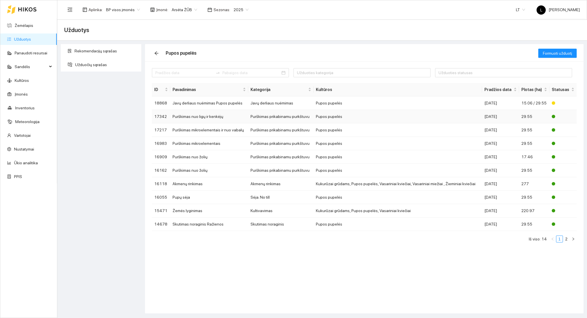
click at [481, 117] on td "Pupos pupelės" at bounding box center [397, 116] width 168 height 13
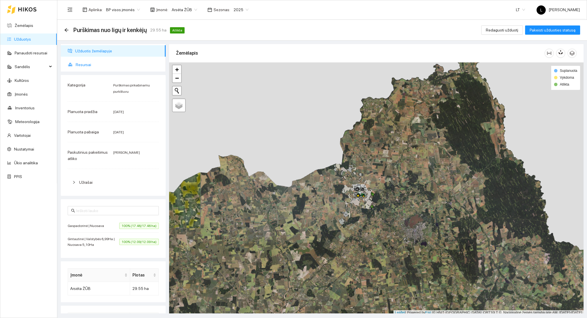
click at [89, 66] on span "Resursai" at bounding box center [118, 64] width 85 height 11
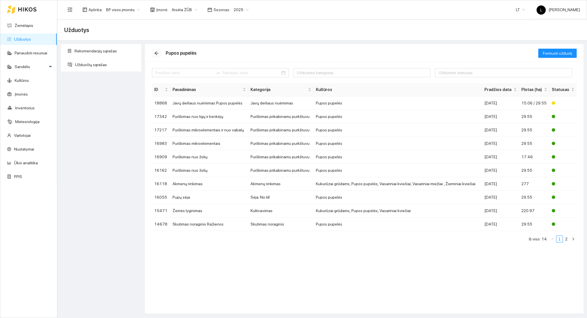
click at [156, 52] on icon "arrow-left" at bounding box center [156, 54] width 4 height 4
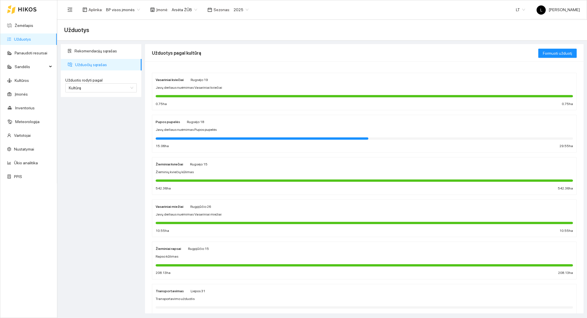
click at [191, 96] on div at bounding box center [364, 96] width 417 height 2
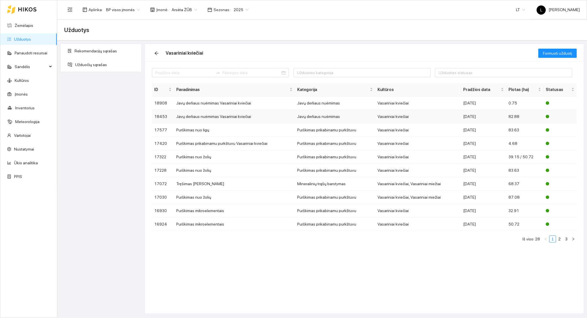
click at [491, 118] on div "2025-08-28" at bounding box center [483, 116] width 41 height 6
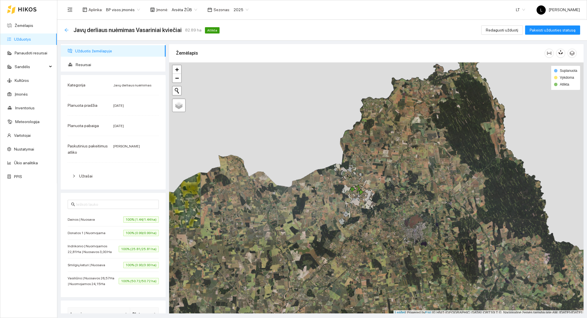
click at [66, 28] on icon "arrow-left" at bounding box center [66, 30] width 5 height 5
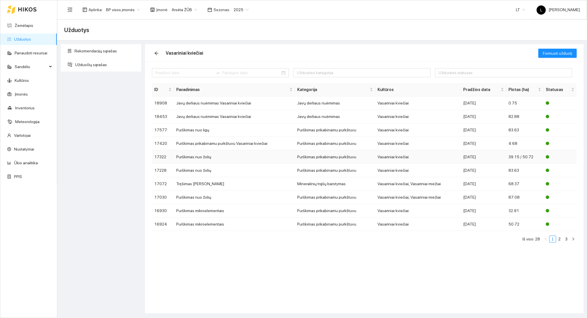
click at [486, 160] on div "2025-06-23" at bounding box center [483, 157] width 41 height 6
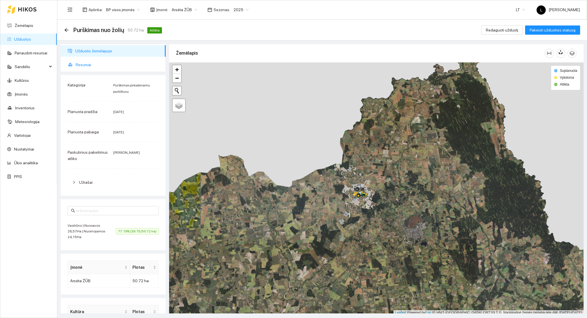
click at [81, 65] on span "Resursai" at bounding box center [118, 64] width 85 height 11
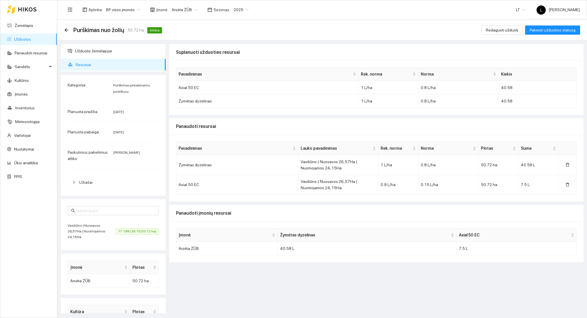
click at [119, 232] on span "77.19% (39.15/50.72 ha)" at bounding box center [137, 231] width 43 height 6
click at [99, 51] on span "Užduotis žemėlapyje" at bounding box center [118, 50] width 86 height 11
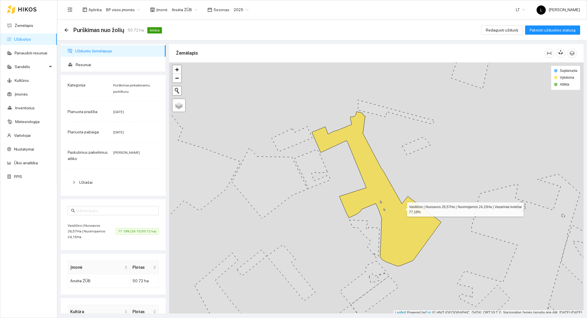
click at [400, 207] on icon at bounding box center [376, 189] width 129 height 155
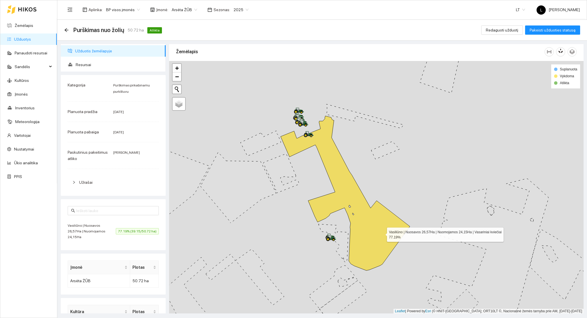
drag, startPoint x: 403, startPoint y: 228, endPoint x: 382, endPoint y: 234, distance: 21.2
click at [382, 234] on icon at bounding box center [345, 193] width 129 height 155
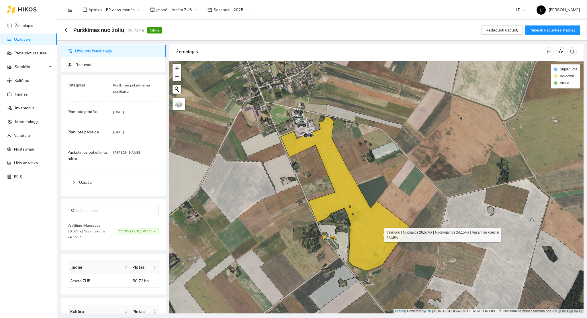
click at [369, 242] on icon at bounding box center [345, 193] width 129 height 155
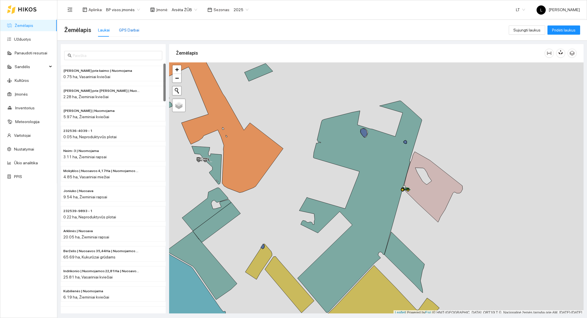
click at [125, 27] on div "GPS Darbai" at bounding box center [129, 30] width 20 height 6
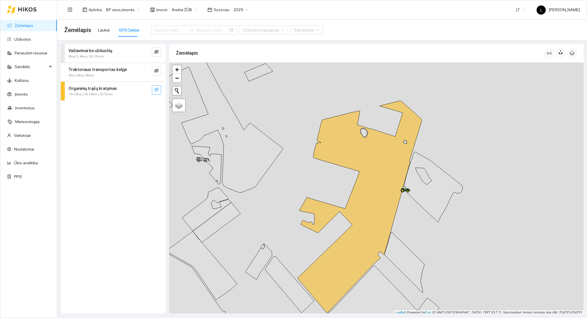
click at [155, 93] on span "eye-invisible" at bounding box center [156, 89] width 5 height 5
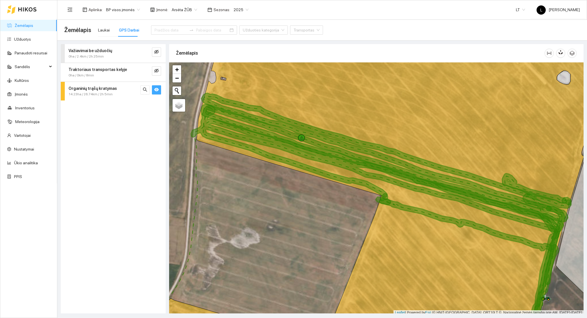
scroll to position [1, 0]
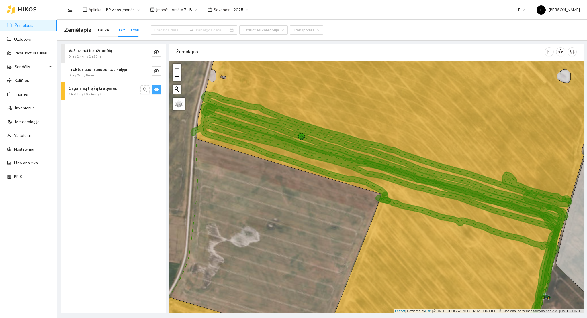
drag, startPoint x: 372, startPoint y: 162, endPoint x: 333, endPoint y: 218, distance: 68.6
click at [333, 218] on icon at bounding box center [380, 224] width 358 height 242
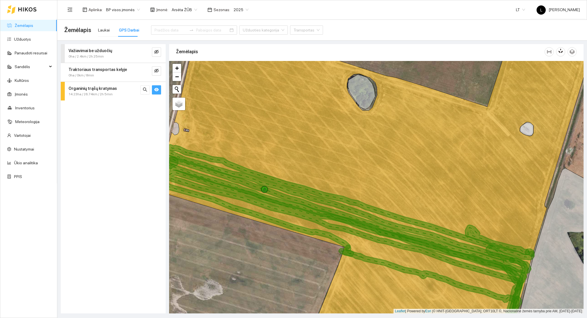
drag, startPoint x: 290, startPoint y: 199, endPoint x: 308, endPoint y: 216, distance: 24.5
click at [308, 216] on icon at bounding box center [349, 204] width 370 height 118
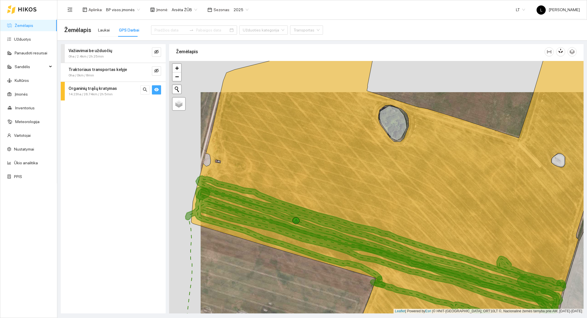
click at [23, 26] on link "Žemėlapis" at bounding box center [24, 25] width 19 height 5
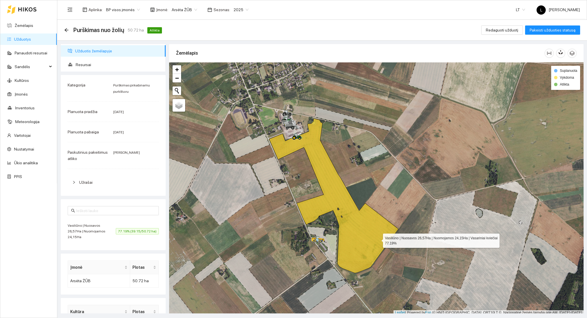
scroll to position [1, 0]
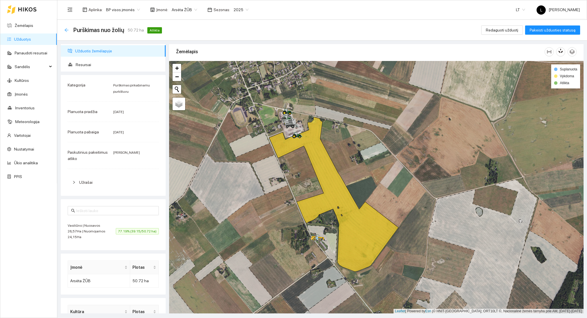
click at [67, 28] on icon "arrow-left" at bounding box center [66, 30] width 5 height 5
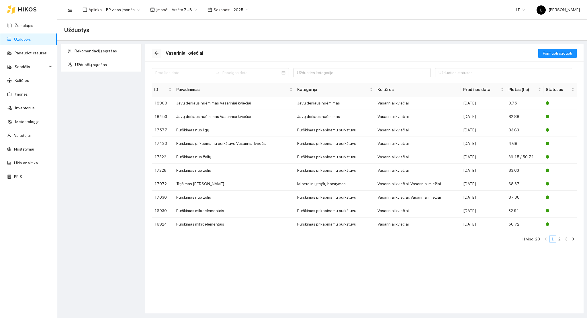
click at [157, 53] on icon "arrow-left" at bounding box center [156, 54] width 4 height 4
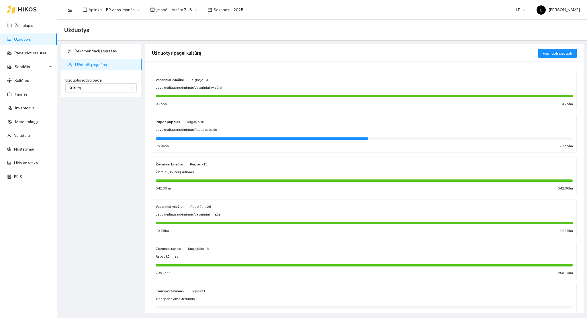
click at [191, 174] on div "Žieminių kviečių kūlimas" at bounding box center [364, 172] width 417 height 5
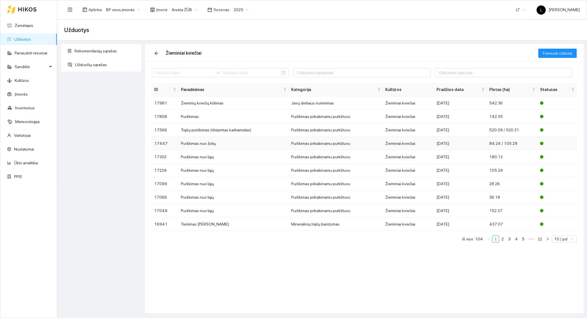
click at [444, 146] on div "[DATE]" at bounding box center [460, 143] width 48 height 6
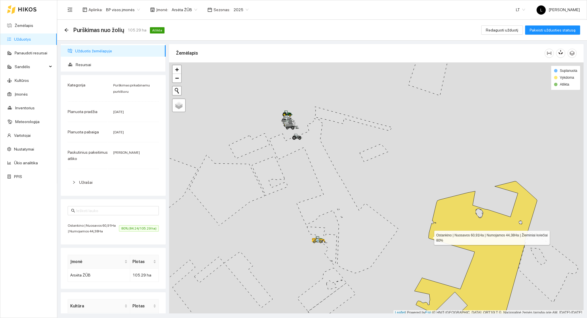
scroll to position [1, 0]
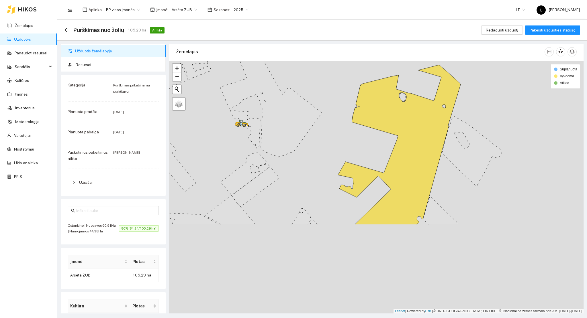
drag, startPoint x: 373, startPoint y: 150, endPoint x: 345, endPoint y: 114, distance: 45.5
click at [346, 115] on div at bounding box center [376, 187] width 414 height 253
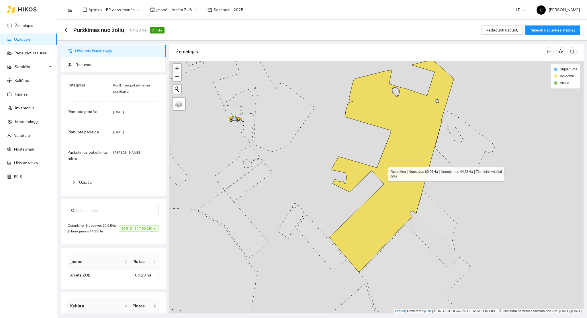
click at [383, 173] on icon at bounding box center [391, 166] width 124 height 212
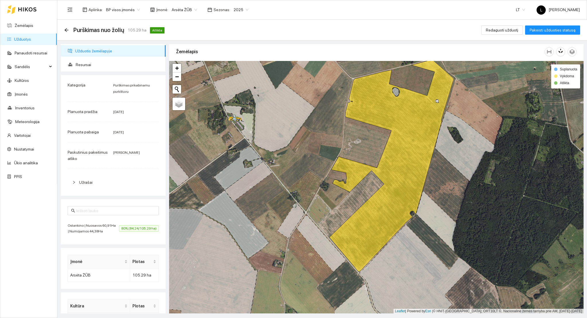
click at [117, 228] on div "Ostankino | Nuosavos 60,91Ha | Numojamos 44,38Ha 80% (84.24/105.29 ha)" at bounding box center [113, 228] width 91 height 11
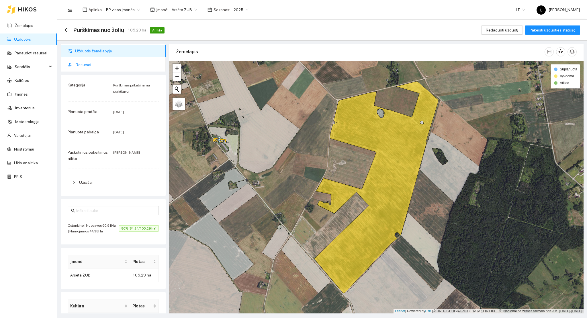
click at [83, 66] on span "Resursai" at bounding box center [118, 64] width 85 height 11
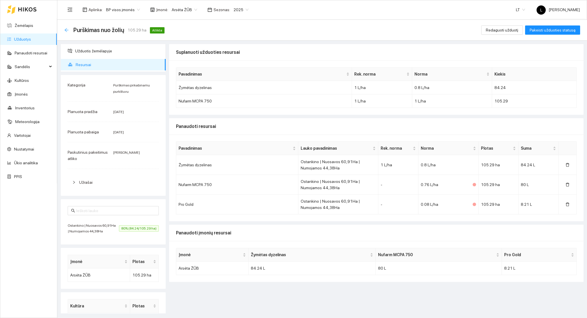
click at [65, 30] on icon "arrow-left" at bounding box center [66, 30] width 5 height 5
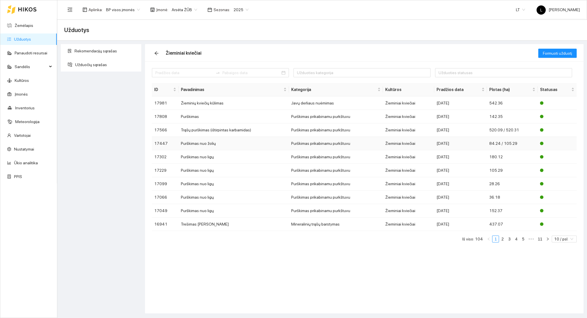
click at [394, 144] on td "Žieminiai kviečiai" at bounding box center [408, 143] width 51 height 13
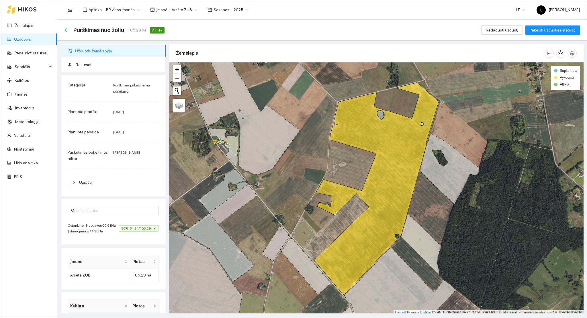
click at [67, 29] on icon "arrow-left" at bounding box center [66, 30] width 5 height 5
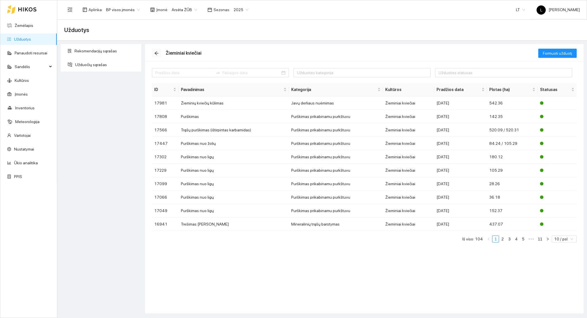
click at [155, 52] on icon "arrow-left" at bounding box center [156, 53] width 5 height 5
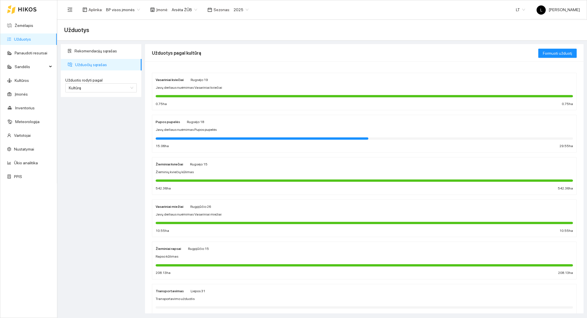
click at [179, 84] on div "Vasariniai kviečiai Rugsėjo 19 Javų derliaus nuėmimas Vasariniai kviečiai 0.75 …" at bounding box center [364, 92] width 417 height 30
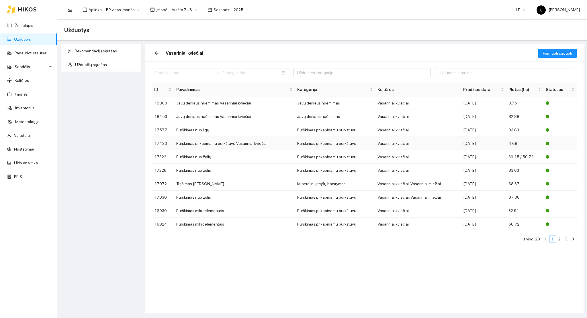
click at [464, 143] on div "2025-07-01" at bounding box center [483, 143] width 41 height 6
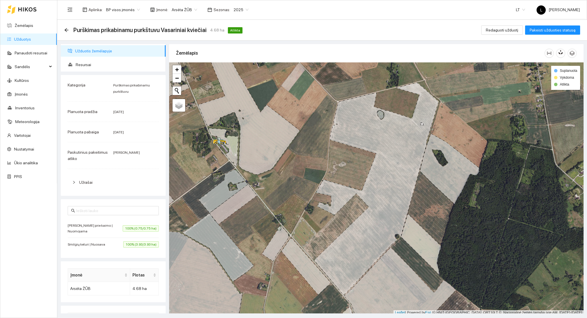
click at [130, 234] on div "Rolando prie kaimo | Nuomojama 100% (0.75/0.75 ha)" at bounding box center [113, 228] width 91 height 11
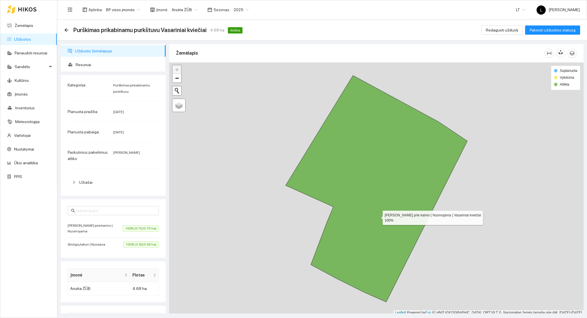
click at [377, 214] on icon at bounding box center [376, 189] width 182 height 227
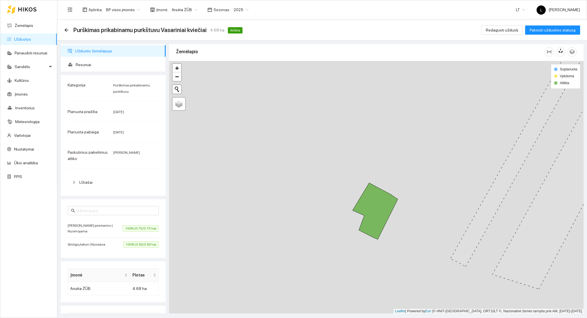
click at [125, 245] on span "100% (3.93/3.93 ha)" at bounding box center [141, 245] width 36 height 6
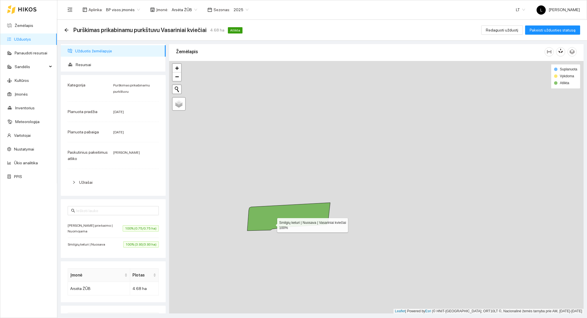
drag, startPoint x: 319, startPoint y: 214, endPoint x: 258, endPoint y: 218, distance: 60.6
click at [267, 224] on icon at bounding box center [288, 217] width 83 height 28
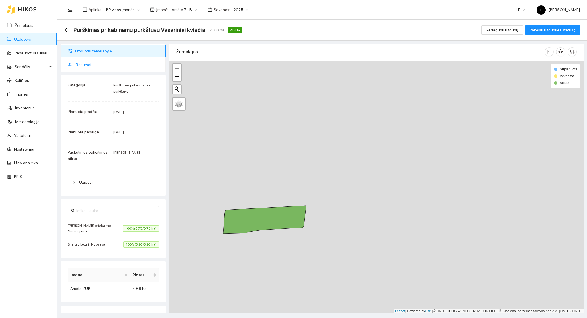
click at [81, 59] on span "Resursai" at bounding box center [118, 64] width 85 height 11
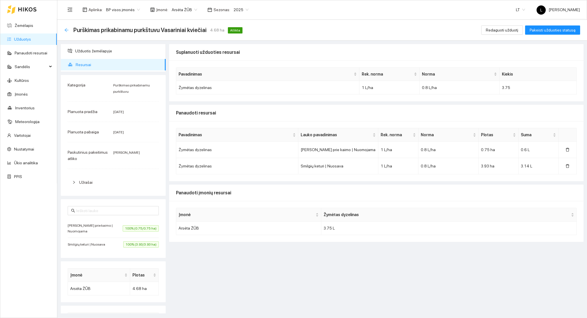
click at [67, 30] on icon "arrow-left" at bounding box center [66, 30] width 4 height 4
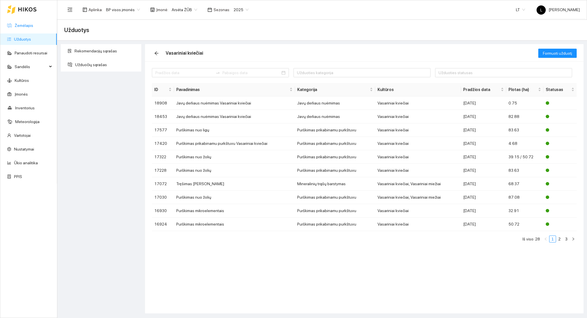
click at [31, 28] on link "Žemėlapis" at bounding box center [24, 25] width 19 height 5
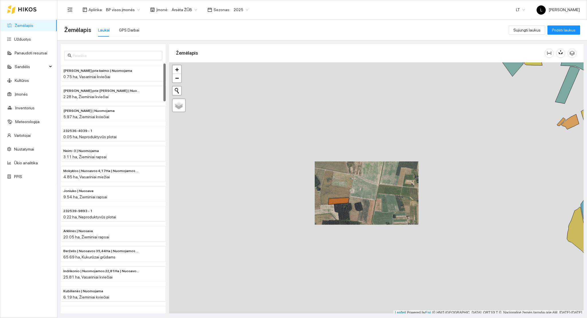
scroll to position [1, 0]
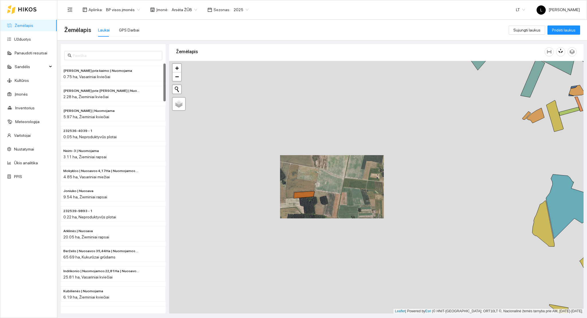
drag, startPoint x: 373, startPoint y: 224, endPoint x: 308, endPoint y: 222, distance: 65.1
click at [313, 221] on div at bounding box center [376, 187] width 414 height 253
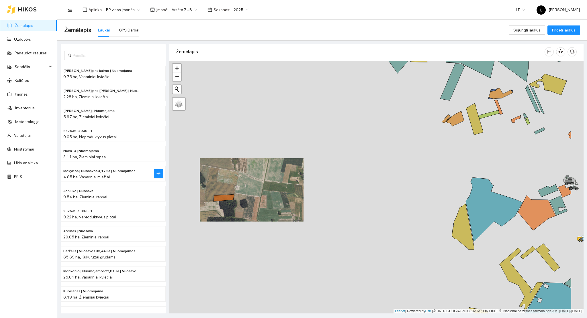
drag, startPoint x: 340, startPoint y: 206, endPoint x: 158, endPoint y: 175, distance: 184.3
click at [225, 191] on div at bounding box center [376, 187] width 414 height 253
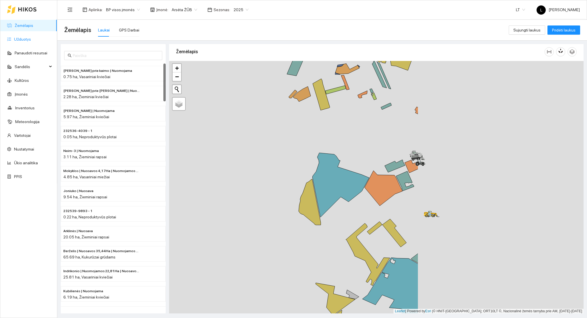
click at [27, 42] on link "Užduotys" at bounding box center [22, 39] width 17 height 5
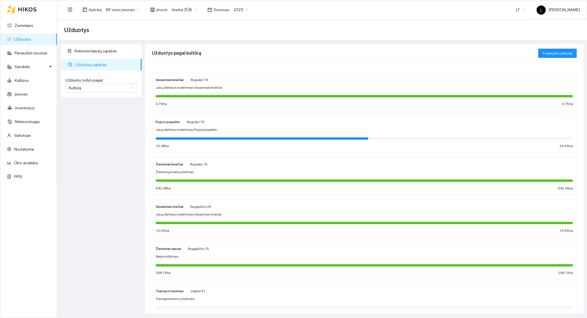
click at [187, 174] on span "Žieminių kviečių kūlimas" at bounding box center [175, 172] width 38 height 5
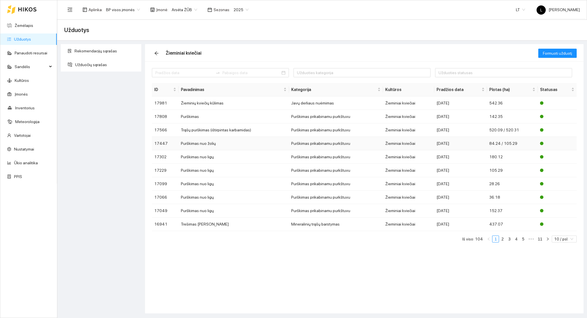
click at [462, 145] on div "2025-07-02" at bounding box center [460, 143] width 48 height 6
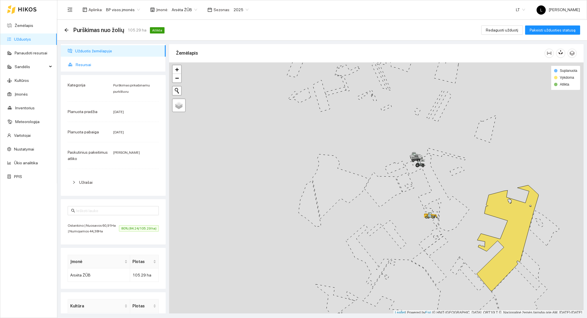
click at [78, 61] on span "Resursai" at bounding box center [118, 64] width 85 height 11
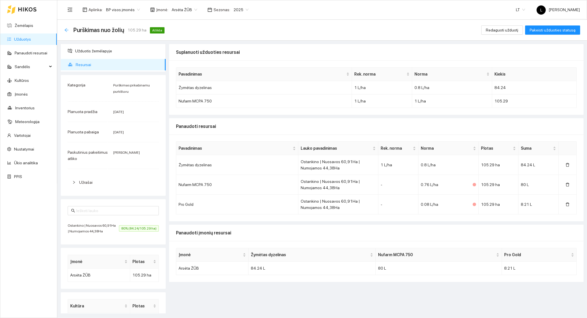
click at [64, 29] on icon "arrow-left" at bounding box center [66, 30] width 5 height 5
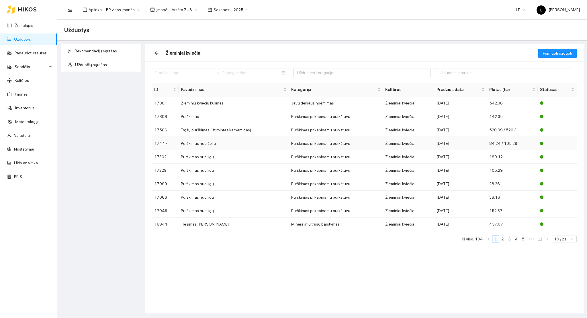
click at [448, 142] on div "2025-07-02" at bounding box center [460, 143] width 48 height 6
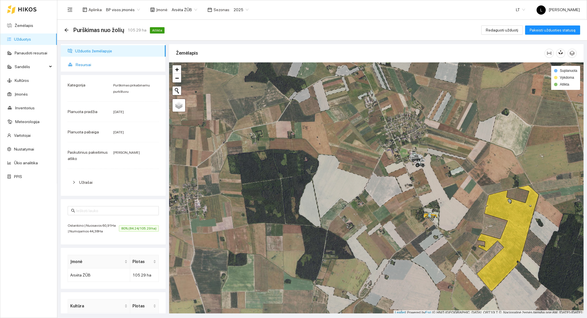
click at [68, 65] on icon at bounding box center [70, 64] width 5 height 5
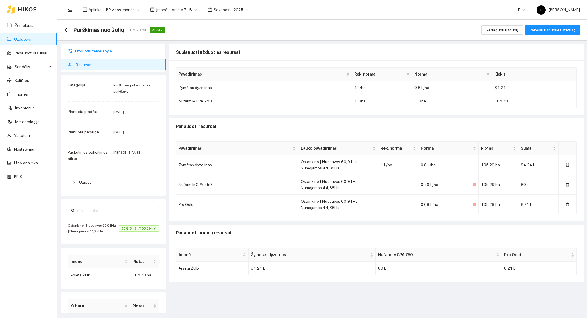
click at [109, 55] on span "Užduotis žemėlapyje" at bounding box center [118, 50] width 86 height 11
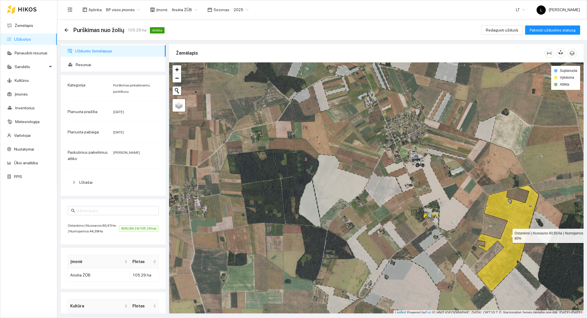
click at [515, 238] on icon at bounding box center [508, 238] width 62 height 106
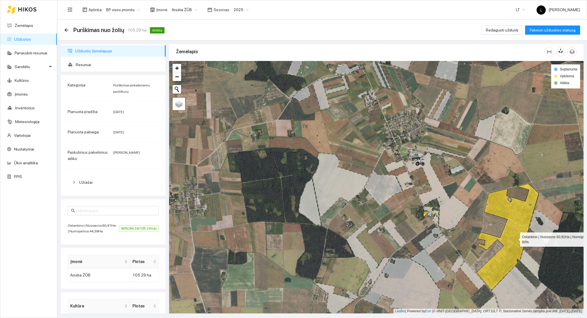
click at [511, 238] on icon at bounding box center [508, 237] width 62 height 106
click at [90, 62] on span "Resursai" at bounding box center [118, 64] width 85 height 11
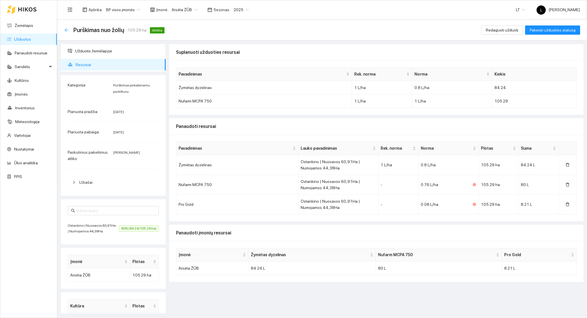
click at [68, 30] on icon "arrow-left" at bounding box center [66, 30] width 5 height 5
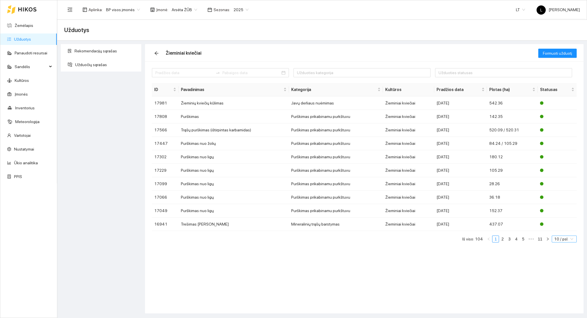
click at [574, 240] on div "10 / psl." at bounding box center [564, 239] width 25 height 7
click at [563, 266] on div "50 / psl." at bounding box center [563, 268] width 17 height 6
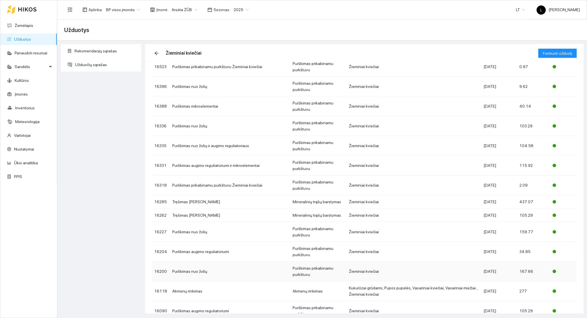
scroll to position [738, 0]
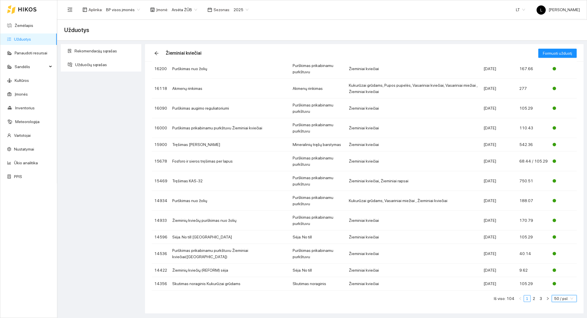
click at [563, 302] on span "50 / psl." at bounding box center [564, 299] width 20 height 6
click at [561, 290] on div "100 / psl." at bounding box center [563, 288] width 17 height 6
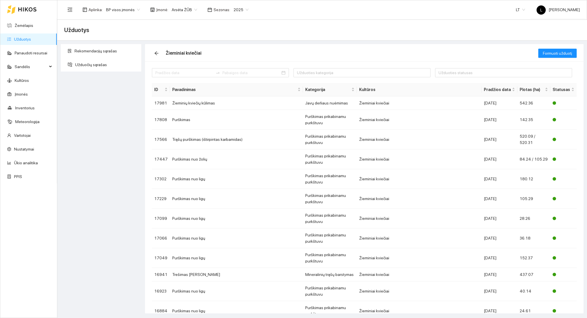
click at [22, 37] on link "Užduotys" at bounding box center [22, 39] width 17 height 5
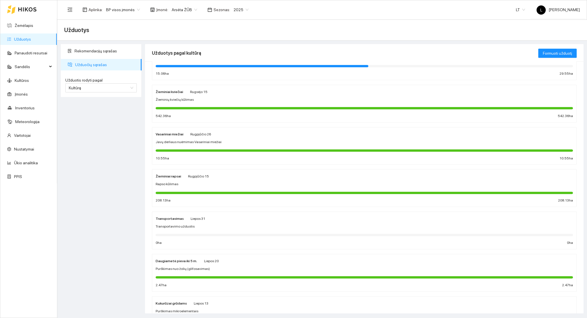
scroll to position [76, 0]
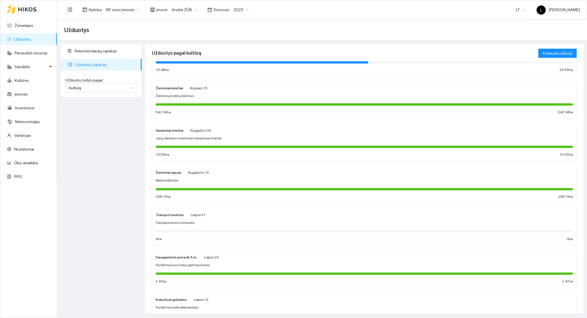
click at [190, 179] on div "Rapso kūlimas" at bounding box center [364, 180] width 417 height 5
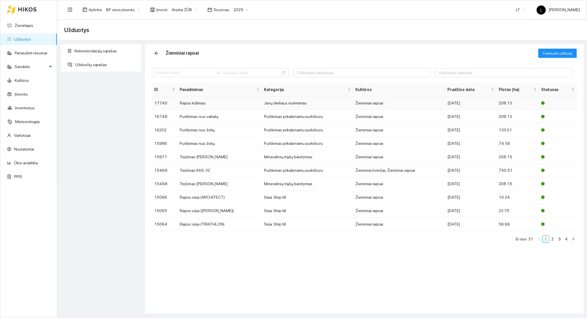
click at [212, 103] on td "Rapso kūlimas" at bounding box center [219, 103] width 84 height 13
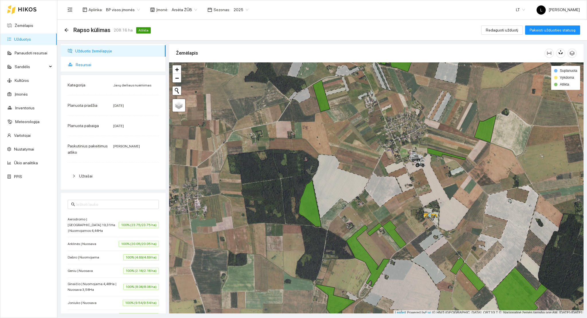
click at [84, 67] on span "Resursai" at bounding box center [118, 64] width 85 height 11
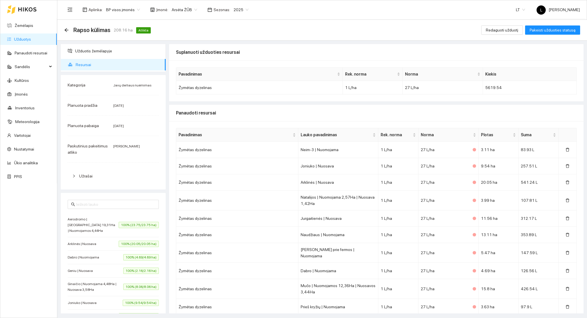
click at [124, 104] on span "2025-07-28" at bounding box center [118, 106] width 11 height 4
click at [113, 105] on span "2025-07-28" at bounding box center [118, 106] width 11 height 4
click at [135, 110] on div "Kategorija Javų derliaus nuėmimas Planuota pradžia 2025-07-28 Planuota pabaiga …" at bounding box center [113, 132] width 105 height 115
click at [96, 110] on div "Kategorija Javų derliaus nuėmimas Planuota pradžia 2025-07-28 Planuota pabaiga …" at bounding box center [113, 132] width 105 height 115
click at [100, 101] on div "Kategorija Javų derliaus nuėmimas Planuota pradžia 2025-07-28 Planuota pabaiga …" at bounding box center [113, 132] width 105 height 115
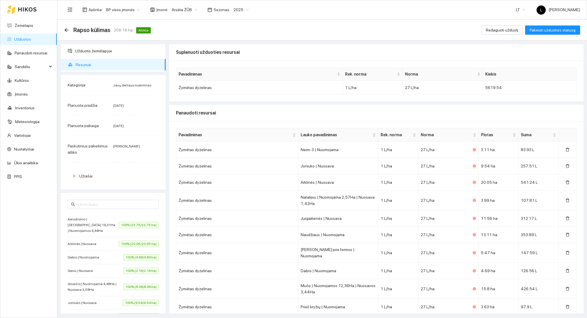
click at [100, 101] on div "Kategorija Javų derliaus nuėmimas Planuota pradžia 2025-07-28 Planuota pabaiga …" at bounding box center [113, 132] width 105 height 115
click at [99, 103] on div "Planuota pradžia" at bounding box center [91, 105] width 46 height 6
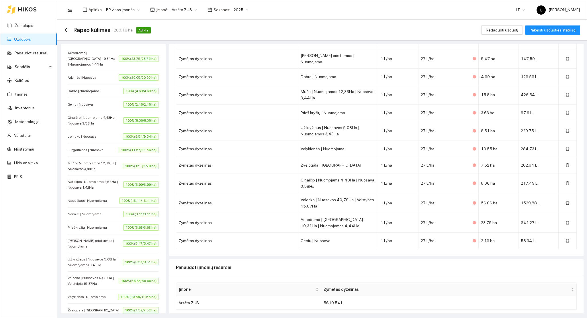
scroll to position [39, 0]
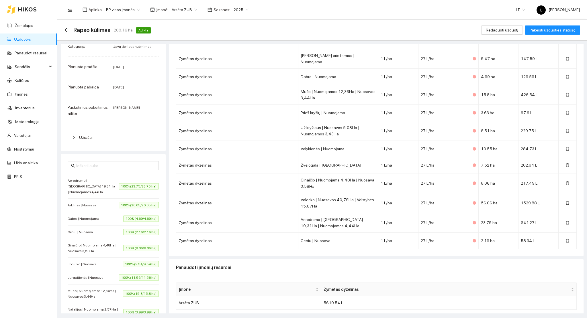
drag, startPoint x: 105, startPoint y: 200, endPoint x: 99, endPoint y: 188, distance: 12.8
click at [104, 200] on li "Arklinės | Nuosava 100% (20.05/20.05 ha)" at bounding box center [113, 205] width 91 height 13
click at [100, 188] on span "Aerodromo | Nuosavos 19,31Ha | Nuomojamos 4,44Ha" at bounding box center [93, 186] width 51 height 17
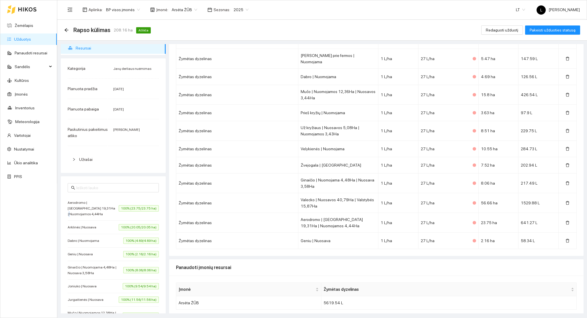
scroll to position [0, 0]
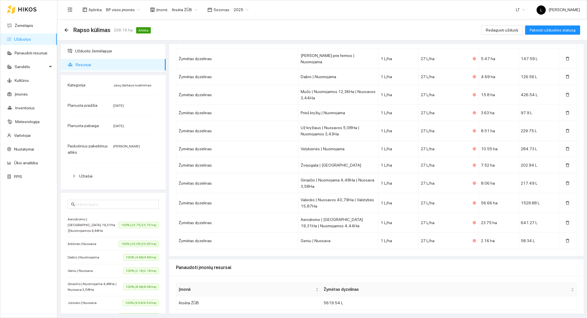
click at [23, 38] on link "Užduotys" at bounding box center [22, 39] width 17 height 5
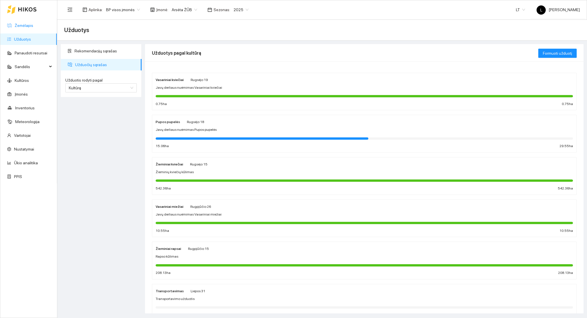
click at [33, 23] on link "Žemėlapis" at bounding box center [24, 25] width 19 height 5
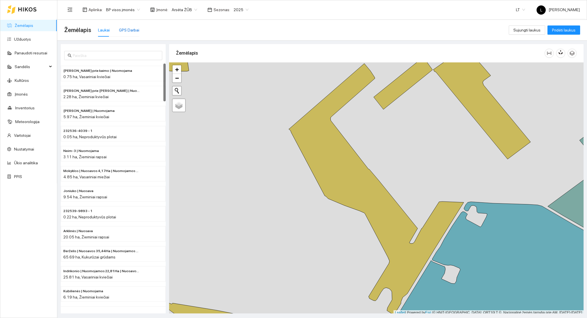
click at [124, 27] on div "GPS Darbai" at bounding box center [129, 30] width 20 height 6
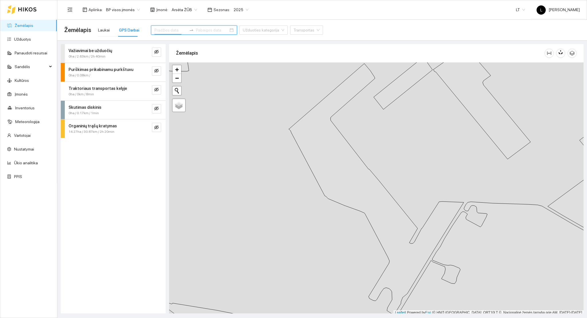
click at [166, 30] on input at bounding box center [170, 30] width 32 height 6
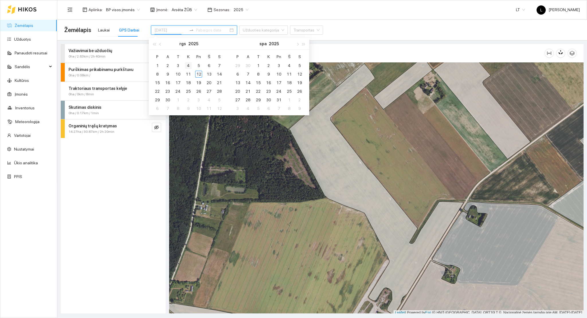
type input "2025-09-04"
click at [160, 45] on span "button" at bounding box center [160, 44] width 3 height 3
type input "2025-08-28"
click at [187, 99] on div "28" at bounding box center [188, 100] width 7 height 7
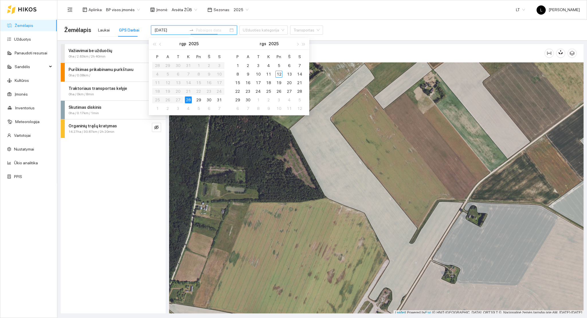
type input "2025-08-28"
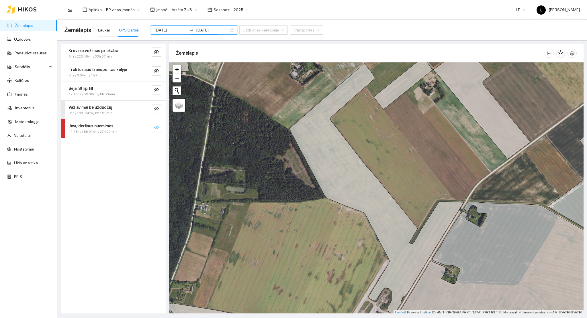
click at [154, 129] on icon "eye-invisible" at bounding box center [156, 127] width 5 height 5
click at [144, 127] on icon "search" at bounding box center [145, 127] width 5 height 5
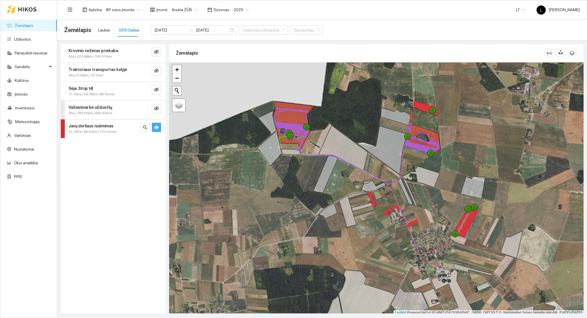
scroll to position [1, 0]
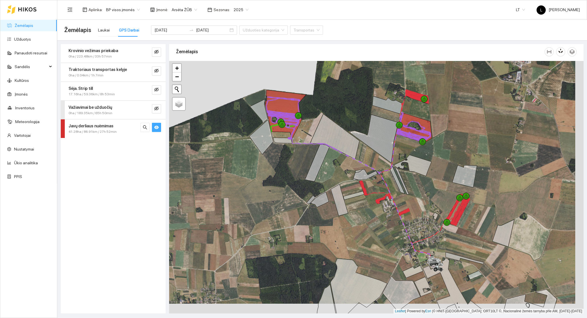
drag, startPoint x: 424, startPoint y: 208, endPoint x: 413, endPoint y: 194, distance: 18.2
click at [413, 194] on div at bounding box center [376, 187] width 414 height 253
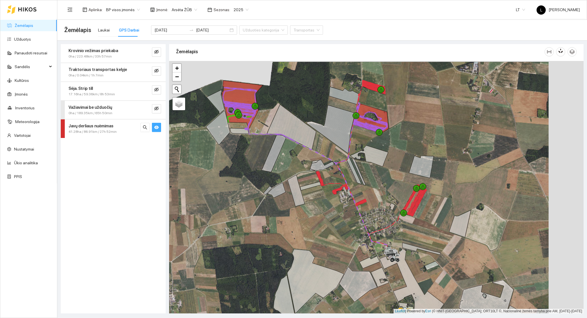
drag, startPoint x: 427, startPoint y: 185, endPoint x: 379, endPoint y: 187, distance: 47.6
click at [383, 186] on div at bounding box center [376, 187] width 414 height 253
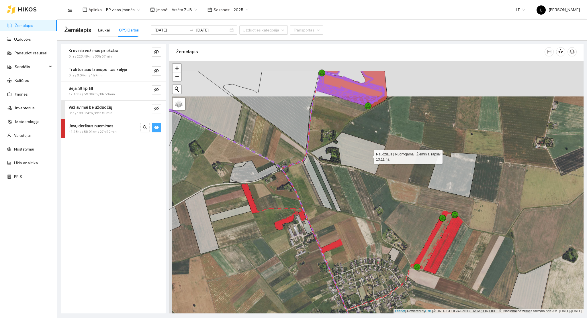
drag, startPoint x: 365, startPoint y: 116, endPoint x: 383, endPoint y: 184, distance: 70.1
click at [383, 175] on icon at bounding box center [348, 153] width 75 height 42
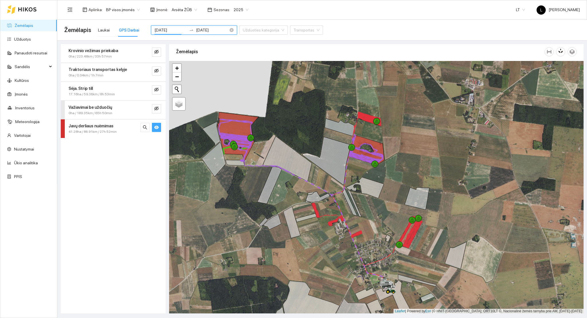
click at [175, 32] on input "2025-08-28" at bounding box center [170, 30] width 32 height 6
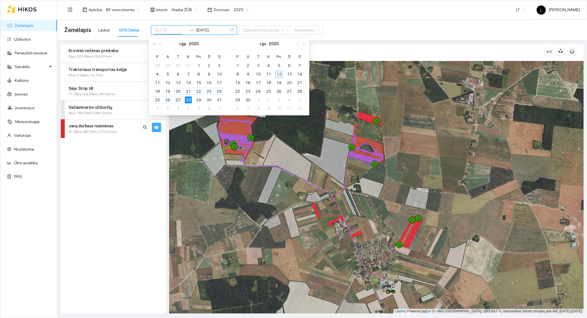
type input "2025-08-27"
click at [178, 100] on div "27" at bounding box center [178, 100] width 7 height 7
click at [177, 100] on div "27" at bounding box center [178, 100] width 7 height 7
type input "2025-08-27"
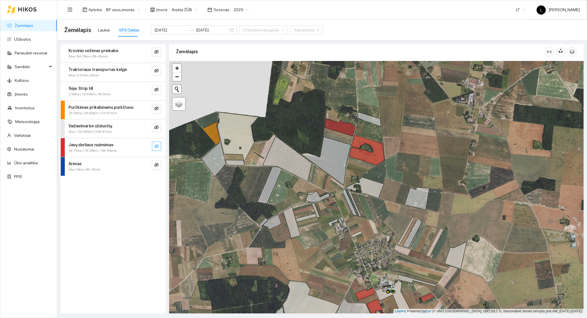
click at [157, 146] on icon "eye-invisible" at bounding box center [156, 146] width 5 height 5
click at [167, 30] on input "2025-08-27" at bounding box center [170, 30] width 32 height 6
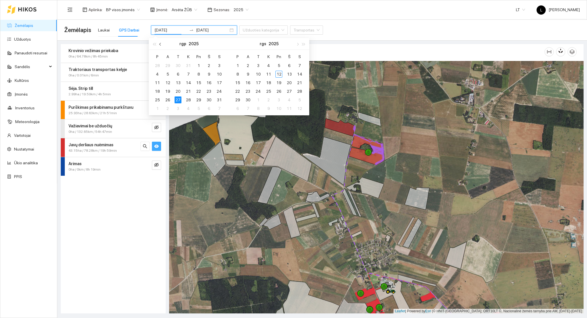
click at [161, 44] on span "button" at bounding box center [160, 44] width 3 height 3
click at [162, 101] on td "29" at bounding box center [167, 100] width 10 height 9
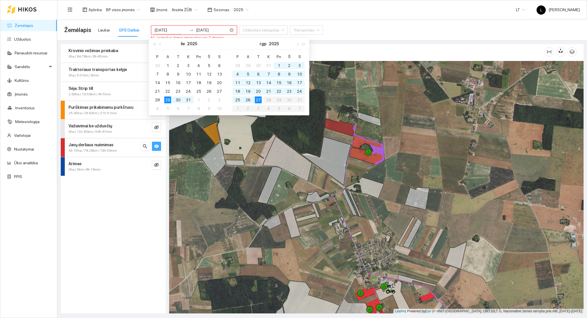
click at [176, 30] on input "2025-07-29" at bounding box center [170, 30] width 32 height 6
type input "2025-07-28"
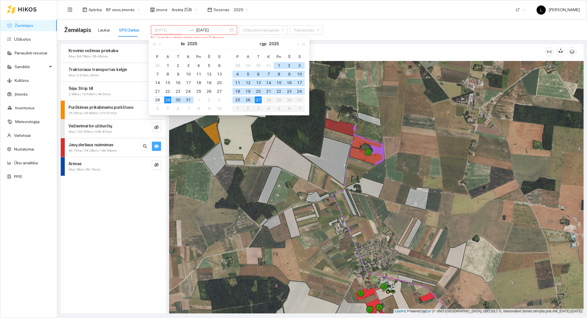
click at [157, 98] on div "28" at bounding box center [157, 100] width 7 height 7
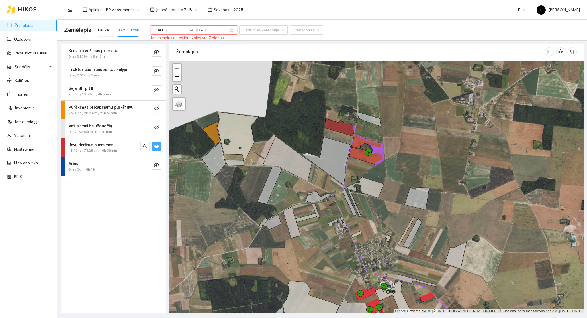
drag, startPoint x: 204, startPoint y: 28, endPoint x: 206, endPoint y: 45, distance: 17.0
click at [204, 28] on input "2025-08-27" at bounding box center [212, 30] width 32 height 6
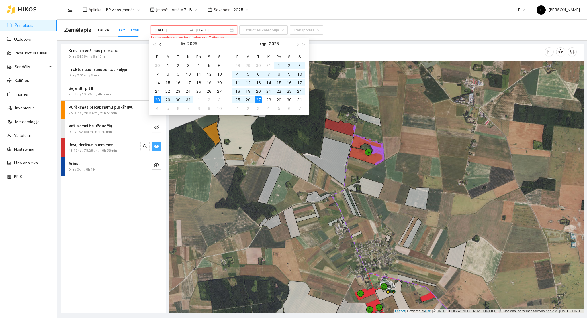
click at [162, 45] on button "button" at bounding box center [160, 43] width 6 height 11
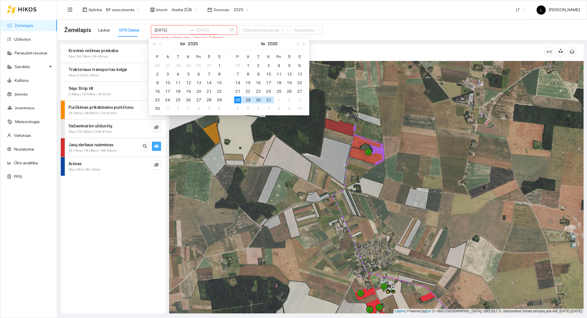
type input "2025-07-28"
click at [238, 100] on div "28" at bounding box center [237, 100] width 7 height 7
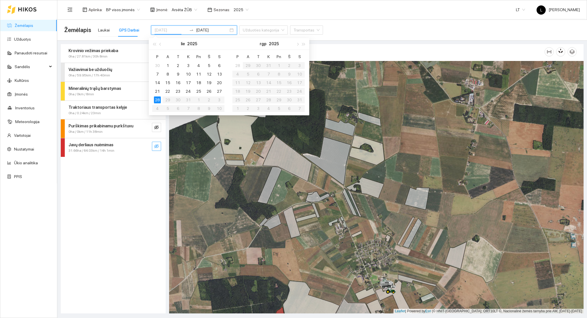
click at [157, 98] on div "28" at bounding box center [157, 100] width 7 height 7
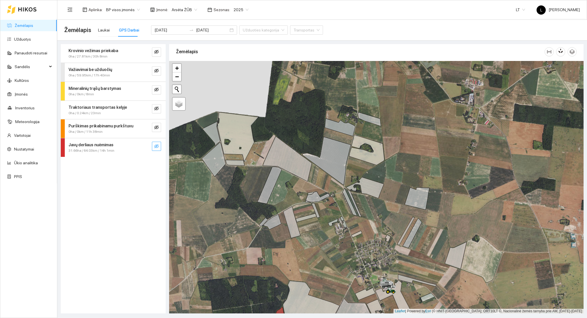
click at [156, 143] on button "button" at bounding box center [156, 146] width 9 height 9
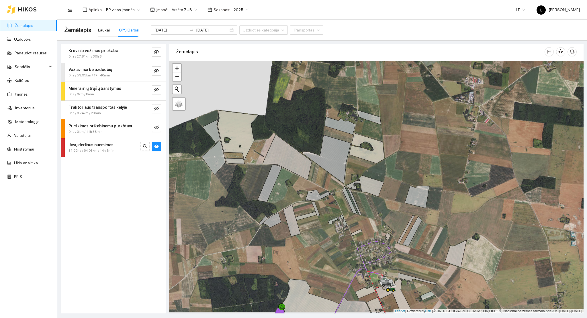
drag, startPoint x: 290, startPoint y: 253, endPoint x: 305, endPoint y: 89, distance: 164.6
click at [305, 89] on div at bounding box center [376, 187] width 414 height 253
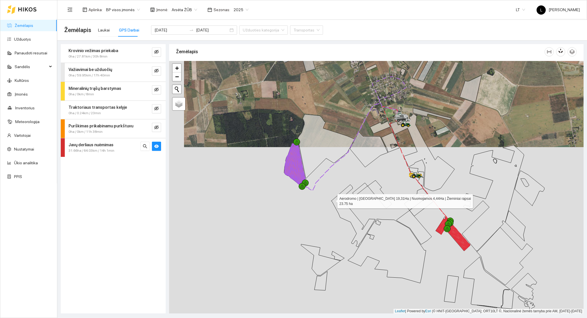
drag, startPoint x: 312, startPoint y: 227, endPoint x: 295, endPoint y: 239, distance: 21.2
click at [299, 243] on div at bounding box center [376, 187] width 414 height 253
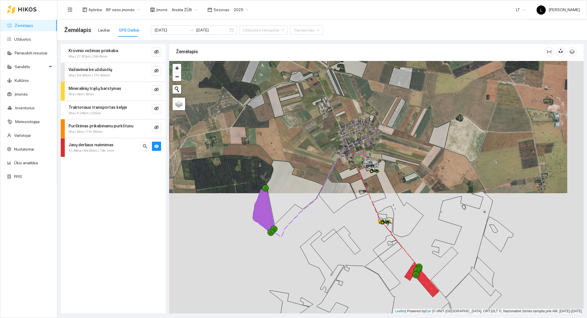
click at [169, 30] on input "2025-07-28" at bounding box center [170, 30] width 32 height 6
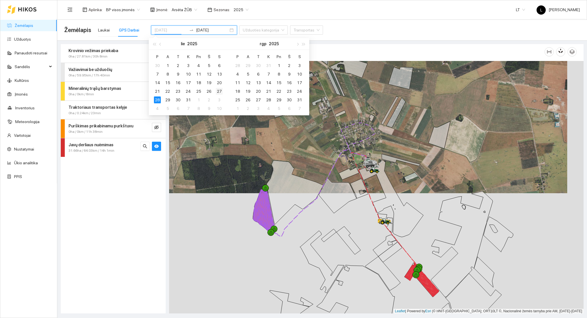
type input "2025-07-27"
click at [217, 89] on div "27" at bounding box center [219, 91] width 7 height 7
click at [218, 91] on div "27" at bounding box center [219, 91] width 7 height 7
type input "2025-07-27"
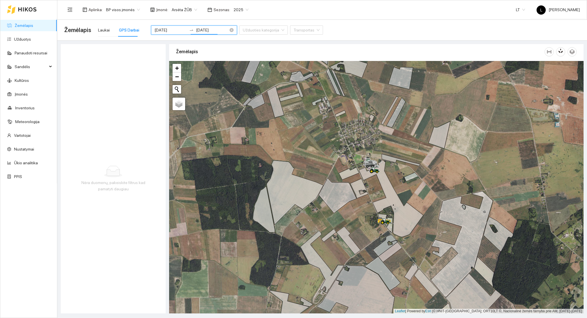
click at [174, 29] on input "2025-07-27" at bounding box center [170, 30] width 32 height 6
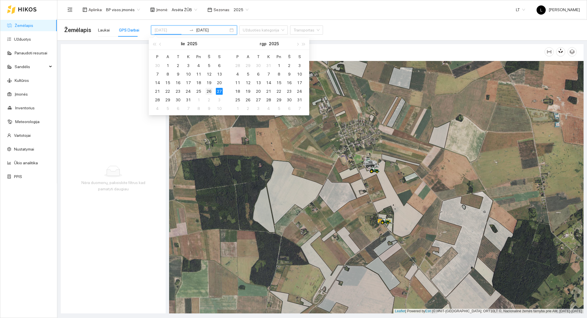
type input "2025-07-26"
click at [208, 90] on div "26" at bounding box center [208, 91] width 7 height 7
click at [209, 91] on div "26" at bounding box center [208, 91] width 7 height 7
type input "2025-07-26"
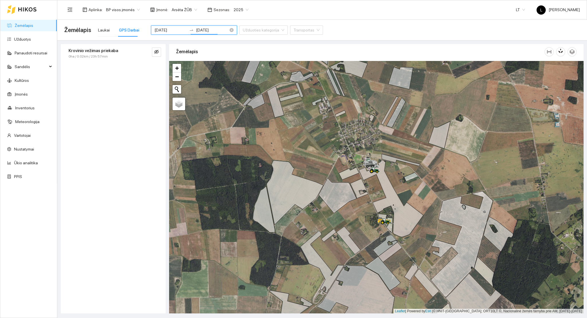
click at [177, 30] on input "2025-07-26" at bounding box center [170, 30] width 32 height 6
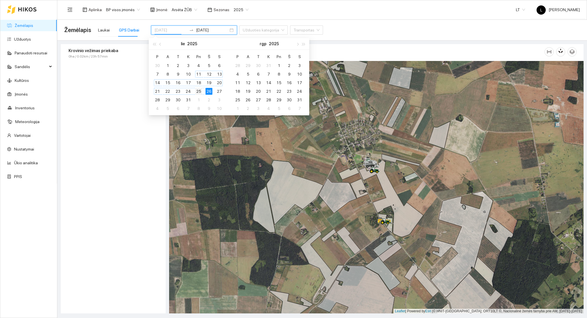
type input "2025-07-25"
click at [198, 90] on div "25" at bounding box center [198, 91] width 7 height 7
click at [199, 91] on div "25" at bounding box center [198, 91] width 7 height 7
type input "2025-07-25"
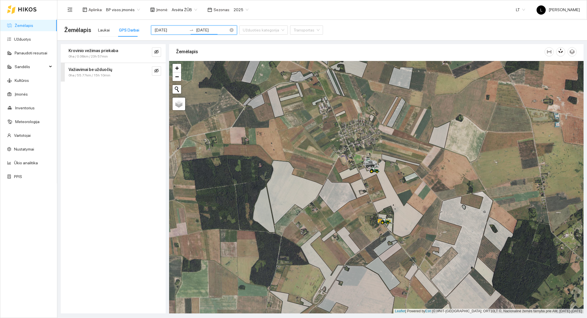
click at [164, 31] on input "2025-07-25" at bounding box center [170, 30] width 32 height 6
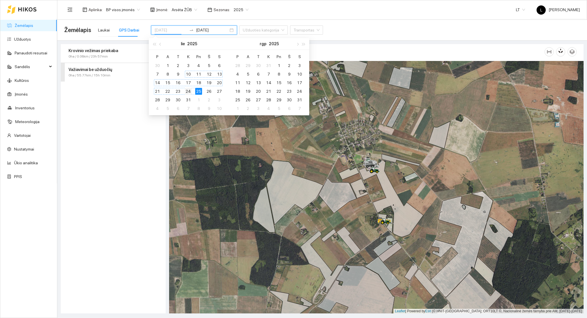
type input "2025-07-24"
click at [188, 91] on div "24" at bounding box center [188, 91] width 7 height 7
type input "2025-07-24"
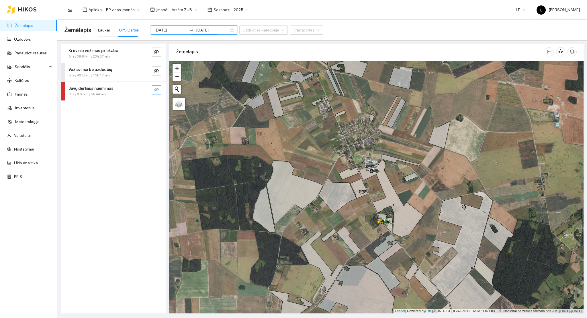
click at [154, 90] on icon "eye-invisible" at bounding box center [156, 89] width 5 height 5
click at [155, 91] on icon "eye" at bounding box center [156, 89] width 5 height 5
click at [167, 30] on input "2025-07-24" at bounding box center [170, 30] width 32 height 6
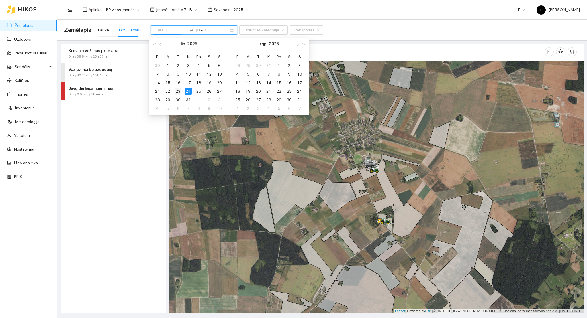
type input "2025-07-23"
click at [179, 91] on div "23" at bounding box center [178, 91] width 7 height 7
type input "2025-07-23"
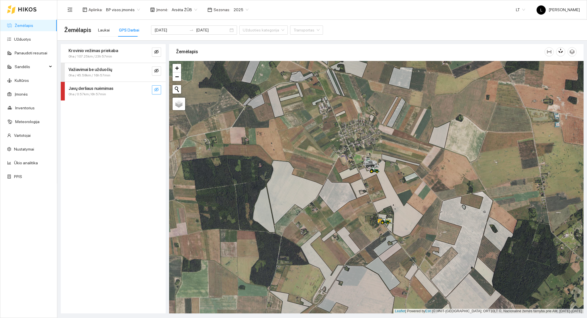
click at [157, 92] on span "eye-invisible" at bounding box center [156, 89] width 5 height 5
click at [157, 92] on icon "eye" at bounding box center [156, 89] width 5 height 5
click at [33, 27] on link "Žemėlapis" at bounding box center [24, 25] width 19 height 5
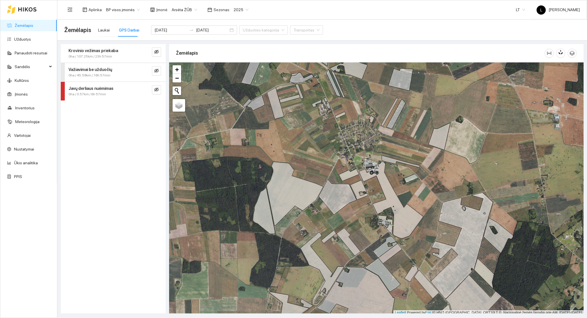
click at [234, 13] on span "2025" at bounding box center [241, 9] width 15 height 9
click at [234, 75] on div "2026" at bounding box center [236, 76] width 15 height 6
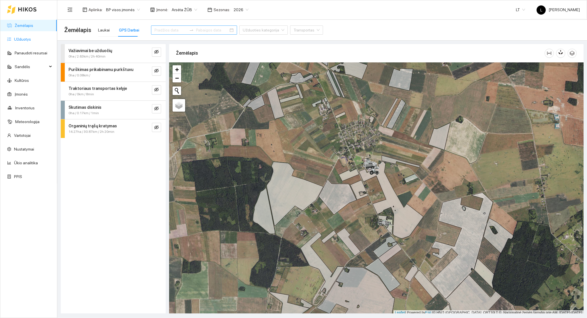
click at [20, 37] on link "Užduotys" at bounding box center [22, 39] width 17 height 5
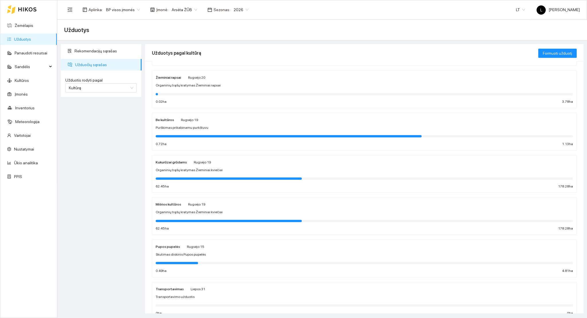
scroll to position [66, 0]
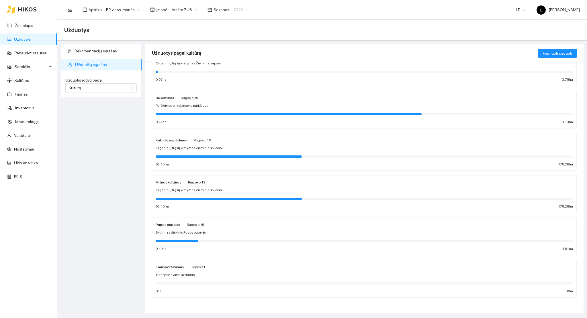
click at [237, 7] on span "2026" at bounding box center [241, 9] width 15 height 9
click at [237, 65] on div "2025" at bounding box center [236, 67] width 15 height 6
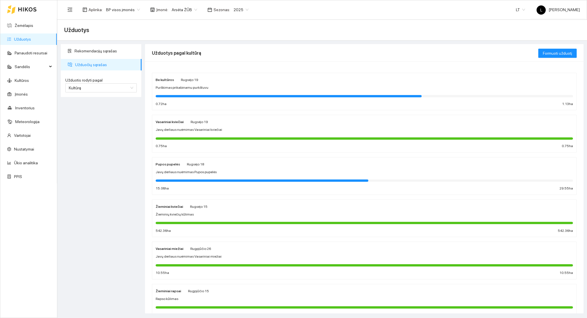
drag, startPoint x: 90, startPoint y: 80, endPoint x: 88, endPoint y: 87, distance: 7.6
click at [90, 81] on label "Užduotis rodyti pagal" at bounding box center [100, 80] width 71 height 6
click at [90, 84] on input "Užduotis rodyti pagal" at bounding box center [99, 88] width 60 height 9
drag, startPoint x: 87, startPoint y: 89, endPoint x: 84, endPoint y: 93, distance: 4.6
click at [87, 89] on span "Kultūrą" at bounding box center [101, 88] width 64 height 9
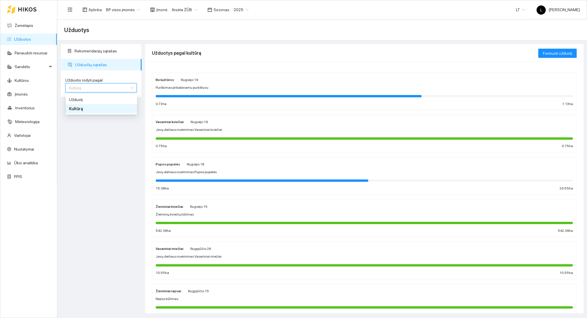
click at [102, 180] on div "Rekomendacijų sąrašas Užduočių sąrašas Užduotis rodyti pagal Kultūrą Užduotis r…" at bounding box center [101, 179] width 84 height 270
click at [201, 94] on div at bounding box center [364, 96] width 417 height 6
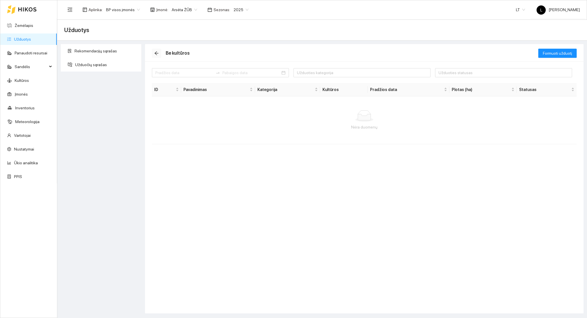
click at [152, 52] on span "arrow-left" at bounding box center [156, 53] width 9 height 5
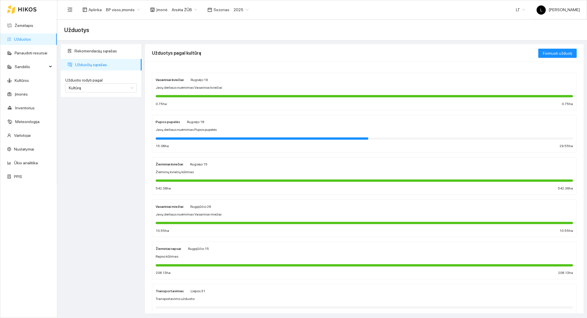
click at [188, 175] on span "Žieminių kviečių kūlimas" at bounding box center [175, 172] width 38 height 5
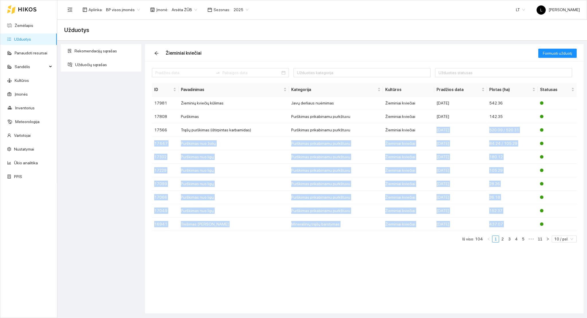
drag, startPoint x: 415, startPoint y: 132, endPoint x: 407, endPoint y: 295, distance: 163.3
click at [407, 296] on div "Užduoties kategorija Užduoties statusas ID Pavadinimas Kategorija Kultūros Prad…" at bounding box center [364, 187] width 438 height 252
click at [411, 289] on div "Užduoties kategorija Užduoties statusas ID Pavadinimas Kategorija Kultūros Prad…" at bounding box center [364, 187] width 438 height 252
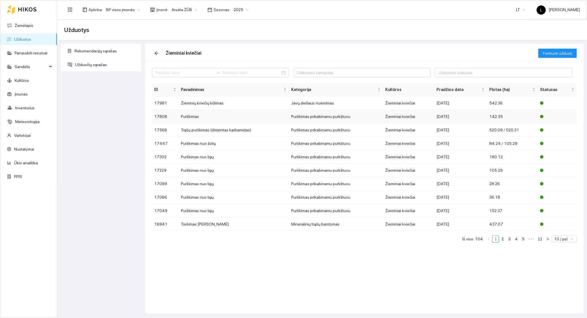
click at [264, 117] on td "Purškimas" at bounding box center [234, 116] width 110 height 13
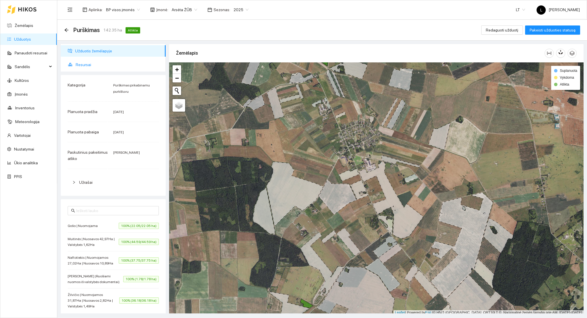
click at [83, 61] on span "Resursai" at bounding box center [118, 64] width 85 height 11
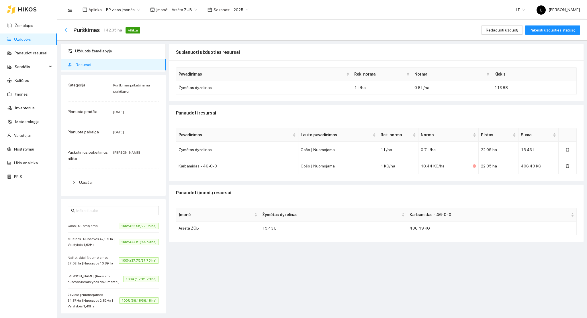
click at [66, 30] on icon "arrow-left" at bounding box center [66, 30] width 4 height 4
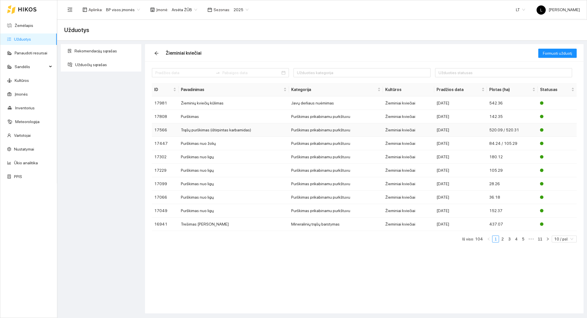
click at [457, 130] on div "2025-07-13" at bounding box center [460, 130] width 48 height 6
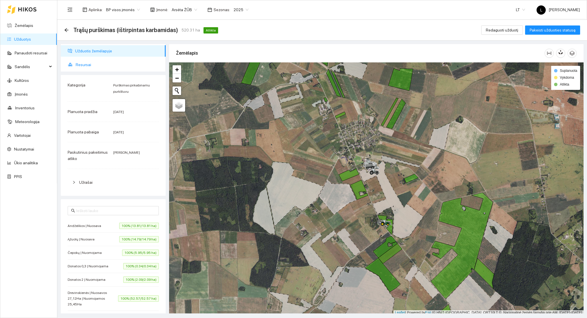
click at [81, 66] on span "Resursai" at bounding box center [118, 64] width 85 height 11
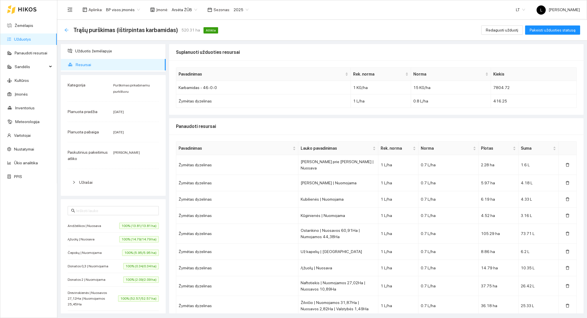
click at [66, 29] on icon "arrow-left" at bounding box center [66, 30] width 5 height 5
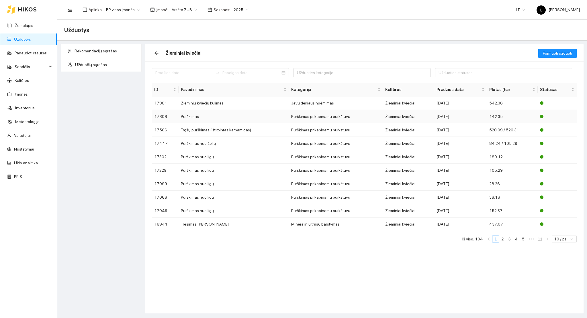
click at [466, 117] on div "2025-08-02" at bounding box center [460, 116] width 48 height 6
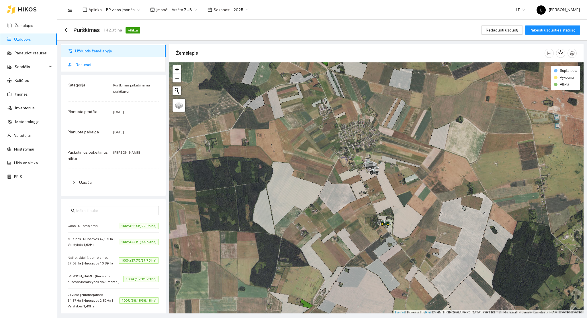
click at [77, 63] on span "Resursai" at bounding box center [118, 64] width 85 height 11
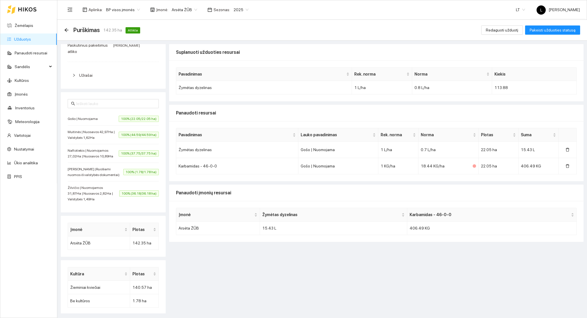
scroll to position [116, 0]
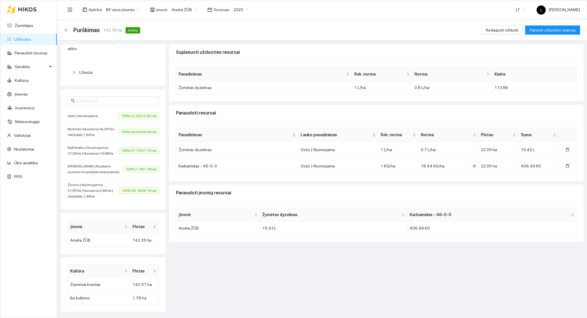
click at [66, 30] on icon "arrow-left" at bounding box center [66, 30] width 5 height 5
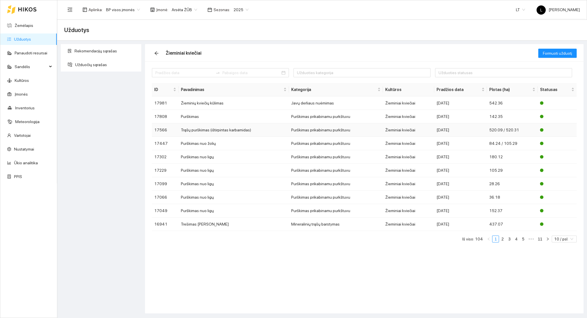
click at [475, 130] on div "2025-07-13" at bounding box center [460, 130] width 48 height 6
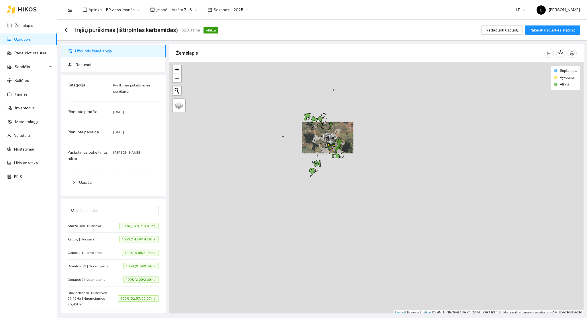
scroll to position [1, 0]
drag, startPoint x: 319, startPoint y: 129, endPoint x: 316, endPoint y: 138, distance: 9.3
click at [318, 138] on div at bounding box center [376, 187] width 414 height 253
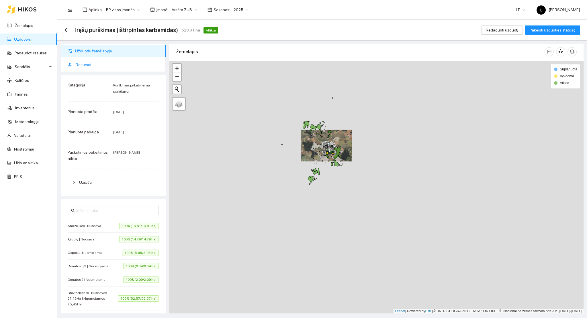
click at [112, 69] on span "Resursai" at bounding box center [118, 64] width 85 height 11
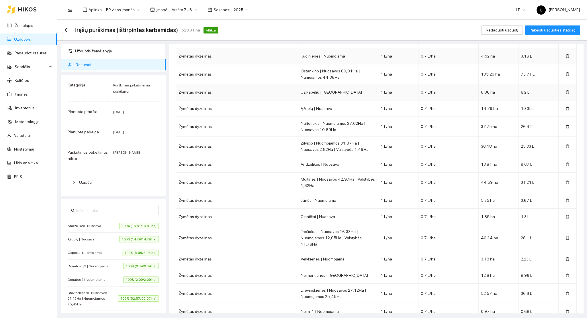
scroll to position [68, 0]
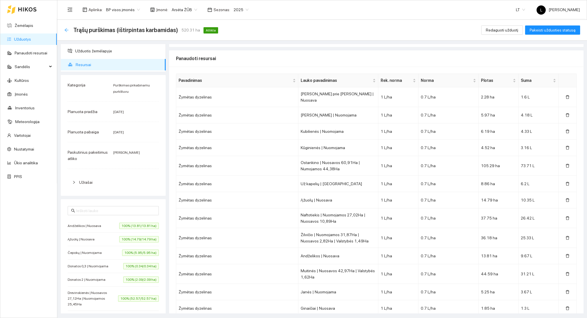
click at [65, 29] on icon "arrow-left" at bounding box center [66, 30] width 5 height 5
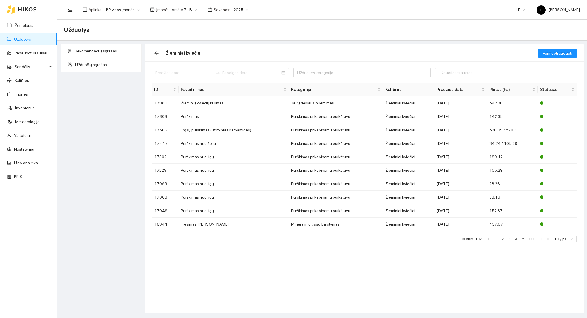
click at [22, 38] on link "Užduotys" at bounding box center [22, 39] width 17 height 5
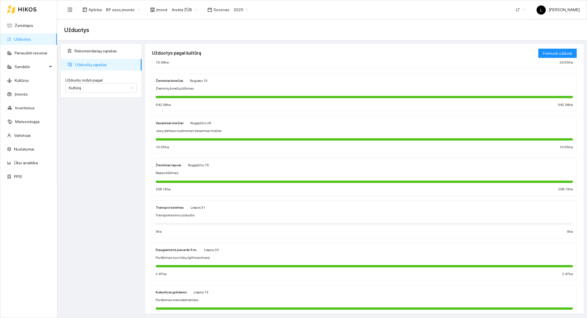
scroll to position [194, 0]
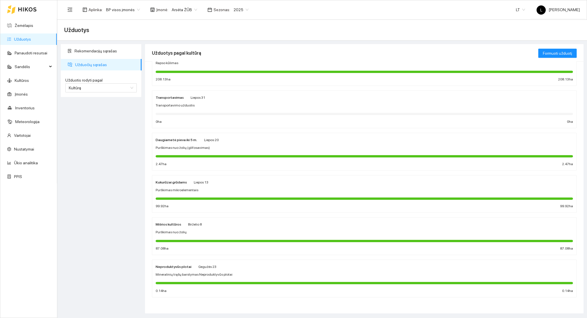
click at [193, 192] on span "Purškimas mikroelementais" at bounding box center [177, 190] width 43 height 5
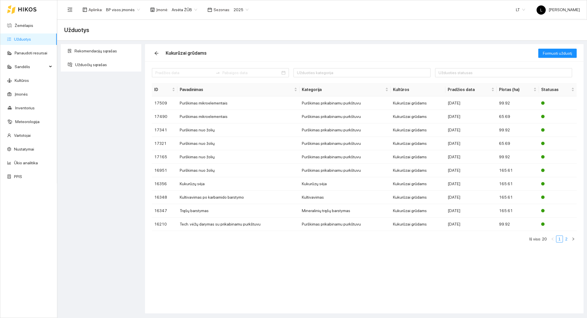
click at [563, 239] on link "2" at bounding box center [566, 239] width 6 height 6
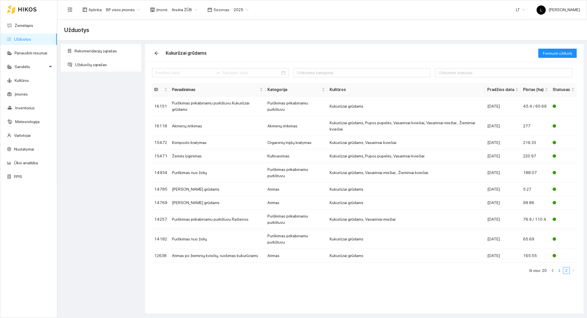
click at [558, 268] on link "1" at bounding box center [559, 271] width 6 height 6
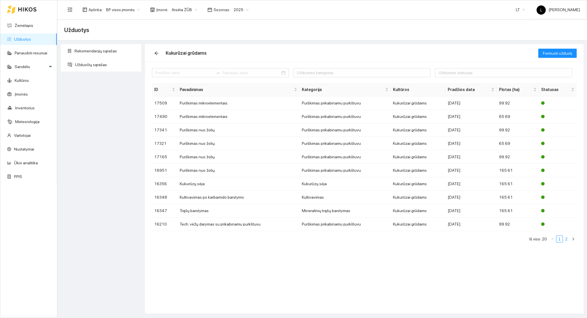
click at [567, 240] on link "2" at bounding box center [566, 239] width 6 height 6
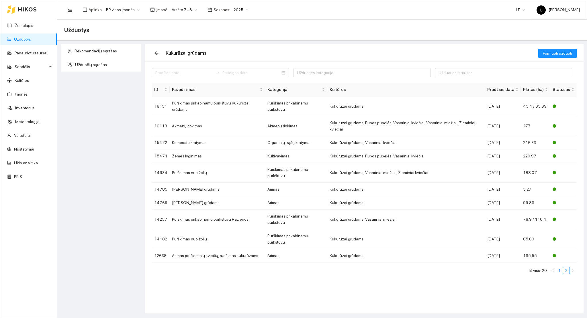
click at [557, 268] on link "1" at bounding box center [559, 271] width 6 height 6
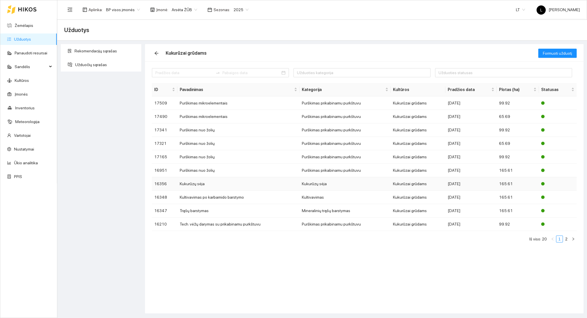
click at [204, 185] on td "Kukurūzų sėja" at bounding box center [238, 183] width 122 height 13
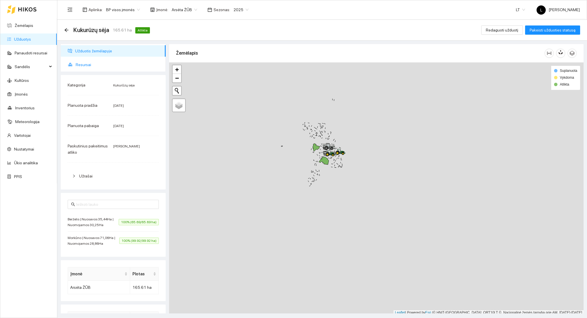
click at [86, 68] on span "Resursai" at bounding box center [118, 64] width 85 height 11
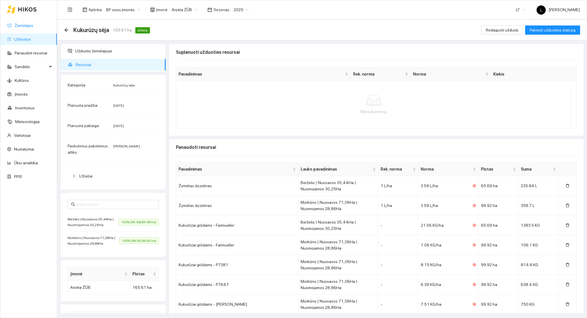
click at [28, 26] on link "Žemėlapis" at bounding box center [24, 25] width 19 height 5
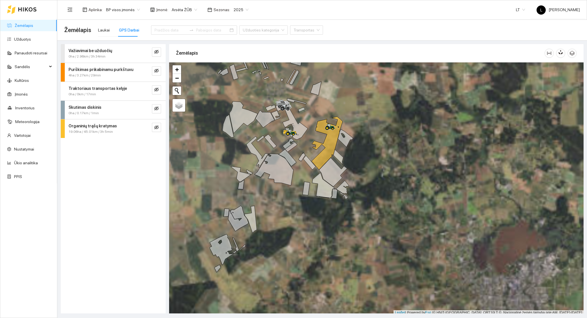
scroll to position [1, 0]
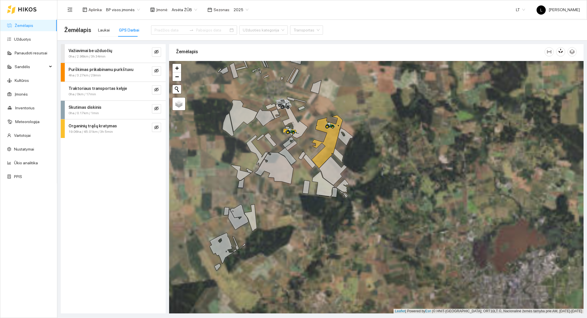
drag, startPoint x: 350, startPoint y: 162, endPoint x: 350, endPoint y: 174, distance: 11.8
click at [352, 177] on div at bounding box center [376, 187] width 414 height 253
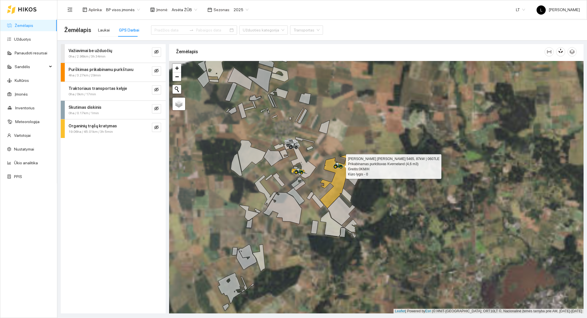
click at [334, 174] on div at bounding box center [334, 169] width 3 height 14
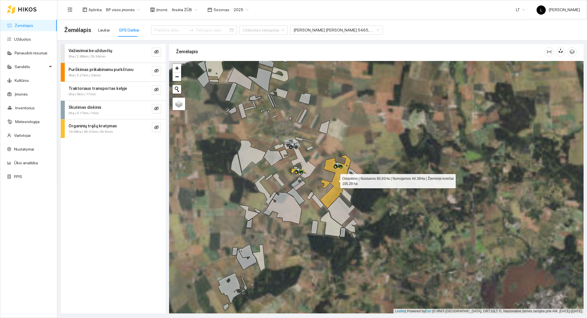
click at [338, 173] on icon at bounding box center [335, 181] width 31 height 53
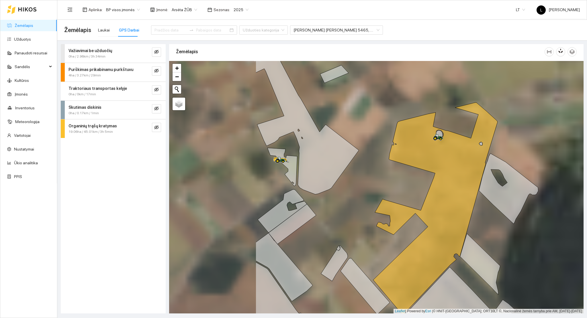
drag, startPoint x: 245, startPoint y: 176, endPoint x: 411, endPoint y: 190, distance: 166.8
click at [436, 185] on div at bounding box center [376, 187] width 414 height 253
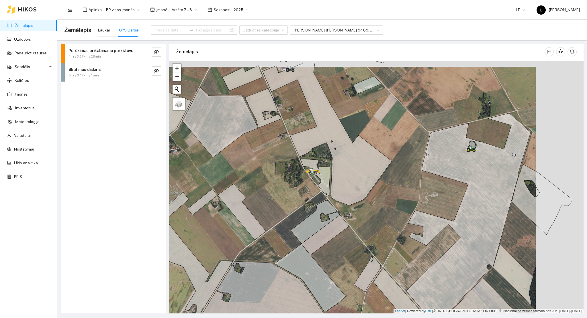
drag, startPoint x: 511, startPoint y: 146, endPoint x: 473, endPoint y: 152, distance: 38.8
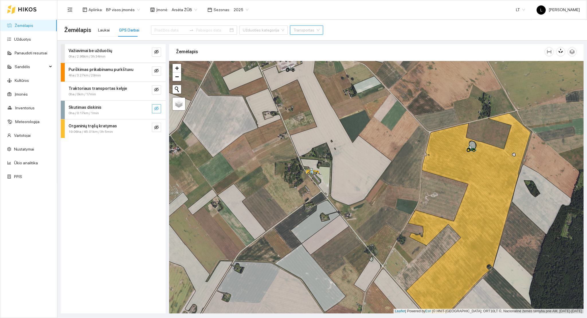
click at [154, 108] on button "button" at bounding box center [156, 108] width 9 height 9
click at [156, 108] on icon "eye" at bounding box center [156, 108] width 5 height 3
click at [159, 88] on button "button" at bounding box center [156, 89] width 9 height 9
click at [157, 73] on span "eye-invisible" at bounding box center [156, 70] width 5 height 5
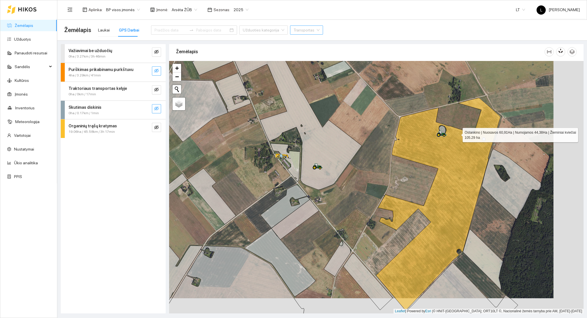
drag, startPoint x: 489, startPoint y: 150, endPoint x: 398, endPoint y: 78, distance: 116.0
click at [456, 134] on icon at bounding box center [438, 204] width 124 height 212
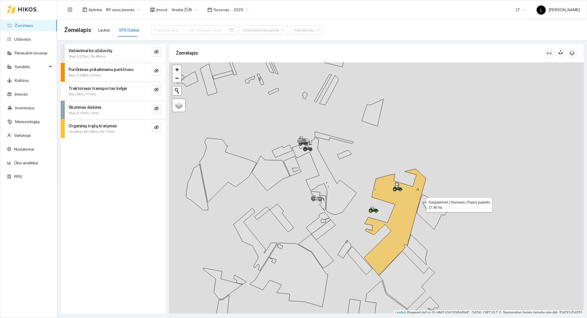
scroll to position [1, 0]
drag, startPoint x: 425, startPoint y: 200, endPoint x: 362, endPoint y: 210, distance: 64.4
click at [417, 209] on icon at bounding box center [432, 210] width 30 height 35
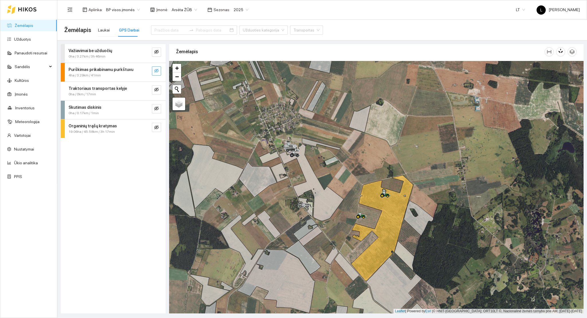
click at [155, 71] on icon "eye-invisible" at bounding box center [156, 71] width 5 height 4
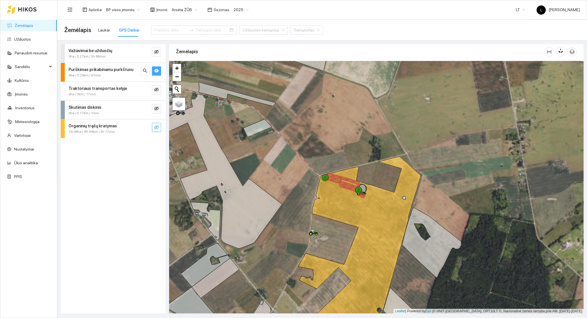
click at [157, 127] on icon "eye-invisible" at bounding box center [156, 127] width 1 height 1
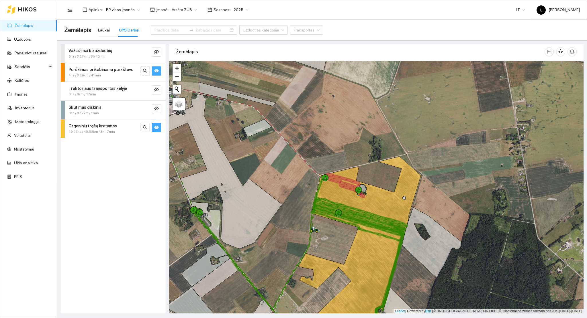
click at [156, 127] on icon "eye" at bounding box center [156, 127] width 5 height 3
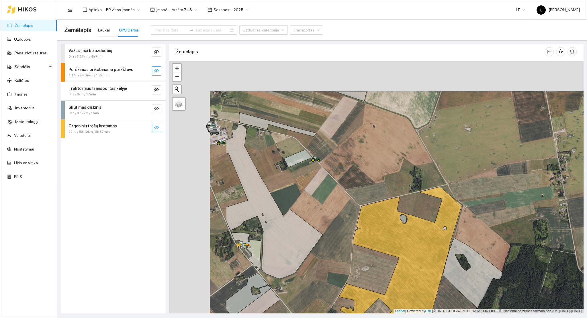
drag, startPoint x: 246, startPoint y: 125, endPoint x: 344, endPoint y: 180, distance: 112.5
click at [344, 181] on div at bounding box center [376, 187] width 414 height 253
